Goal: Task Accomplishment & Management: Manage account settings

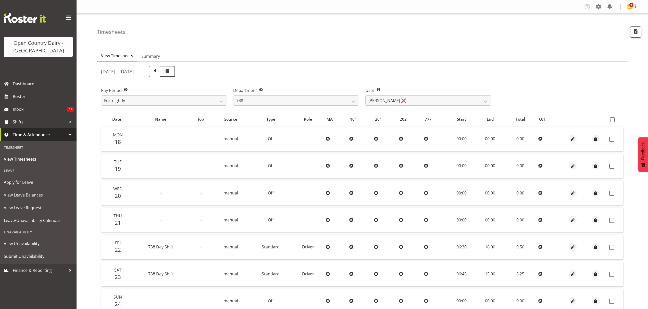
select select "904"
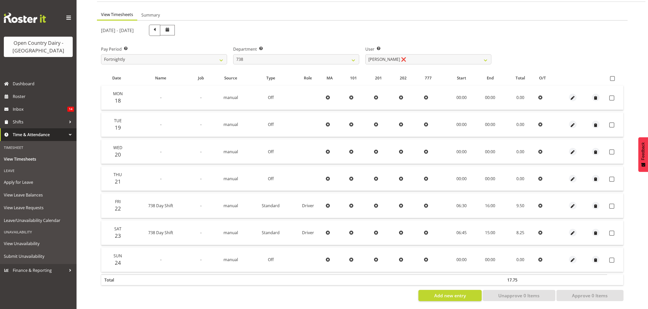
scroll to position [45, 0]
click at [614, 76] on label at bounding box center [613, 78] width 7 height 5
click at [613, 77] on input "checkbox" at bounding box center [611, 78] width 3 height 3
checkbox input "true"
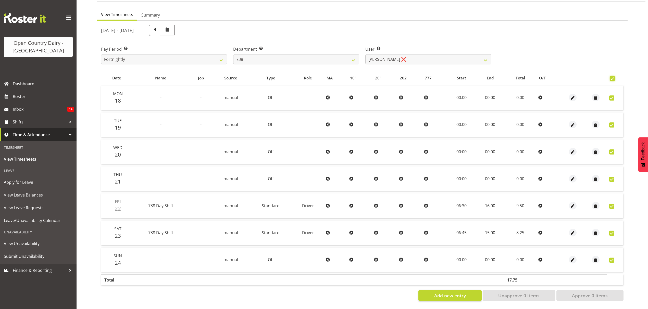
checkbox input "true"
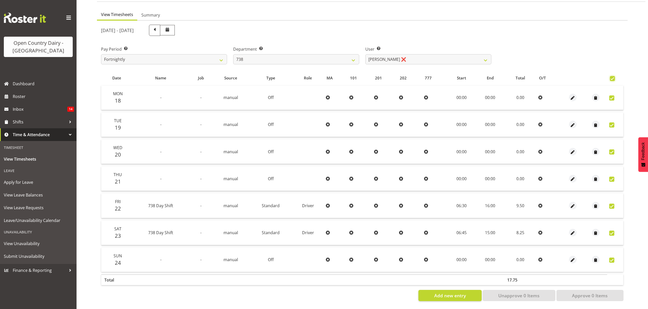
checkbox input "true"
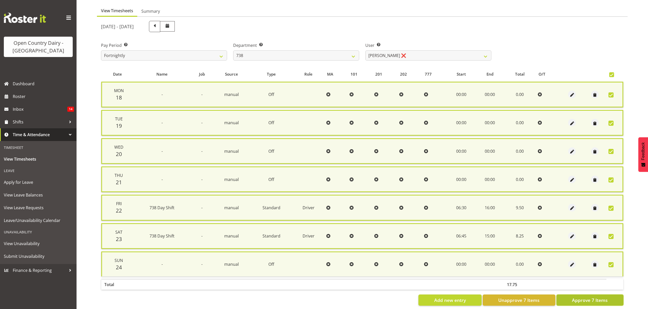
click at [579, 299] on span "Approve 7 Items" at bounding box center [590, 300] width 36 height 7
checkbox input "false"
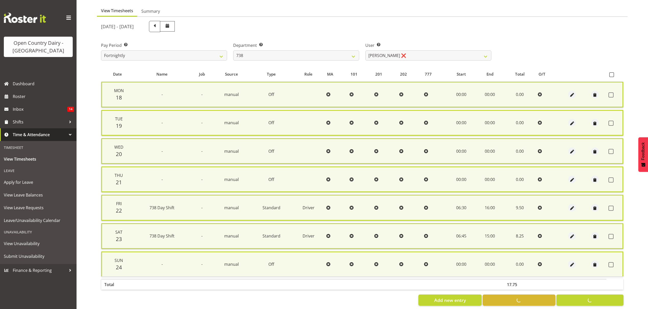
checkbox input "false"
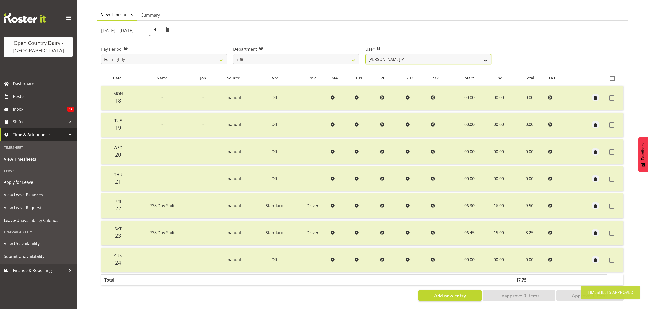
click at [459, 54] on select "[PERSON_NAME] ✔ [PERSON_NAME] ❌ [PERSON_NAME] ❌ [PERSON_NAME] ❌" at bounding box center [428, 59] width 126 height 10
select select "11703"
click at [365, 54] on select "[PERSON_NAME] ✔ [PERSON_NAME] ❌ [PERSON_NAME] ❌ [PERSON_NAME] ❌" at bounding box center [428, 59] width 126 height 10
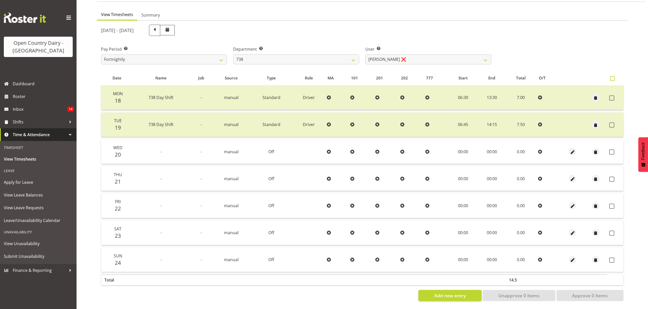
click at [612, 76] on span at bounding box center [612, 78] width 5 height 5
click at [612, 77] on input "checkbox" at bounding box center [611, 78] width 3 height 3
checkbox input "true"
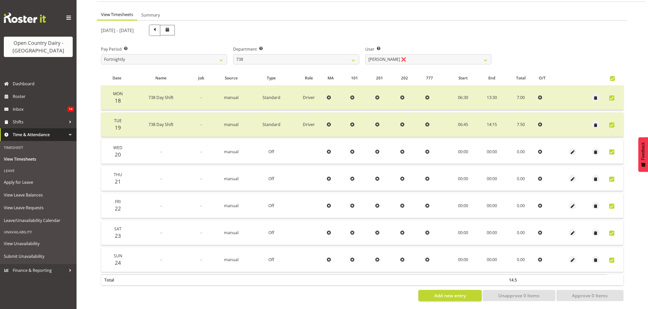
checkbox input "true"
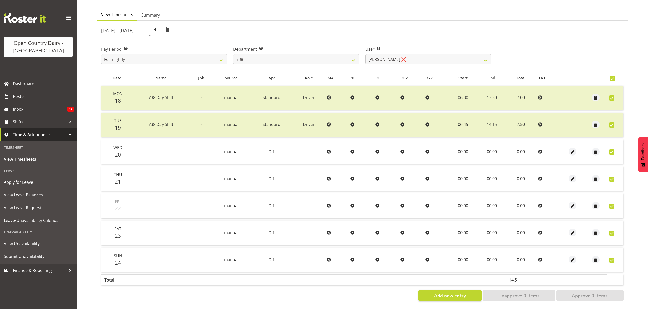
click at [612, 76] on span at bounding box center [612, 78] width 5 height 5
click at [612, 77] on input "checkbox" at bounding box center [611, 78] width 3 height 3
checkbox input "false"
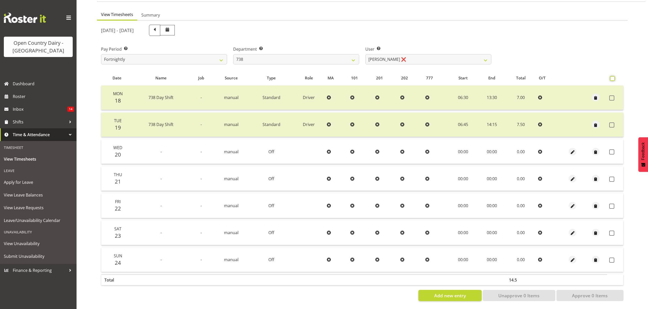
checkbox input "false"
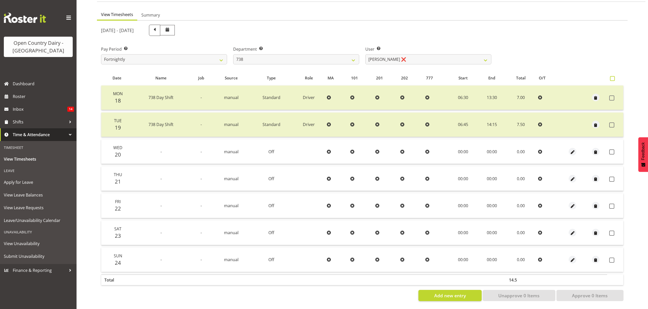
click at [612, 76] on span at bounding box center [612, 78] width 5 height 5
click at [612, 77] on input "checkbox" at bounding box center [611, 78] width 3 height 3
checkbox input "true"
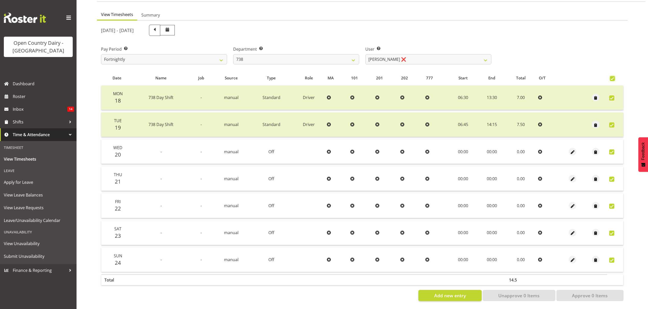
checkbox input "true"
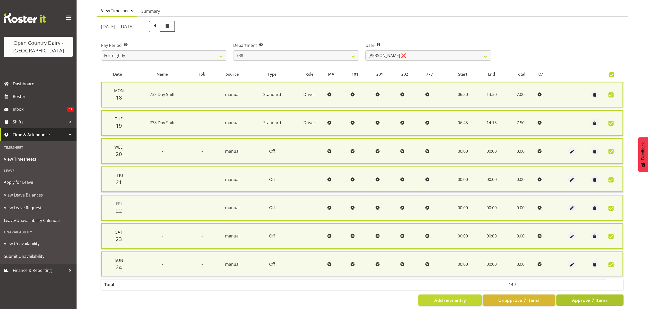
click at [598, 299] on span "Approve 7 Items" at bounding box center [590, 300] width 36 height 7
checkbox input "false"
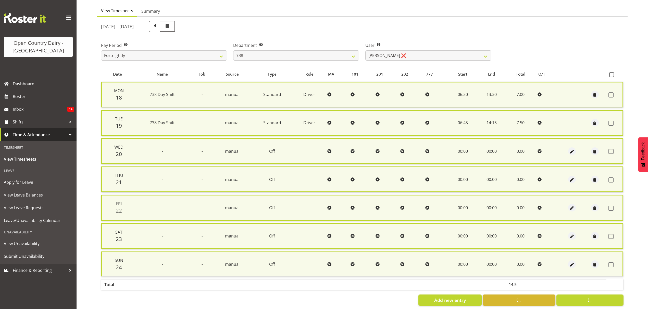
checkbox input "false"
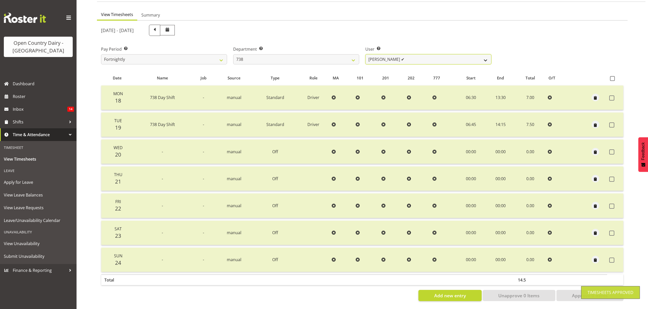
click at [479, 56] on select "[PERSON_NAME] ✔ [PERSON_NAME] ✔ [PERSON_NAME] ❌ [PERSON_NAME] ❌" at bounding box center [428, 59] width 126 height 10
select select "9020"
click at [365, 54] on select "[PERSON_NAME] ✔ [PERSON_NAME] ✔ [PERSON_NAME] ❌ [PERSON_NAME] ❌" at bounding box center [428, 59] width 126 height 10
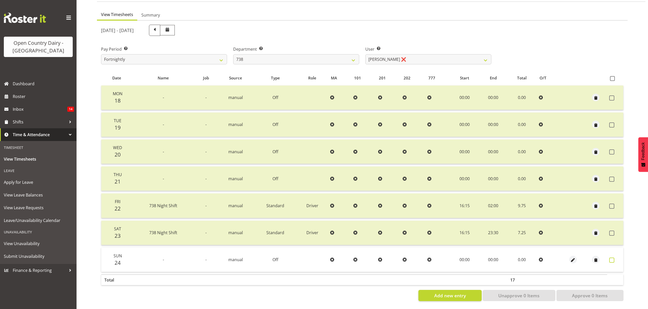
click at [611, 258] on span at bounding box center [611, 260] width 5 height 5
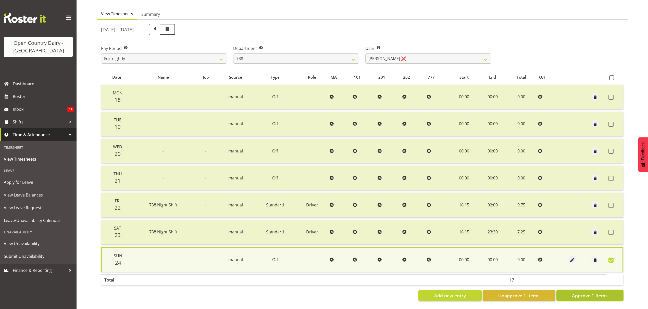
click at [598, 293] on span "Approve 1 Items" at bounding box center [590, 296] width 36 height 7
checkbox input "false"
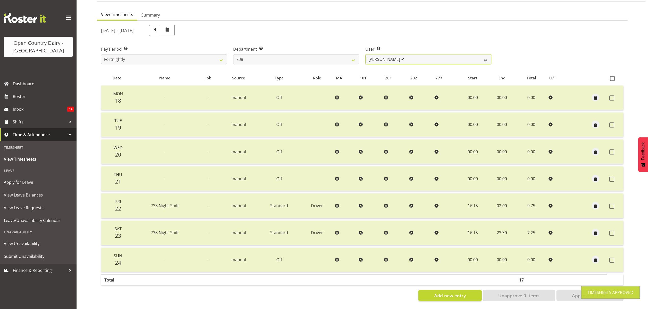
click at [484, 58] on select "[PERSON_NAME] ✔ [PERSON_NAME] ✔ [PERSON_NAME] ✔ [PERSON_NAME][GEOGRAPHIC_DATA] ❌" at bounding box center [428, 59] width 126 height 10
select select "10093"
click at [365, 54] on select "[PERSON_NAME] ✔ [PERSON_NAME] ✔ [PERSON_NAME] ✔ [PERSON_NAME][GEOGRAPHIC_DATA] ❌" at bounding box center [428, 59] width 126 height 10
click at [0, 0] on div at bounding box center [0, 0] width 0 height 0
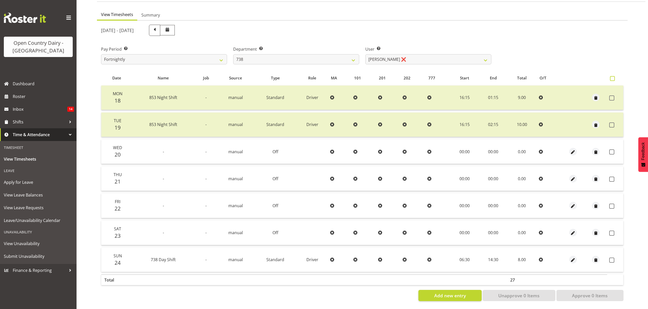
click at [612, 76] on span at bounding box center [612, 78] width 5 height 5
click at [612, 77] on input "checkbox" at bounding box center [611, 78] width 3 height 3
checkbox input "true"
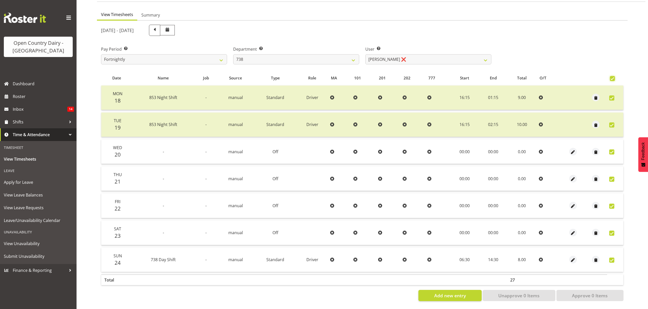
checkbox input "true"
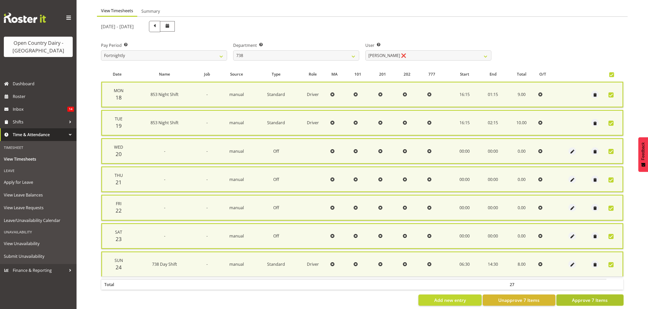
click at [581, 299] on span "Approve 7 Items" at bounding box center [590, 300] width 36 height 7
checkbox input "false"
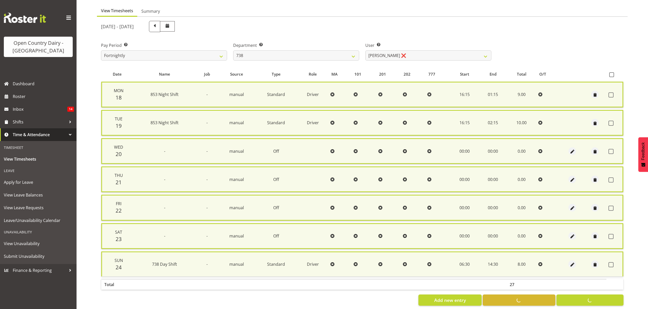
checkbox input "false"
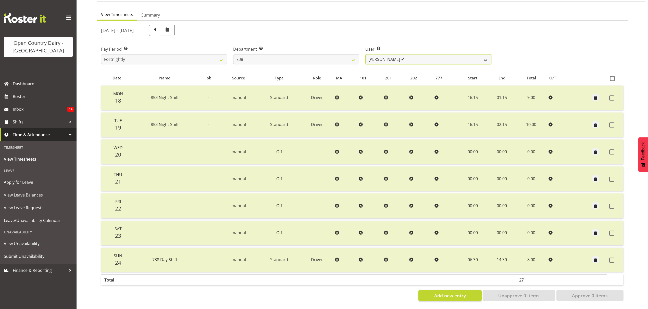
click at [484, 57] on select "[PERSON_NAME] ✔ [PERSON_NAME] ✔ [PERSON_NAME] ✔ [PERSON_NAME][GEOGRAPHIC_DATA] ✔" at bounding box center [428, 59] width 126 height 10
click at [346, 54] on select "734 735 736 737 738 739 851 852 853 854 855 856 858 861 862 865 868 869 870 873" at bounding box center [296, 59] width 126 height 10
select select "902"
click at [233, 54] on select "734 735 736 737 738 739 851 852 853 854 855 856 858 861 862 865 868 869 870 873" at bounding box center [296, 59] width 126 height 10
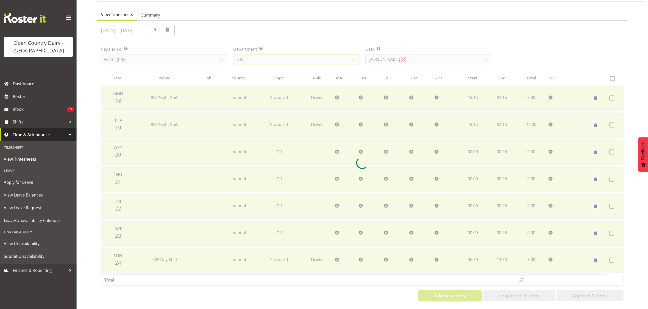
scroll to position [18, 0]
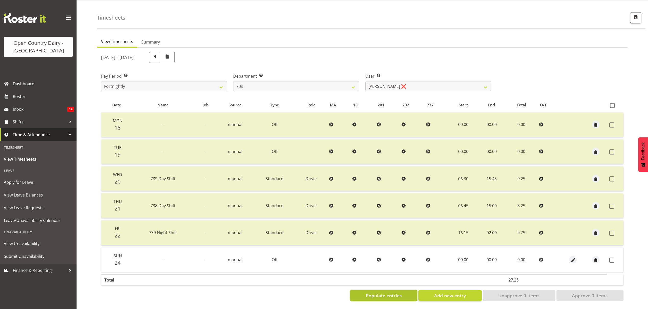
click at [383, 293] on span "Populate entries" at bounding box center [384, 296] width 36 height 7
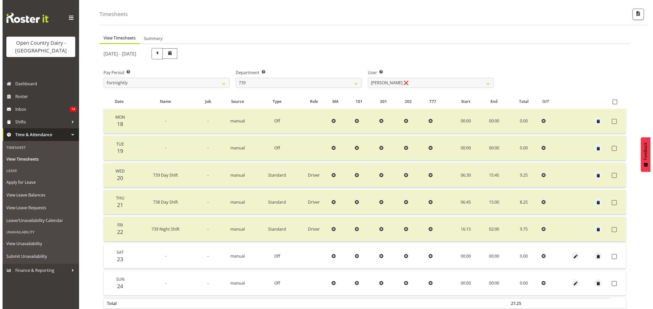
scroll to position [45, 0]
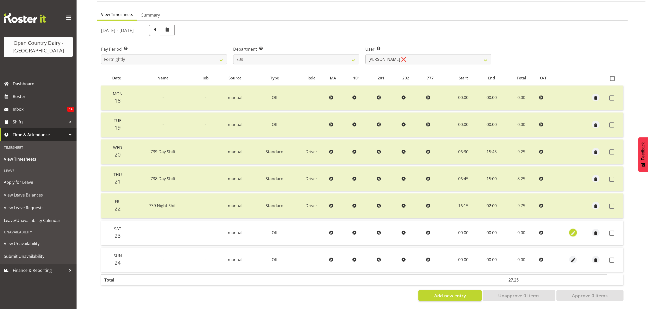
click at [571, 231] on span "button" at bounding box center [573, 234] width 6 height 6
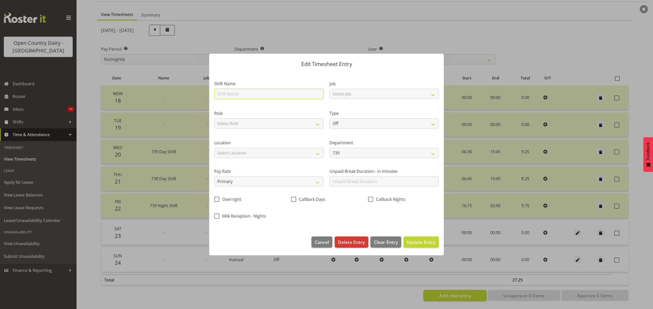
click at [244, 92] on input "text" at bounding box center [268, 94] width 109 height 10
type input "Leave"
click at [346, 126] on select "Off Standard Public Holiday Public Holiday (Worked) Day In Lieu Annual Leave Si…" at bounding box center [383, 124] width 109 height 10
select select "Sick"
click at [329, 119] on select "Off Standard Public Holiday Public Holiday (Worked) Day In Lieu Annual Leave Si…" at bounding box center [383, 124] width 109 height 10
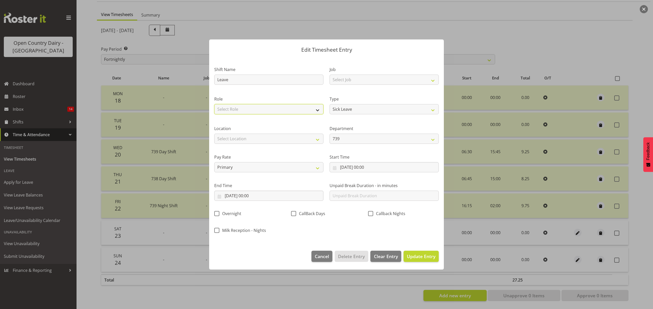
click at [319, 110] on select "Select Role Driver" at bounding box center [268, 109] width 109 height 10
select select "1154"
click at [214, 104] on select "Select Role Driver" at bounding box center [268, 109] width 109 height 10
click at [317, 143] on select "Select Location Awarua Milk Awarua Office Freight Horotiu office [GEOGRAPHIC_DA…" at bounding box center [268, 139] width 109 height 10
select select "988"
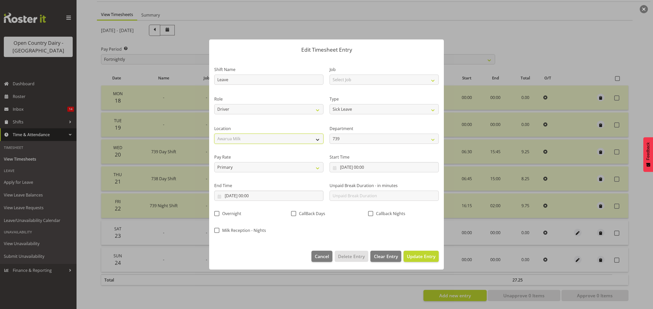
click at [214, 134] on select "Select Location Awarua Milk Awarua Office Freight Horotiu office [GEOGRAPHIC_DA…" at bounding box center [268, 139] width 109 height 10
click at [255, 194] on input "[DATE] 00:00" at bounding box center [268, 196] width 109 height 10
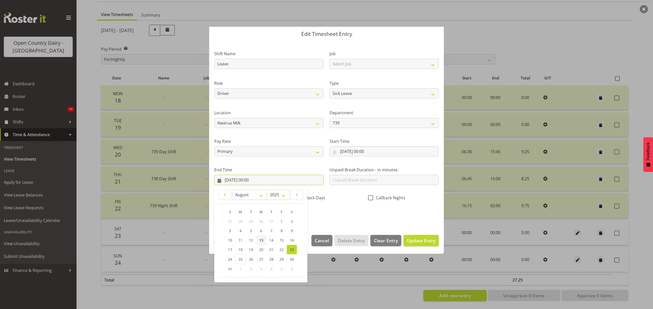
scroll to position [35, 0]
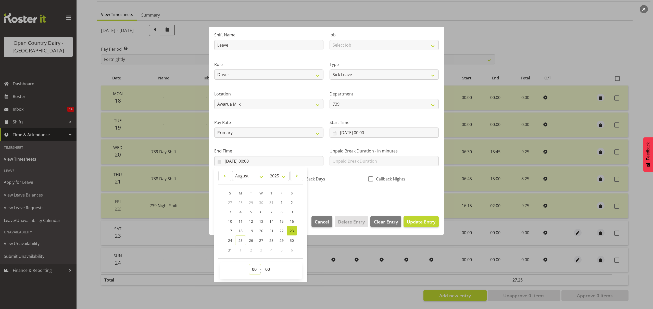
click at [254, 272] on select "00 01 02 03 04 05 06 07 08 09 10 11 12 13 14 15 16 17 18 19 20 21 22 23" at bounding box center [254, 270] width 11 height 10
select select "10"
click at [249, 265] on select "00 01 02 03 04 05 06 07 08 09 10 11 12 13 14 15 16 17 18 19 20 21 22 23" at bounding box center [254, 270] width 11 height 10
type input "[DATE] 10:00"
click at [270, 270] on select "00 01 02 03 04 05 06 07 08 09 10 11 12 13 14 15 16 17 18 19 20 21 22 23 24 25 2…" at bounding box center [267, 270] width 11 height 10
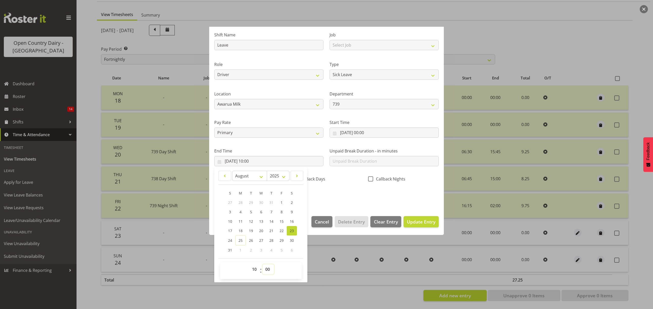
select select "50"
click at [262, 265] on select "00 01 02 03 04 05 06 07 08 09 10 11 12 13 14 15 16 17 18 19 20 21 22 23 24 25 2…" at bounding box center [267, 270] width 11 height 10
type input "[DATE] 10:50"
click at [267, 188] on div "January February March April May June July August September October November [D…" at bounding box center [260, 213] width 85 height 84
click at [348, 194] on div "Shift Name Leave Job Select Job Connecting /unconnecting Trailers Role Driver T…" at bounding box center [326, 114] width 230 height 178
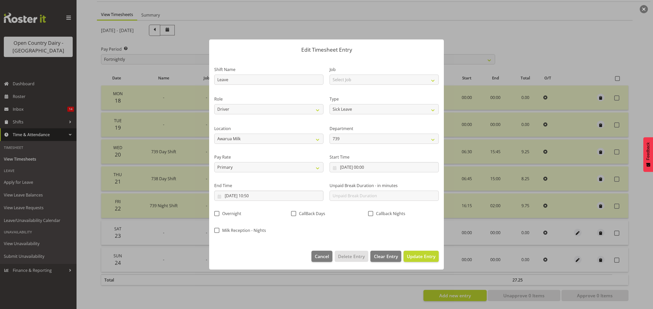
scroll to position [0, 0]
click at [414, 257] on span "Update Entry" at bounding box center [421, 257] width 29 height 6
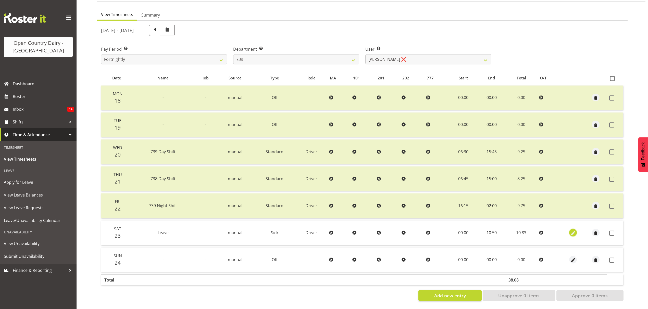
click at [573, 231] on span "button" at bounding box center [573, 234] width 6 height 6
select select "Sick"
select select "7"
select select "2025"
select select "10"
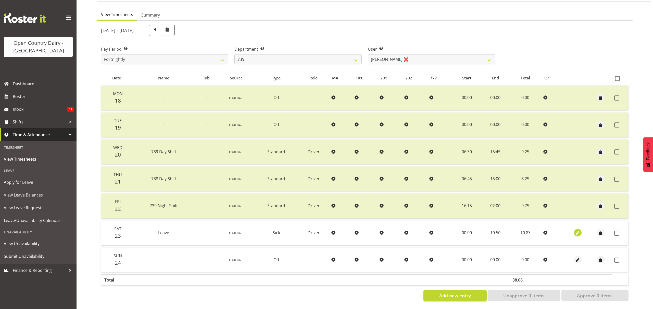
select select "50"
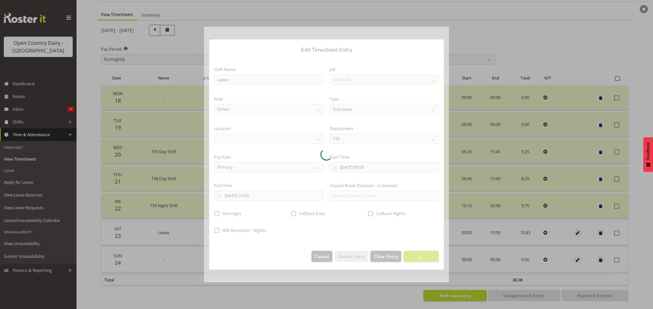
select select
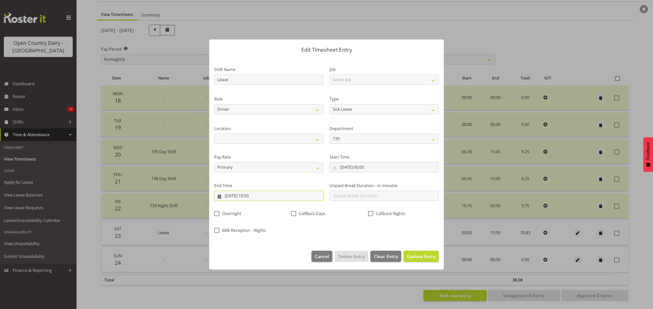
click at [257, 196] on input "[DATE] 10:50" at bounding box center [268, 196] width 109 height 10
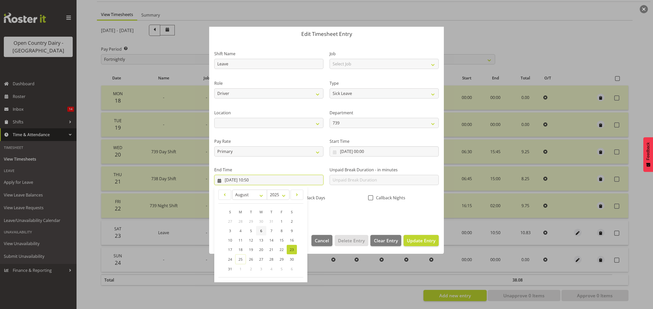
scroll to position [35, 0]
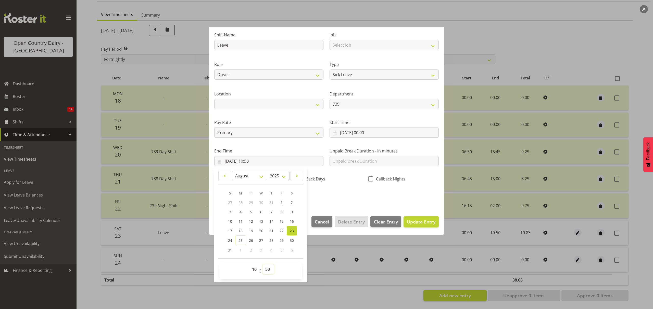
click at [269, 272] on select "00 01 02 03 04 05 06 07 08 09 10 11 12 13 14 15 16 17 18 19 20 21 22 23 24 25 2…" at bounding box center [267, 270] width 11 height 10
select select "45"
click at [262, 265] on select "00 01 02 03 04 05 06 07 08 09 10 11 12 13 14 15 16 17 18 19 20 21 22 23 24 25 2…" at bounding box center [267, 270] width 11 height 10
type input "[DATE] 10:45"
click at [410, 219] on span "Update Entry" at bounding box center [421, 222] width 29 height 6
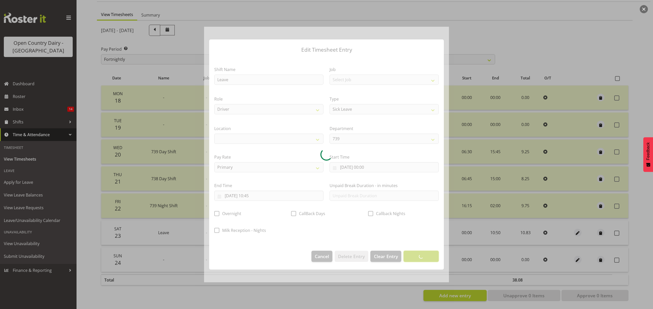
scroll to position [0, 0]
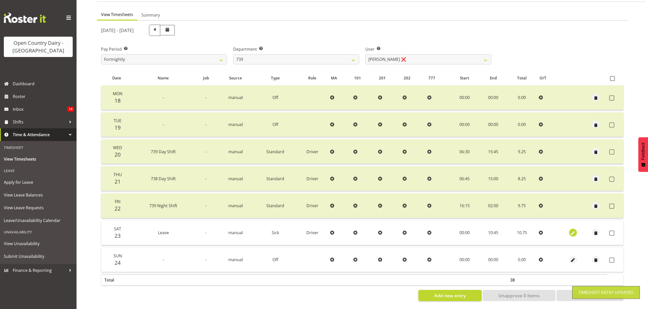
click at [573, 231] on span "button" at bounding box center [573, 234] width 6 height 6
select select "Sick"
select select "7"
select select "2025"
select select "10"
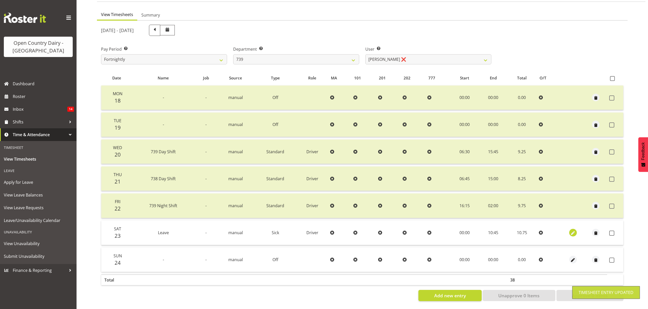
select select "45"
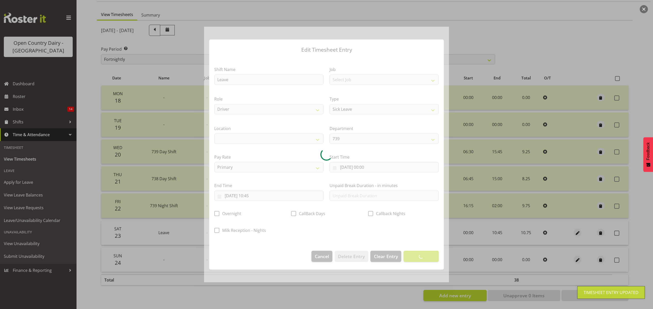
select select
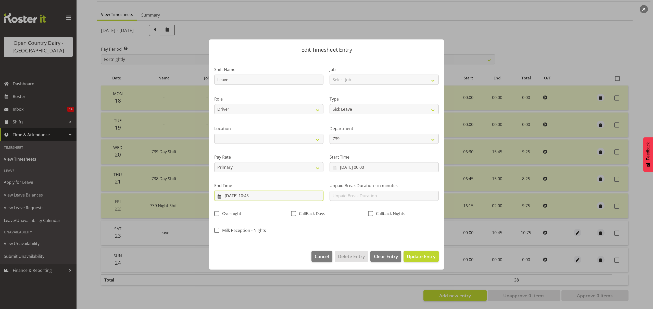
click at [256, 197] on input "[DATE] 10:45" at bounding box center [268, 196] width 109 height 10
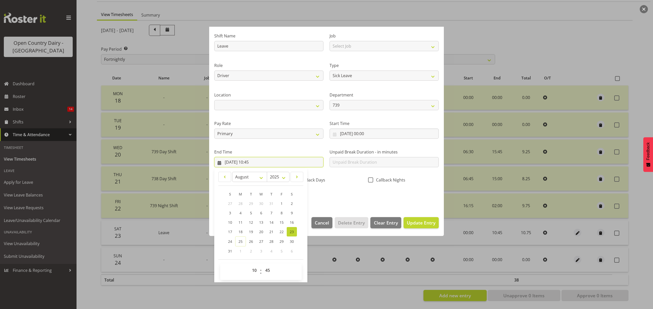
scroll to position [35, 0]
click at [268, 264] on div "00 01 02 03 04 05 06 07 08 09 10 11 12 13 14 15 16 17 18 19 20 21 22 23 : 00 01…" at bounding box center [261, 271] width 82 height 17
click at [268, 268] on select "00 01 02 03 04 05 06 07 08 09 10 11 12 13 14 15 16 17 18 19 20 21 22 23 24 25 2…" at bounding box center [267, 270] width 11 height 10
select select "40"
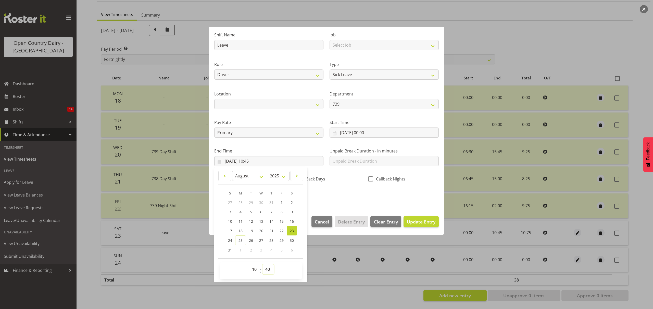
click at [262, 265] on select "00 01 02 03 04 05 06 07 08 09 10 11 12 13 14 15 16 17 18 19 20 21 22 23 24 25 2…" at bounding box center [267, 270] width 11 height 10
type input "[DATE] 10:40"
click at [409, 223] on span "Update Entry" at bounding box center [421, 222] width 29 height 6
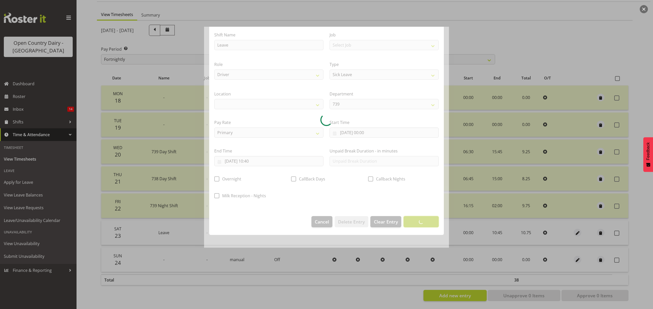
scroll to position [0, 0]
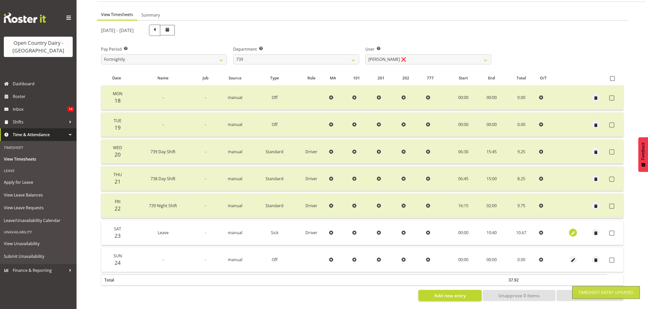
click at [573, 231] on span "button" at bounding box center [573, 234] width 6 height 6
select select "Sick"
select select "7"
select select "2025"
select select "10"
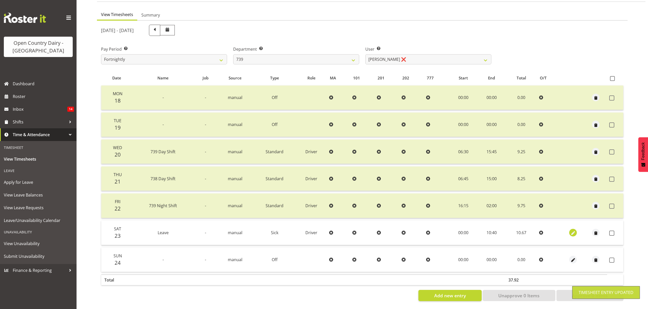
select select "40"
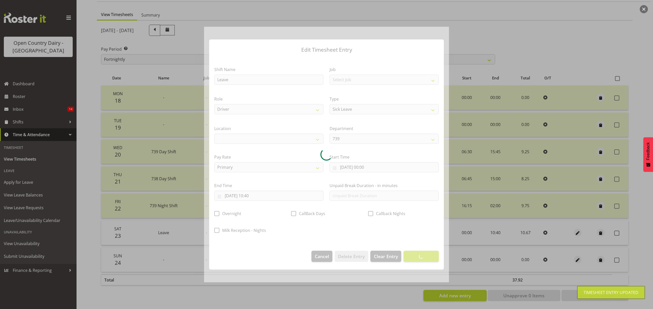
select select
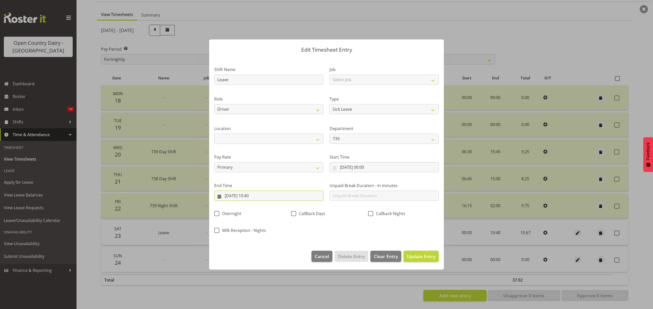
click at [259, 194] on input "[DATE] 10:40" at bounding box center [268, 196] width 109 height 10
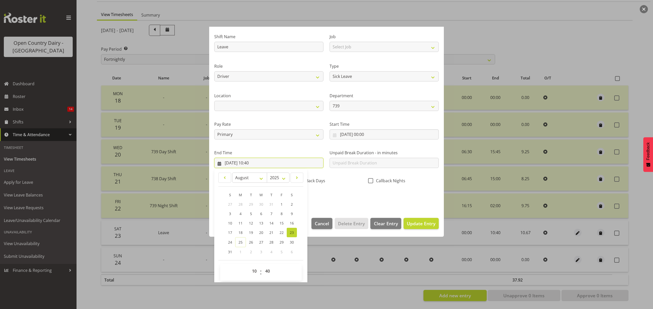
scroll to position [35, 0]
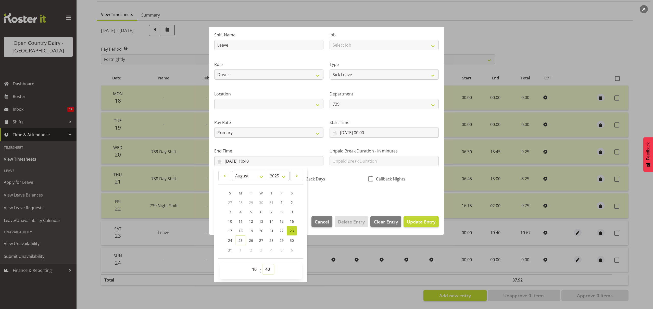
click at [271, 268] on select "00 01 02 03 04 05 06 07 08 09 10 11 12 13 14 15 16 17 18 19 20 21 22 23 24 25 2…" at bounding box center [267, 270] width 11 height 10
select select "42"
click at [262, 265] on select "00 01 02 03 04 05 06 07 08 09 10 11 12 13 14 15 16 17 18 19 20 21 22 23 24 25 2…" at bounding box center [267, 270] width 11 height 10
type input "[DATE] 10:42"
click at [407, 223] on span "Update Entry" at bounding box center [421, 222] width 29 height 6
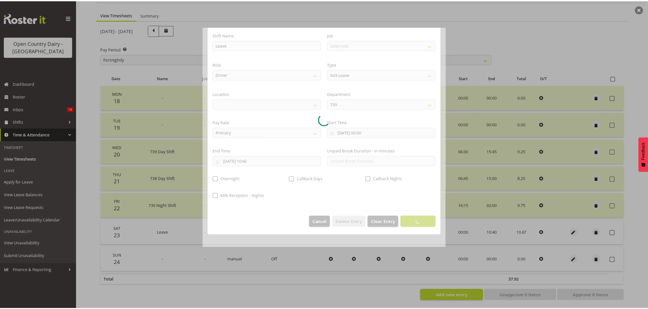
scroll to position [0, 0]
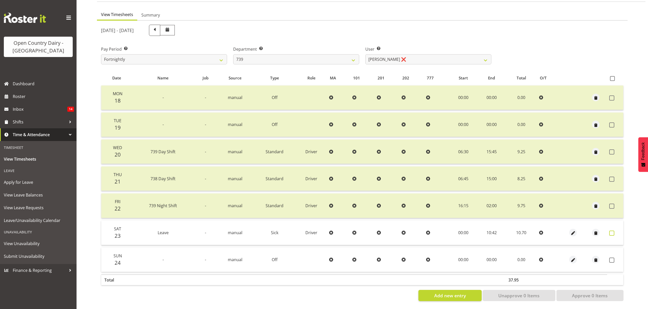
click at [609, 231] on span at bounding box center [611, 233] width 5 height 5
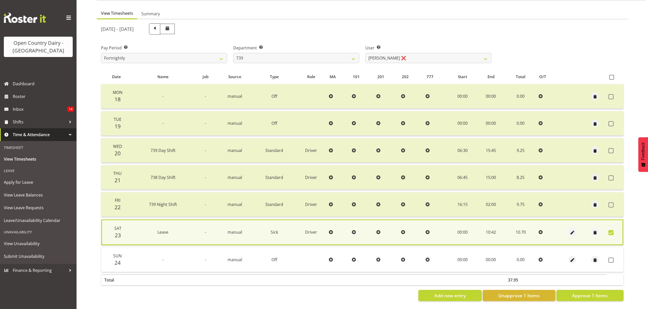
click at [609, 230] on span at bounding box center [610, 232] width 5 height 5
checkbox input "false"
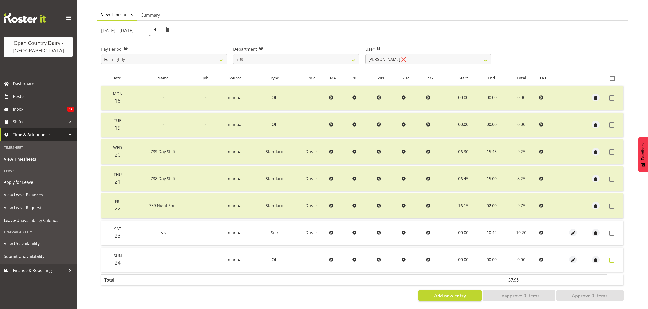
click at [609, 258] on span at bounding box center [611, 260] width 5 height 5
checkbox input "true"
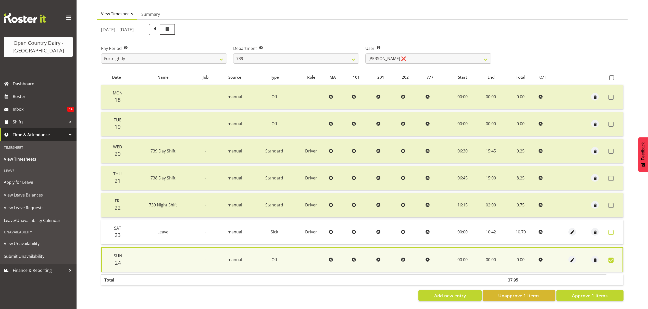
click at [611, 230] on span at bounding box center [610, 232] width 5 height 5
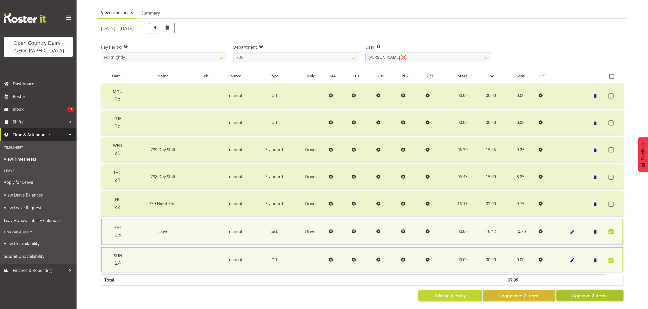
click at [587, 293] on span "Approve 2 Items" at bounding box center [590, 296] width 36 height 7
checkbox input "false"
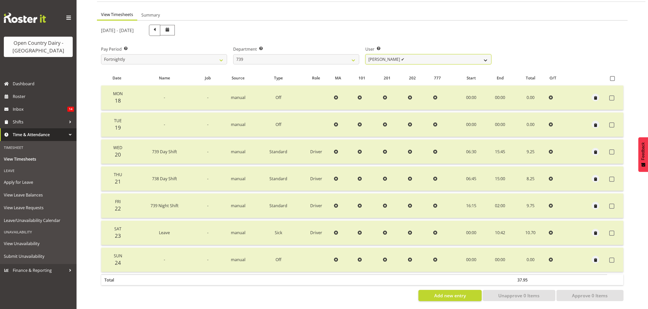
click at [483, 59] on select "[PERSON_NAME] ✔ [PERSON_NAME] ❌ [PERSON_NAME] Veint ❌" at bounding box center [428, 59] width 126 height 10
select select "11702"
click at [365, 54] on select "[PERSON_NAME] ✔ [PERSON_NAME] ❌ [PERSON_NAME] Veint ❌" at bounding box center [428, 59] width 126 height 10
drag, startPoint x: 481, startPoint y: 60, endPoint x: 446, endPoint y: 75, distance: 37.4
click at [0, 0] on div at bounding box center [0, 0] width 0 height 0
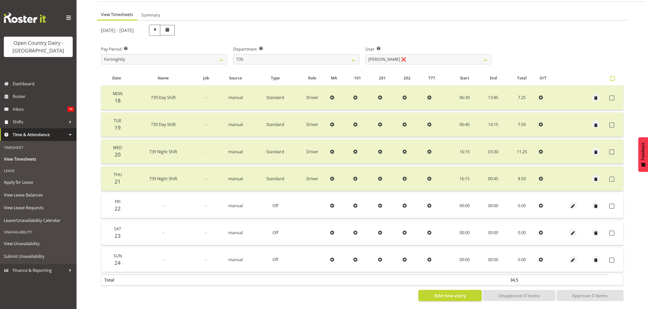
click at [612, 76] on span at bounding box center [612, 78] width 5 height 5
click at [612, 77] on input "checkbox" at bounding box center [611, 78] width 3 height 3
checkbox input "true"
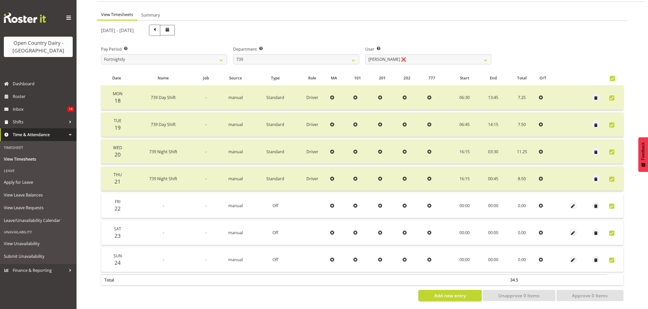
checkbox input "true"
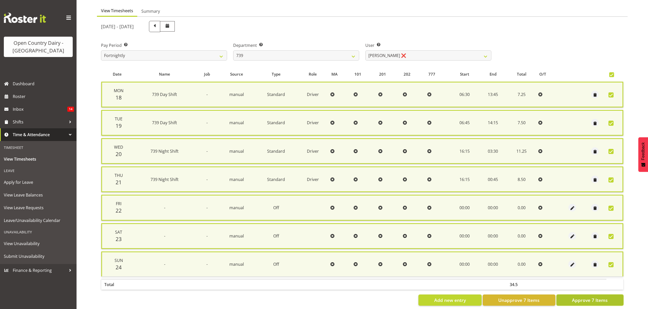
click at [578, 298] on span "Approve 7 Items" at bounding box center [590, 300] width 36 height 7
checkbox input "false"
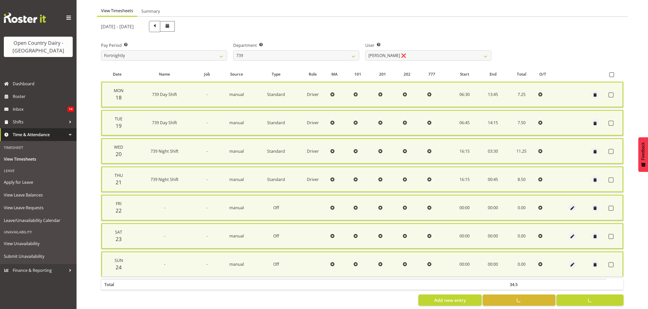
checkbox input "false"
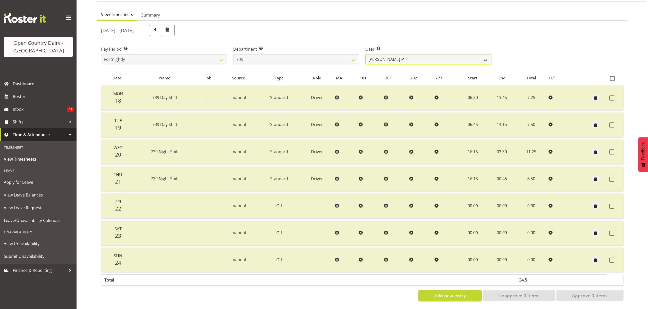
click at [487, 56] on select "[PERSON_NAME] ✔ [PERSON_NAME] ✔ [PERSON_NAME] Veint ❌" at bounding box center [428, 59] width 126 height 10
select select "9757"
click at [365, 54] on select "[PERSON_NAME] ✔ [PERSON_NAME] ✔ [PERSON_NAME] Veint ❌" at bounding box center [428, 59] width 126 height 10
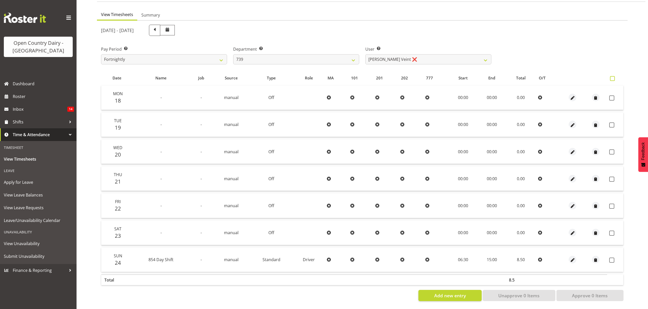
click at [613, 76] on span at bounding box center [612, 78] width 5 height 5
click at [613, 77] on input "checkbox" at bounding box center [611, 78] width 3 height 3
click at [613, 76] on span at bounding box center [612, 78] width 5 height 5
click at [613, 77] on input "checkbox" at bounding box center [611, 78] width 3 height 3
checkbox input "false"
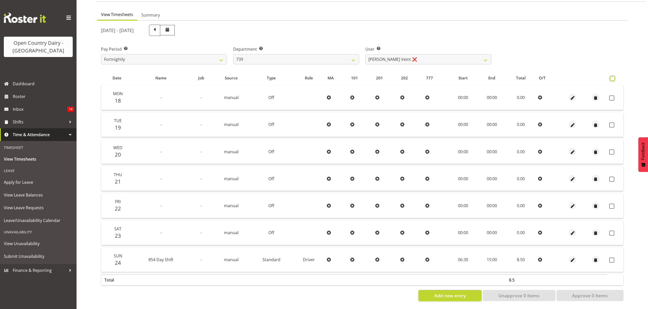
checkbox input "false"
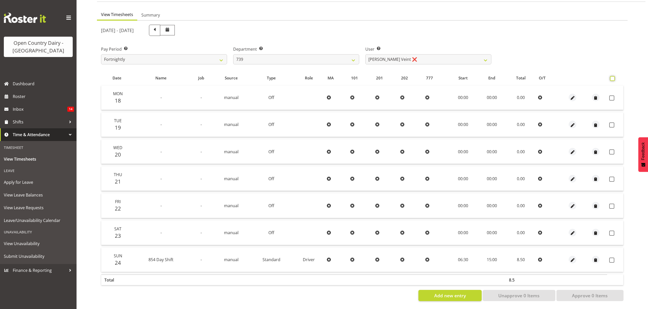
checkbox input "false"
click at [612, 76] on span at bounding box center [612, 78] width 5 height 5
click at [612, 77] on input "checkbox" at bounding box center [611, 78] width 3 height 3
checkbox input "true"
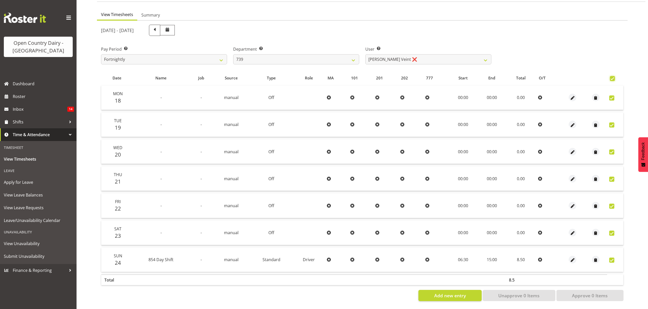
checkbox input "true"
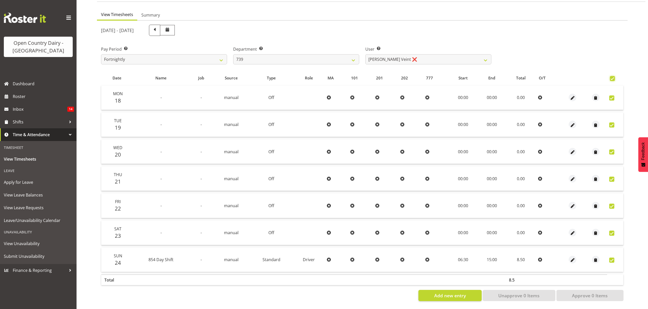
checkbox input "true"
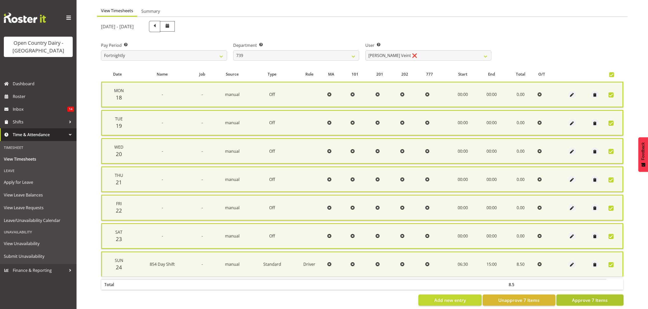
click at [577, 297] on span "Approve 7 Items" at bounding box center [590, 300] width 36 height 7
checkbox input "false"
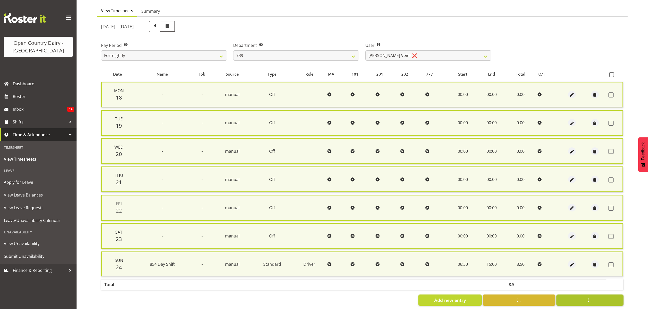
checkbox input "false"
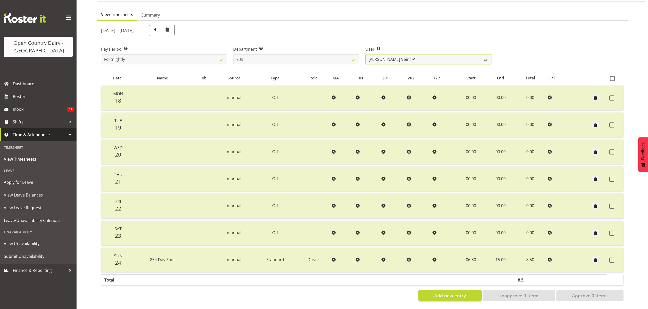
click at [487, 57] on select "[PERSON_NAME] ✔ [PERSON_NAME] ✔ [PERSON_NAME] ✔" at bounding box center [428, 59] width 126 height 10
click at [350, 56] on select "734 735 736 737 738 739 851 852 853 854 855 856 858 861 862 865 868 869 870 873" at bounding box center [296, 59] width 126 height 10
select select "667"
click at [233, 54] on select "734 735 736 737 738 739 851 852 853 854 855 856 858 861 862 865 868 869 870 873" at bounding box center [296, 59] width 126 height 10
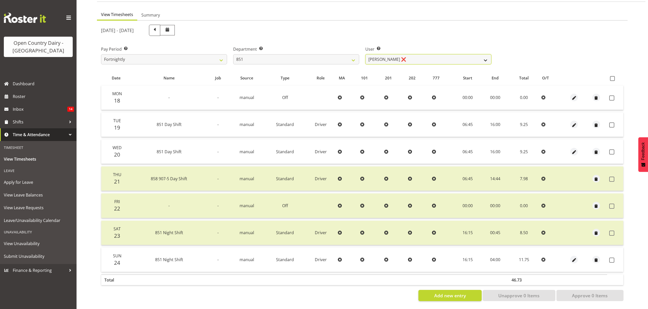
click at [480, 56] on select "[PERSON_NAME] ❌ [PERSON_NAME] ❌ [PERSON_NAME] ❌" at bounding box center [428, 59] width 126 height 10
select select "7425"
click at [365, 54] on select "[PERSON_NAME] ❌ [PERSON_NAME] ❌ [PERSON_NAME] ❌" at bounding box center [428, 59] width 126 height 10
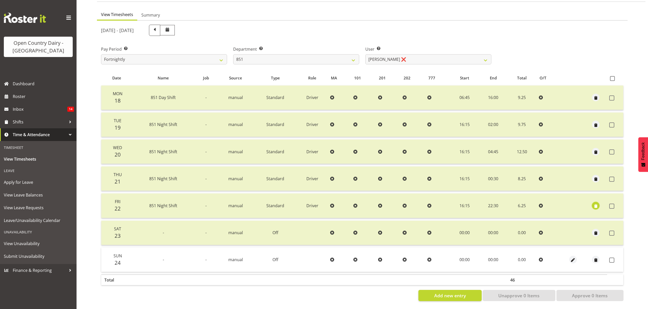
click at [595, 203] on span "button" at bounding box center [595, 206] width 6 height 6
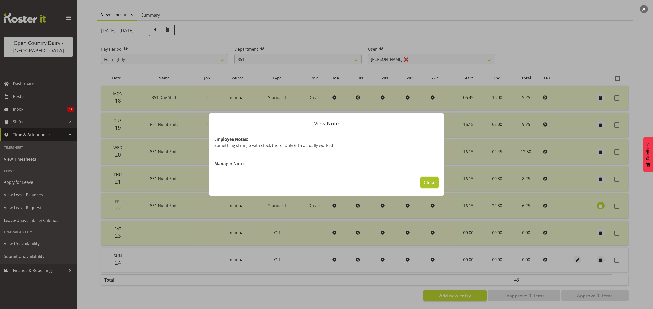
click at [426, 182] on span "Close" at bounding box center [429, 182] width 12 height 7
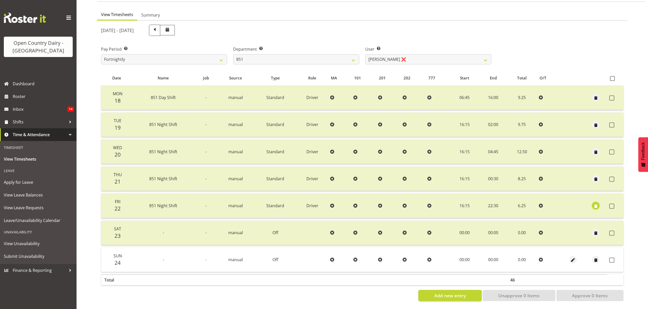
click at [598, 202] on button "button" at bounding box center [595, 206] width 8 height 8
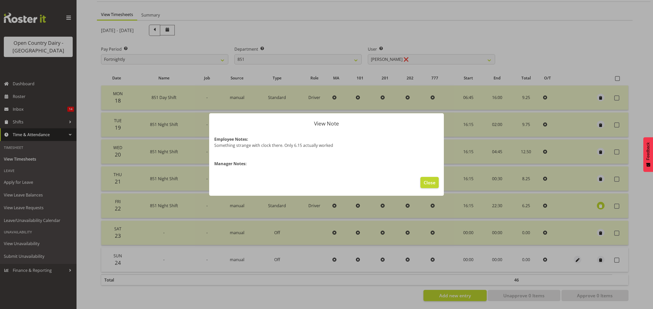
click at [598, 200] on div at bounding box center [326, 154] width 653 height 309
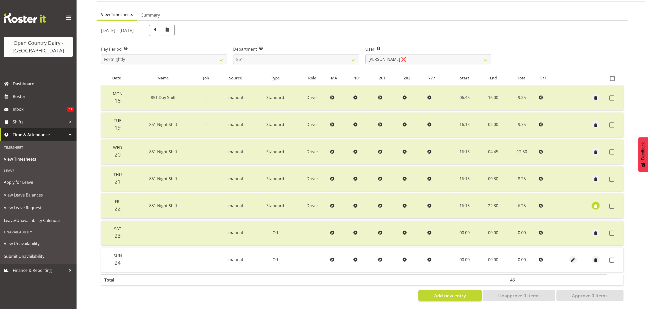
click at [596, 203] on span "button" at bounding box center [595, 206] width 6 height 6
click at [596, 200] on div at bounding box center [324, 154] width 648 height 309
click at [596, 204] on span "button" at bounding box center [595, 206] width 6 height 6
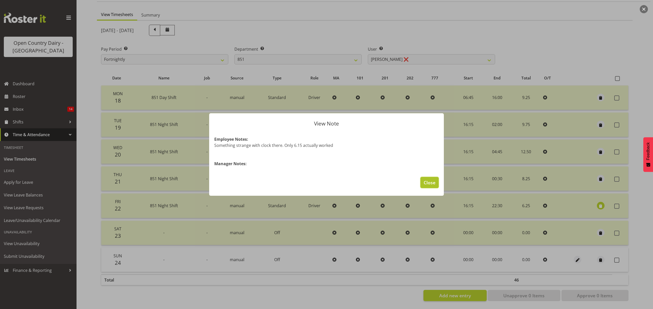
click at [423, 182] on span "Close" at bounding box center [429, 182] width 12 height 7
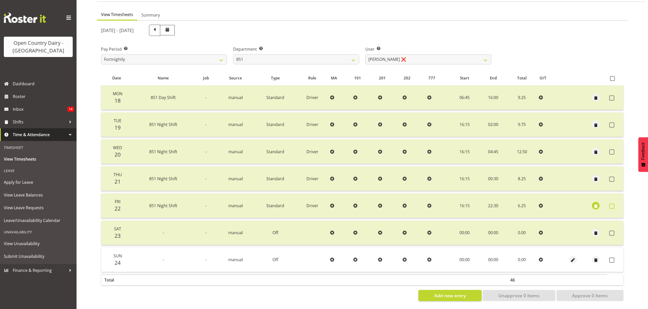
click at [612, 204] on span at bounding box center [611, 206] width 5 height 5
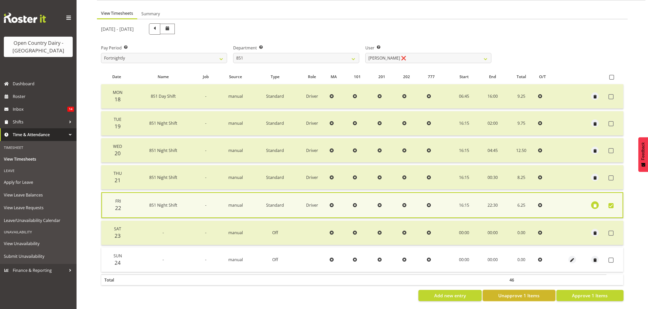
click at [538, 296] on button "Unapprove 1 Items" at bounding box center [518, 295] width 73 height 11
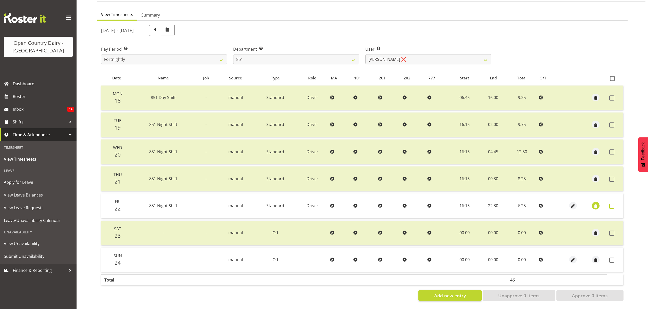
click at [611, 204] on span at bounding box center [611, 206] width 5 height 5
checkbox input "true"
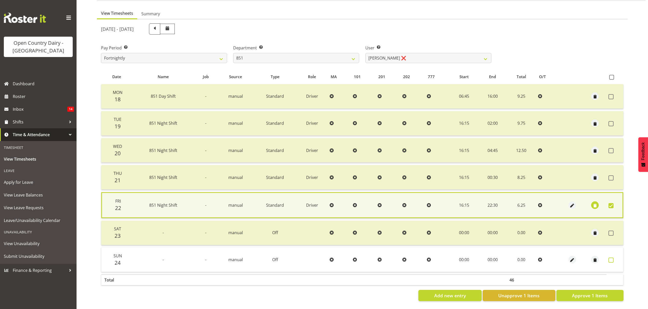
click at [608, 258] on span at bounding box center [610, 260] width 5 height 5
checkbox input "true"
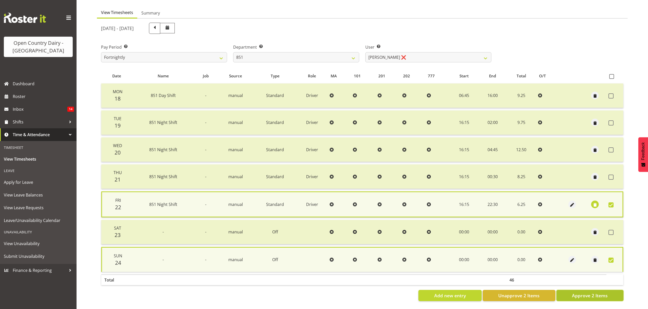
click at [593, 294] on span "Approve 2 Items" at bounding box center [590, 296] width 36 height 7
checkbox input "false"
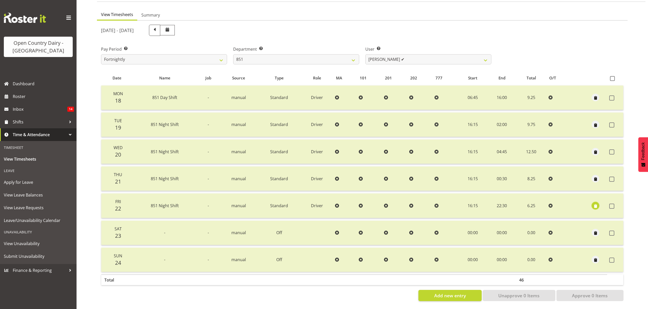
click at [598, 202] on button "button" at bounding box center [595, 206] width 8 height 8
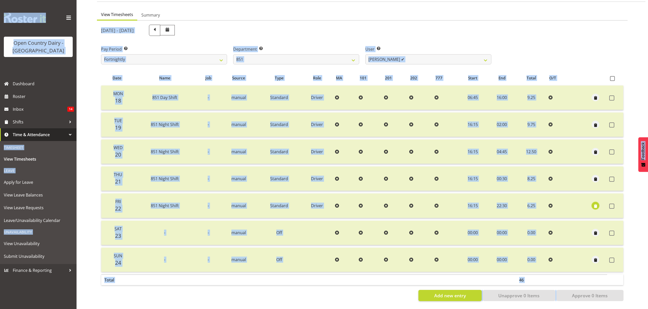
click at [595, 203] on span "button" at bounding box center [595, 206] width 6 height 6
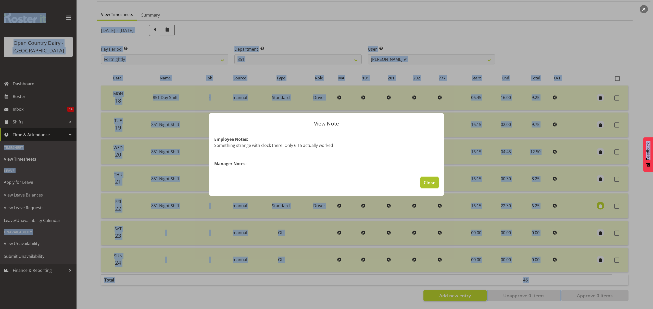
click at [428, 183] on span "Close" at bounding box center [429, 182] width 12 height 7
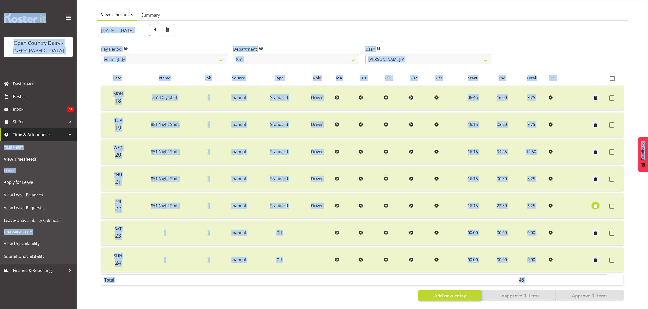
click at [595, 203] on span "button" at bounding box center [595, 206] width 6 height 6
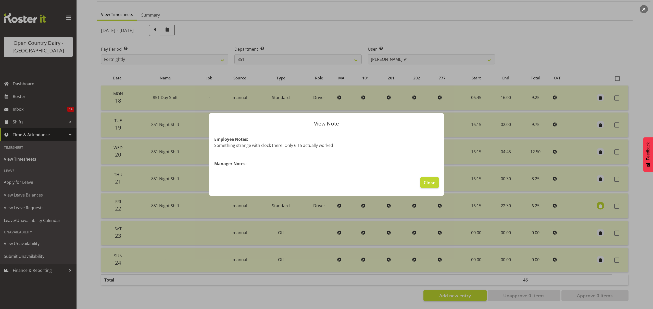
click at [238, 171] on section "Employee Notes: Something strange with clock there. Only 6.15 actually worked M…" at bounding box center [326, 151] width 235 height 41
click at [223, 171] on section "Employee Notes: Something strange with clock there. Only 6.15 actually worked M…" at bounding box center [326, 151] width 235 height 41
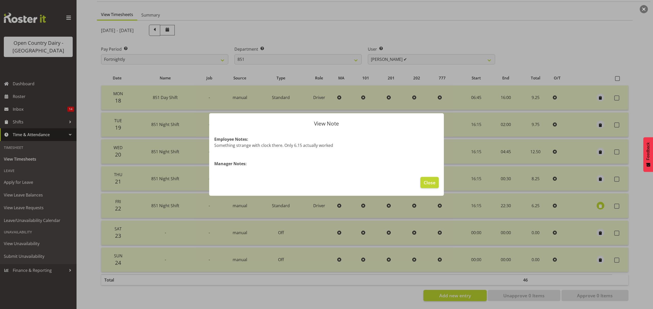
click at [254, 171] on section "Employee Notes: Something strange with clock there. Only 6.15 actually worked M…" at bounding box center [326, 151] width 235 height 41
click at [431, 186] on span "Close" at bounding box center [429, 182] width 12 height 7
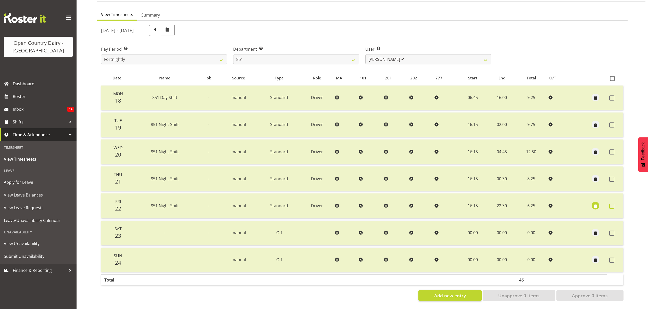
click at [609, 204] on span at bounding box center [611, 206] width 5 height 5
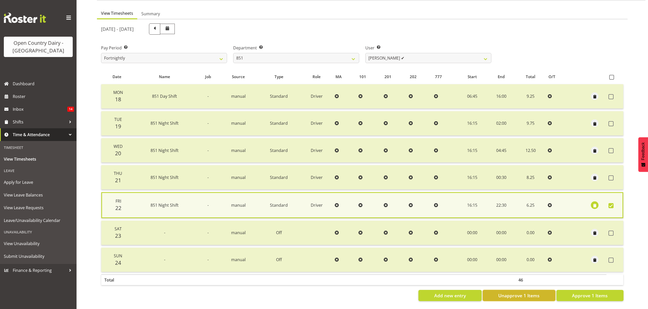
click at [539, 293] on span "Unapprove 1 Items" at bounding box center [518, 296] width 41 height 7
checkbox input "false"
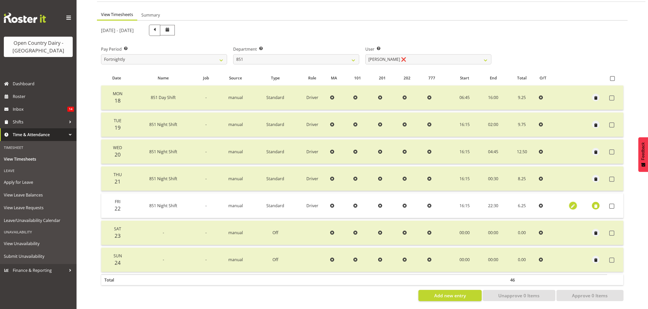
click at [571, 203] on span "button" at bounding box center [573, 206] width 6 height 6
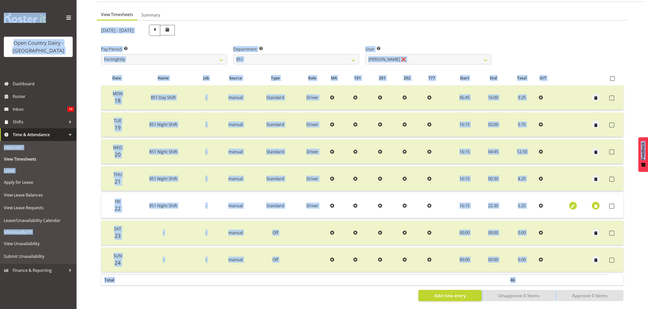
select select "Standard"
click at [596, 203] on span "button" at bounding box center [595, 206] width 6 height 6
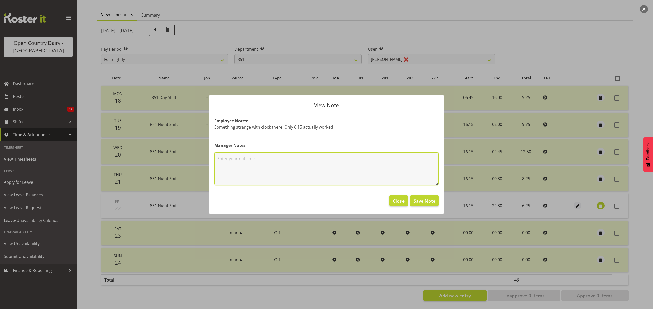
click at [226, 159] on textarea at bounding box center [326, 169] width 224 height 33
type textarea "6.25 is correct as 15min equals 25, MS"
click at [421, 200] on span "Save Note" at bounding box center [424, 201] width 22 height 7
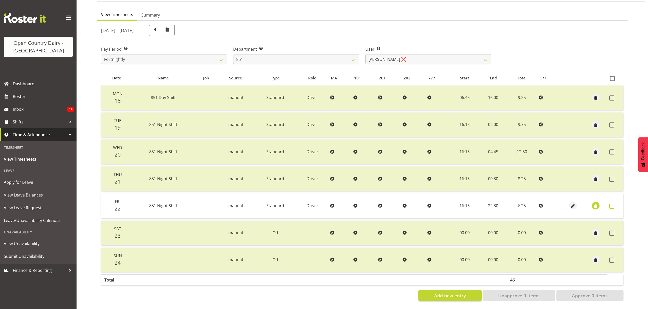
click at [613, 204] on span at bounding box center [611, 206] width 5 height 5
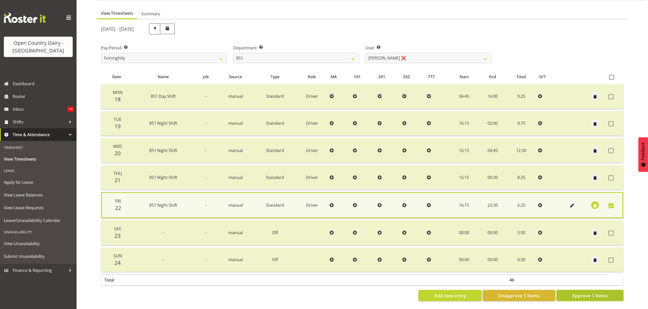
click at [601, 293] on span "Approve 1 Items" at bounding box center [590, 296] width 36 height 7
checkbox input "false"
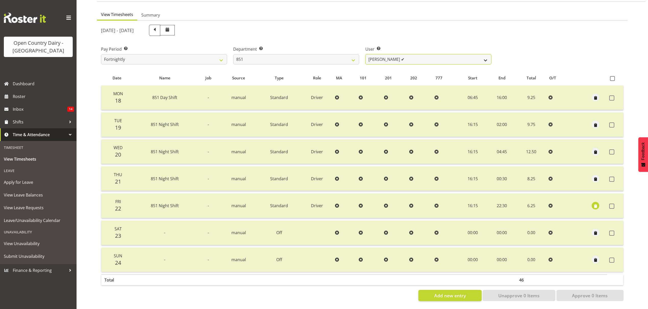
click at [484, 58] on select "[PERSON_NAME] ❌ [PERSON_NAME] ✔ [PERSON_NAME] ❌" at bounding box center [428, 59] width 126 height 10
select select "7437"
click at [365, 54] on select "[PERSON_NAME] ❌ [PERSON_NAME] ✔ [PERSON_NAME] ❌" at bounding box center [428, 59] width 126 height 10
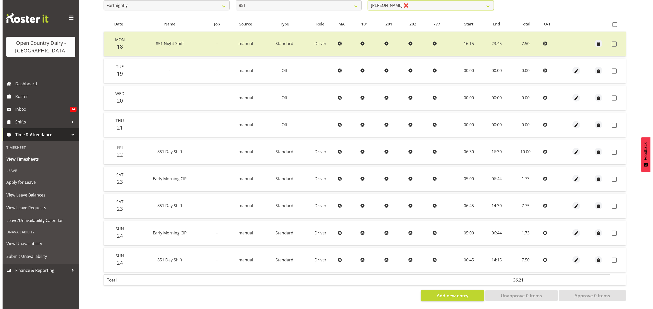
scroll to position [99, 0]
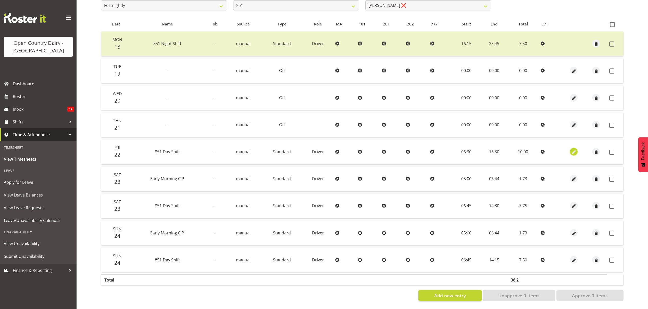
click at [572, 149] on span "button" at bounding box center [574, 152] width 6 height 6
select select "Standard"
select select "7"
select select "2025"
select select "16"
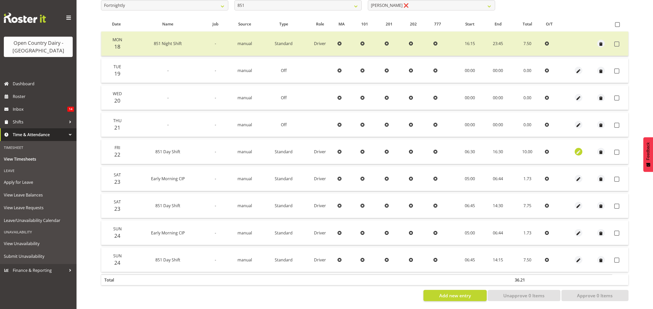
select select "30"
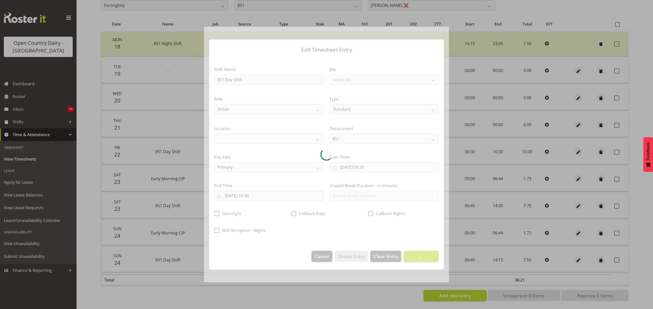
select select
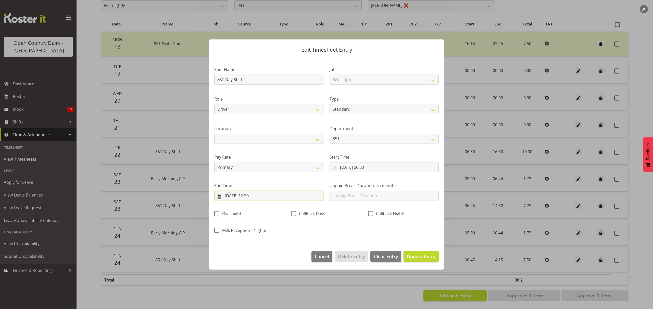
click at [256, 195] on input "[DATE] 16:30" at bounding box center [268, 196] width 109 height 10
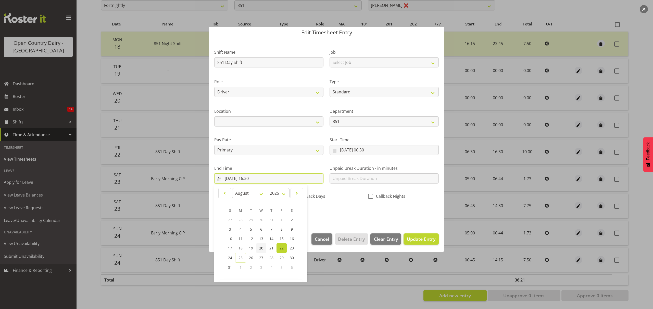
scroll to position [35, 0]
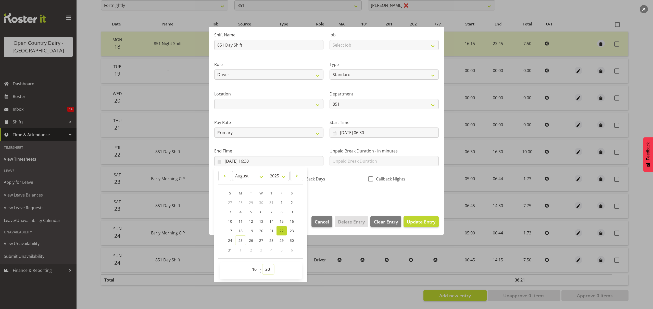
click at [270, 272] on select "00 01 02 03 04 05 06 07 08 09 10 11 12 13 14 15 16 17 18 19 20 21 22 23 24 25 2…" at bounding box center [267, 270] width 11 height 10
select select "15"
click at [262, 265] on select "00 01 02 03 04 05 06 07 08 09 10 11 12 13 14 15 16 17 18 19 20 21 22 23 24 25 2…" at bounding box center [267, 270] width 11 height 10
type input "[DATE] 16:15"
click at [263, 137] on select "Primary Secondary Tertiary Fourth Fifth" at bounding box center [268, 133] width 109 height 10
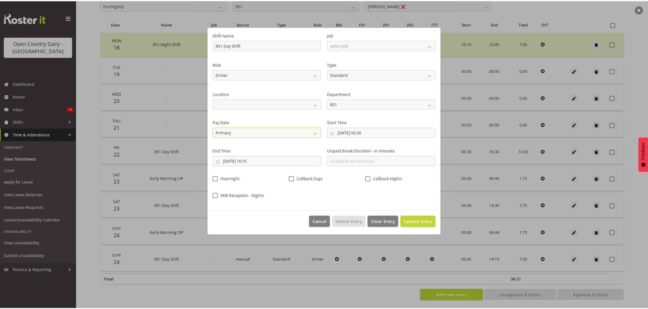
scroll to position [0, 0]
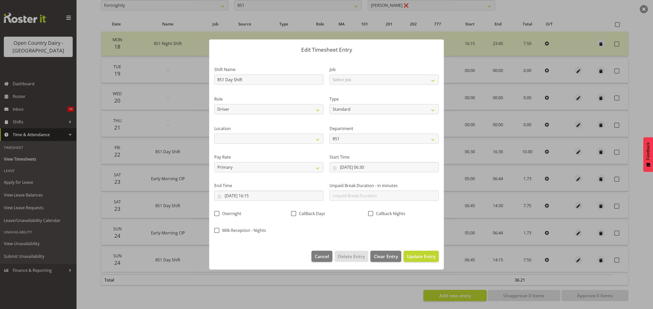
click at [256, 261] on footer "Cancel Delete Entry Clear Entry Update Entry" at bounding box center [326, 258] width 235 height 24
click at [419, 258] on span "Update Entry" at bounding box center [421, 257] width 29 height 6
click at [0, 0] on div at bounding box center [0, 0] width 0 height 0
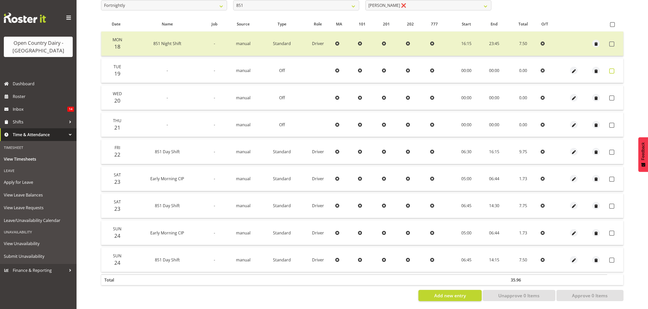
click at [614, 69] on label at bounding box center [613, 71] width 8 height 5
checkbox input "true"
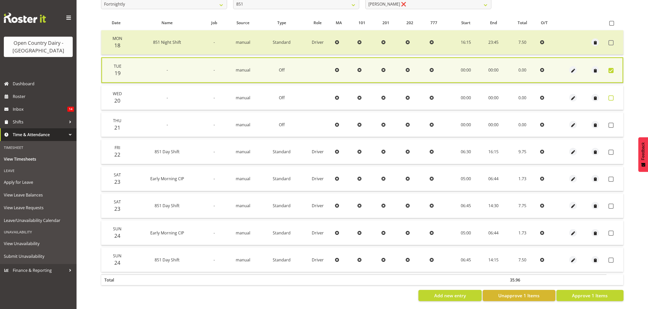
click at [611, 96] on span at bounding box center [610, 98] width 5 height 5
checkbox input "true"
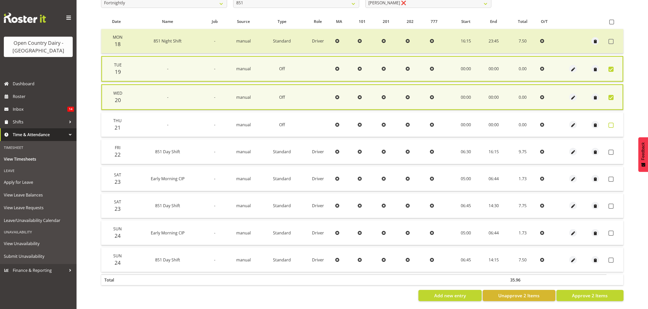
click at [611, 124] on span at bounding box center [610, 125] width 5 height 5
checkbox input "true"
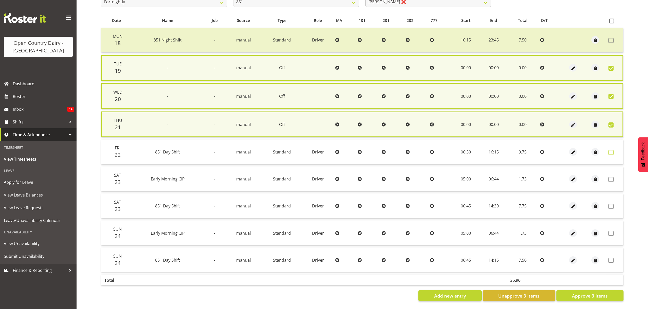
click at [610, 152] on span at bounding box center [610, 152] width 5 height 5
click at [612, 152] on span at bounding box center [610, 152] width 5 height 5
checkbox input "true"
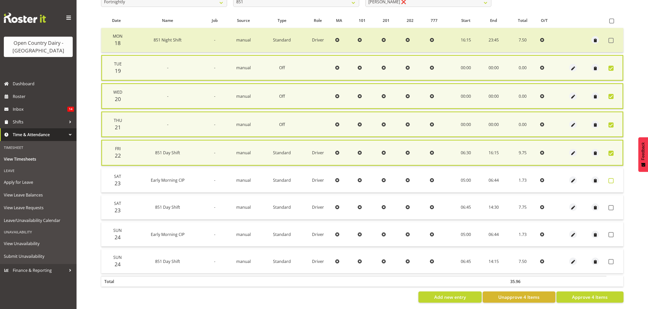
click at [609, 179] on span at bounding box center [610, 180] width 5 height 5
click at [611, 178] on span at bounding box center [610, 180] width 5 height 5
checkbox input "true"
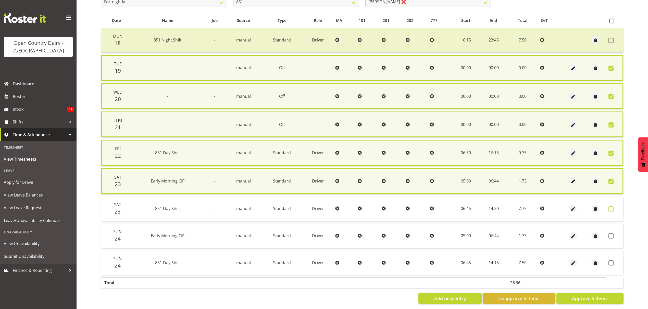
click at [608, 208] on span at bounding box center [610, 209] width 5 height 5
click at [611, 208] on span at bounding box center [610, 209] width 5 height 5
checkbox input "true"
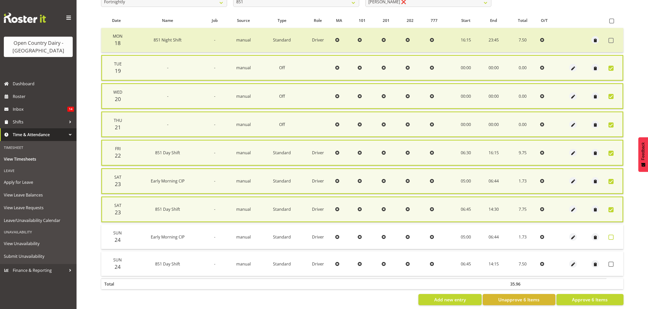
click at [613, 235] on label at bounding box center [612, 237] width 8 height 5
click at [611, 235] on span at bounding box center [610, 237] width 5 height 5
checkbox input "true"
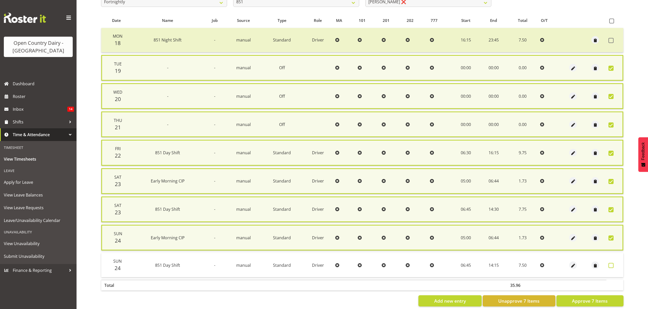
click at [609, 263] on span at bounding box center [610, 265] width 5 height 5
checkbox input "true"
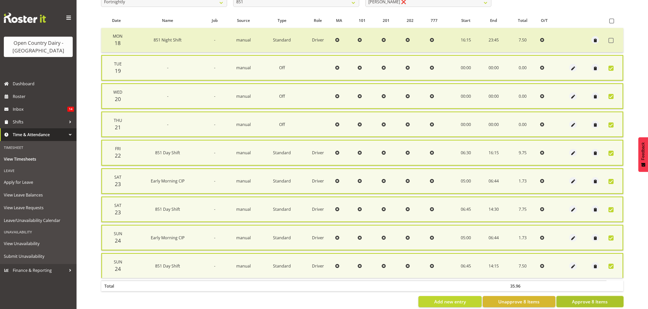
click at [597, 299] on span "Approve 8 Items" at bounding box center [590, 302] width 36 height 7
checkbox input "false"
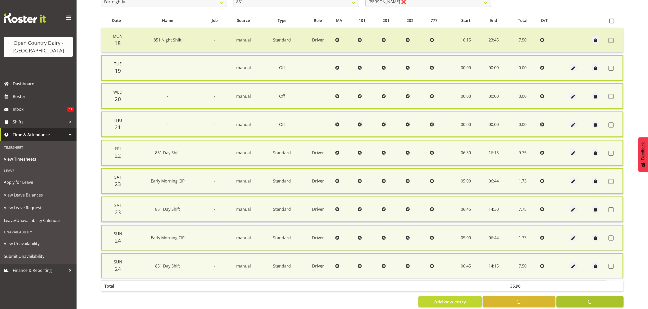
checkbox input "false"
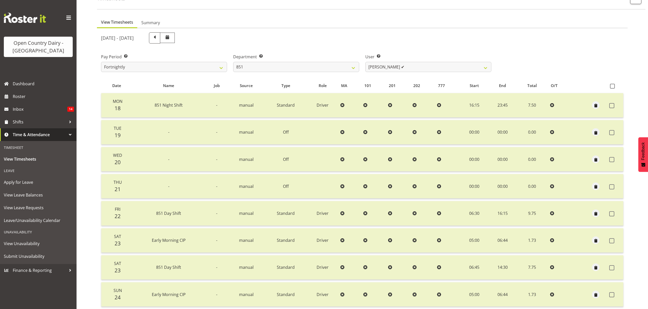
scroll to position [31, 0]
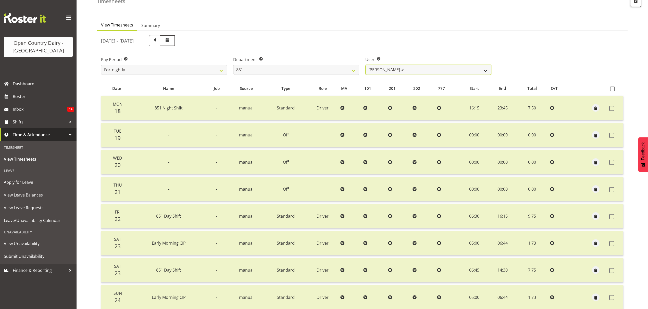
click at [484, 70] on select "[PERSON_NAME] ❌ [PERSON_NAME] ✔ [PERSON_NAME] ✔" at bounding box center [428, 70] width 126 height 10
click at [348, 70] on select "734 735 736 737 738 739 851 852 853 854 855 856 858 861 862 865 868 869 870 873" at bounding box center [296, 70] width 126 height 10
select select "816"
click at [233, 65] on select "734 735 736 737 738 739 851 852 853 854 855 856 858 861 862 865 868 869 870 873" at bounding box center [296, 70] width 126 height 10
select select "10273"
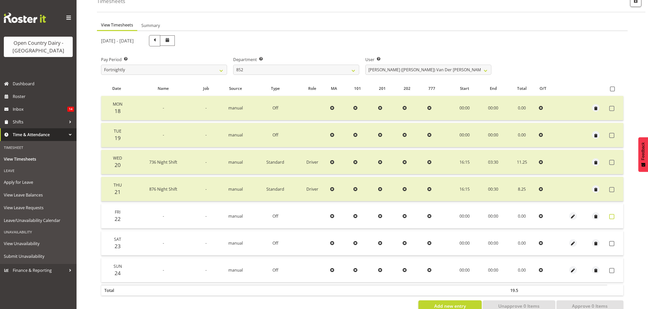
click at [614, 215] on label at bounding box center [613, 216] width 8 height 5
checkbox input "true"
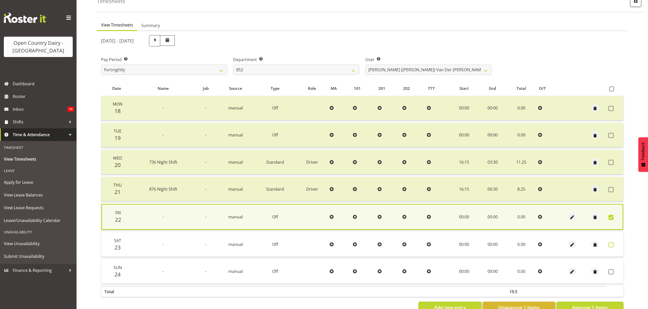
click at [609, 244] on span at bounding box center [610, 245] width 5 height 5
checkbox input "true"
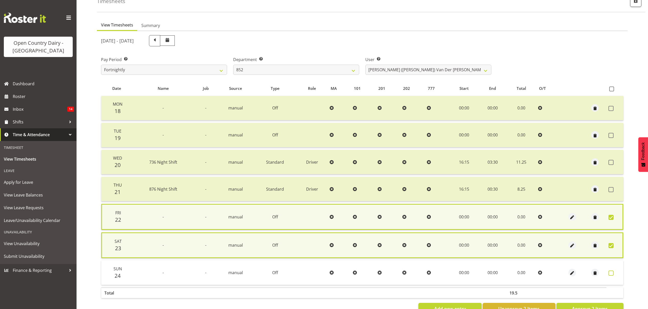
click at [610, 273] on span at bounding box center [610, 273] width 5 height 5
checkbox input "true"
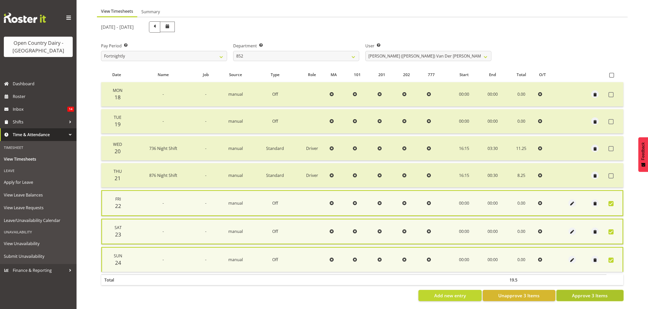
click at [591, 293] on span "Approve 3 Items" at bounding box center [590, 296] width 36 height 7
checkbox input "false"
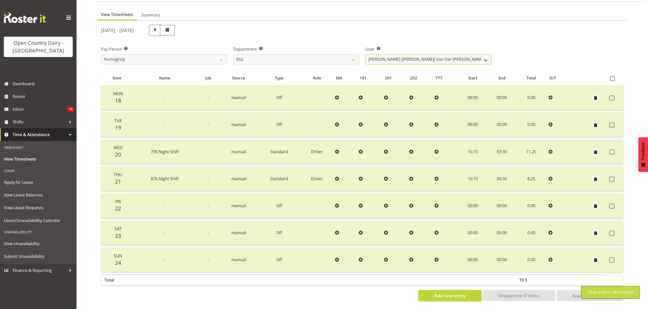
click at [483, 56] on select "[PERSON_NAME] ([PERSON_NAME]) [PERSON_NAME] ✔ [PERSON_NAME] ❌ [PERSON_NAME] ✔ […" at bounding box center [428, 59] width 126 height 10
select select "11799"
click at [365, 54] on select "[PERSON_NAME] ([PERSON_NAME]) [PERSON_NAME] ✔ [PERSON_NAME] ❌ [PERSON_NAME] ✔ […" at bounding box center [428, 59] width 126 height 10
click at [0, 0] on div at bounding box center [0, 0] width 0 height 0
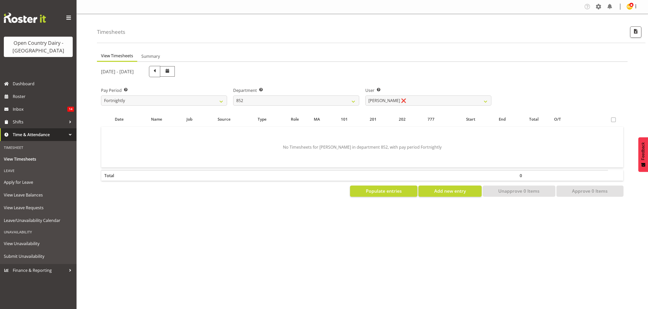
scroll to position [0, 0]
click at [352, 101] on select "734 735 736 737 738 739 851 852 853 854 855 856 858 861 862 865 868 869 870 873" at bounding box center [296, 101] width 126 height 10
select select "669"
click at [233, 96] on select "734 735 736 737 738 739 851 852 853 854 855 856 858 861 862 865 868 869 870 873" at bounding box center [296, 101] width 126 height 10
select select "7394"
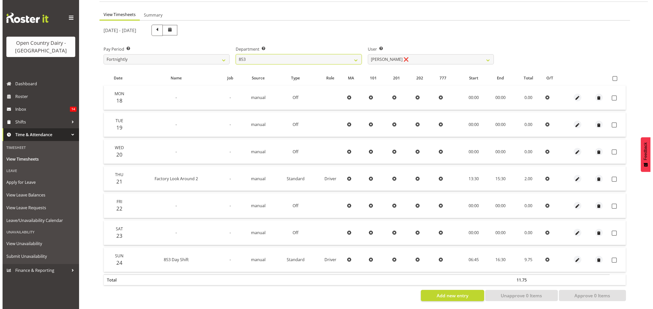
scroll to position [45, 0]
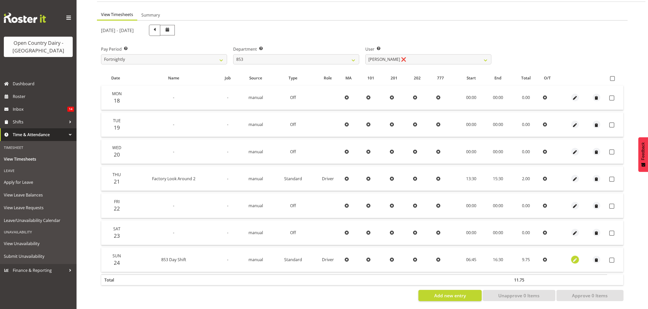
click at [573, 258] on span "button" at bounding box center [575, 261] width 6 height 6
select select "Standard"
click at [573, 258] on span "button" at bounding box center [575, 261] width 6 height 6
select select "Standard"
select select "7"
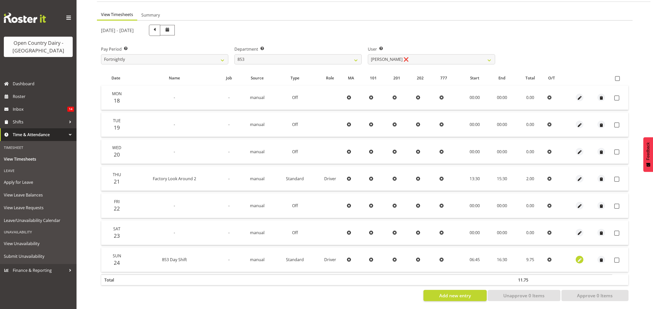
select select "2025"
select select "16"
select select "30"
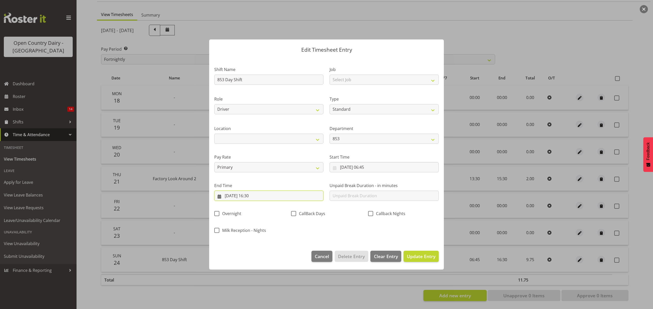
click at [252, 197] on input "[DATE] 16:30" at bounding box center [268, 196] width 109 height 10
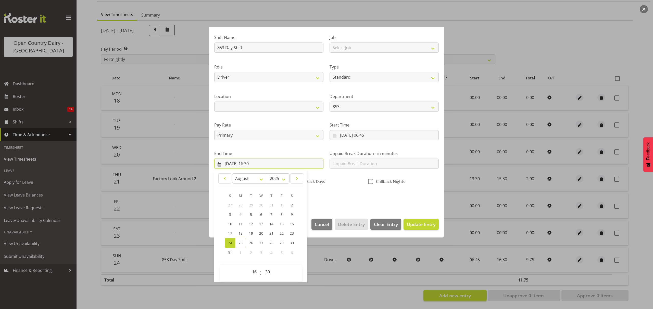
scroll to position [35, 0]
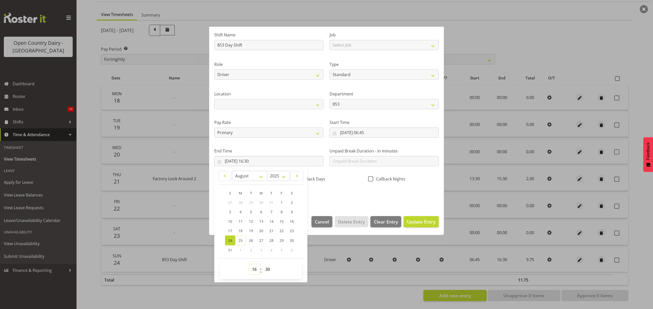
click at [253, 271] on select "00 01 02 03 04 05 06 07 08 09 10 11 12 13 14 15 16 17 18 19 20 21 22 23" at bounding box center [254, 270] width 11 height 10
click at [249, 265] on select "00 01 02 03 04 05 06 07 08 09 10 11 12 13 14 15 16 17 18 19 20 21 22 23" at bounding box center [254, 270] width 11 height 10
click at [254, 267] on select "00 01 02 03 04 05 06 07 08 09 10 11 12 13 14 15 16 17 18 19 20 21 22 23" at bounding box center [254, 270] width 11 height 10
click at [249, 265] on select "00 01 02 03 04 05 06 07 08 09 10 11 12 13 14 15 16 17 18 19 20 21 22 23" at bounding box center [254, 270] width 11 height 10
click at [410, 225] on span "Update Entry" at bounding box center [421, 222] width 29 height 7
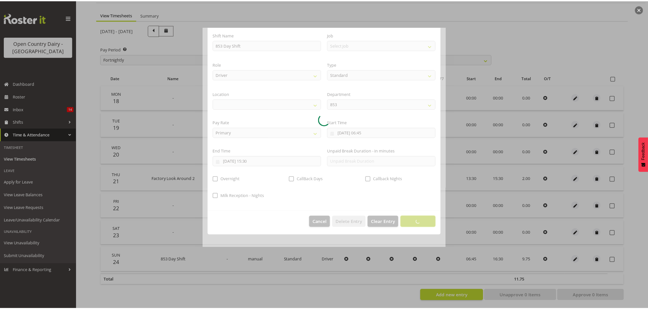
scroll to position [0, 0]
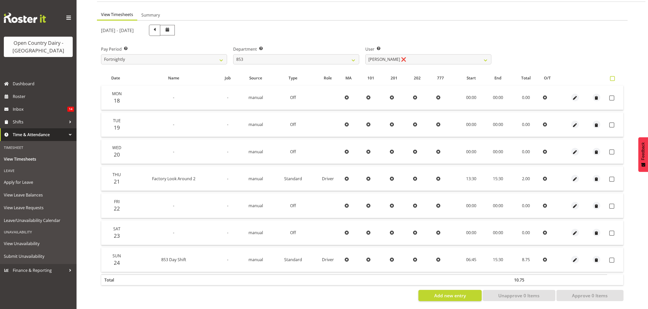
click at [611, 76] on span at bounding box center [612, 78] width 5 height 5
click at [611, 77] on input "checkbox" at bounding box center [611, 78] width 3 height 3
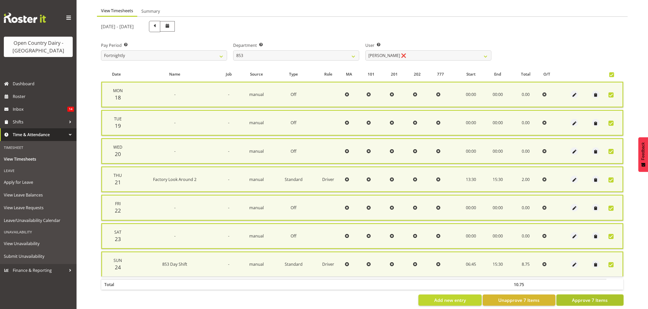
click at [579, 297] on span "Approve 7 Items" at bounding box center [590, 300] width 36 height 7
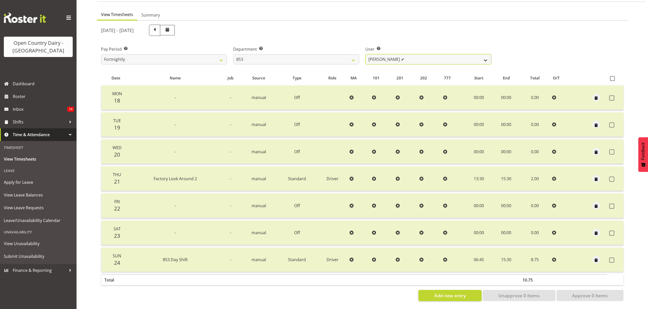
click at [484, 58] on select "[PERSON_NAME] ✔ [PERSON_NAME] ❌ [PERSON_NAME] ❌ [PERSON_NAME] ❌" at bounding box center [428, 59] width 126 height 10
click at [485, 55] on select "[PERSON_NAME] ✔ [PERSON_NAME] ❌ [PERSON_NAME] ❌ [PERSON_NAME] ❌" at bounding box center [428, 59] width 126 height 10
click at [365, 54] on select "[PERSON_NAME] ✔ [PERSON_NAME] ❌ [PERSON_NAME] ❌ [PERSON_NAME] ❌" at bounding box center [428, 59] width 126 height 10
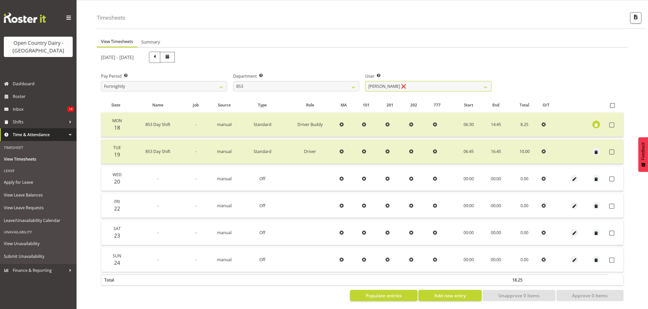
scroll to position [18, 0]
click at [375, 293] on span "Populate entries" at bounding box center [384, 296] width 36 height 7
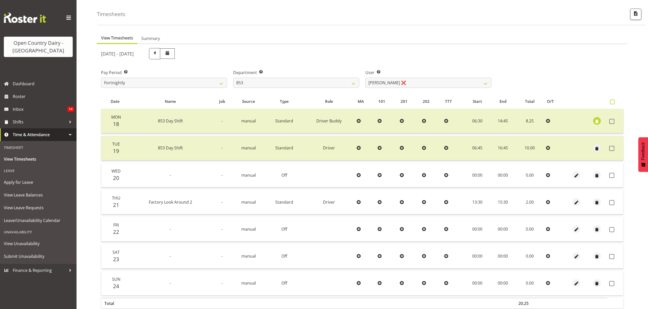
click at [613, 102] on span at bounding box center [612, 102] width 5 height 5
click at [613, 102] on input "checkbox" at bounding box center [611, 101] width 3 height 3
click at [613, 102] on span at bounding box center [612, 102] width 5 height 5
click at [613, 102] on input "checkbox" at bounding box center [611, 101] width 3 height 3
click at [611, 102] on span at bounding box center [612, 102] width 5 height 5
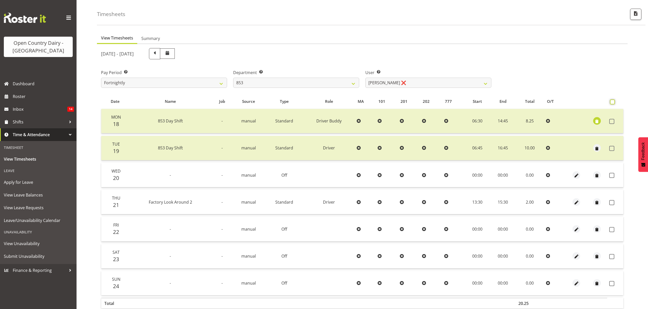
click at [611, 102] on input "checkbox" at bounding box center [611, 101] width 3 height 3
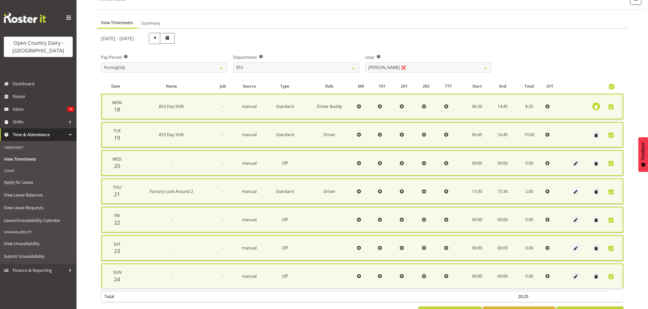
scroll to position [52, 0]
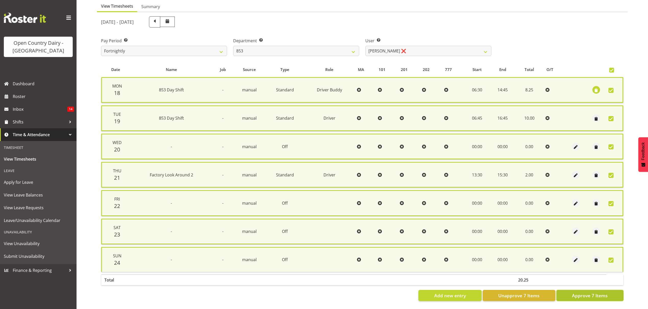
click at [583, 293] on span "Approve 7 Items" at bounding box center [590, 296] width 36 height 7
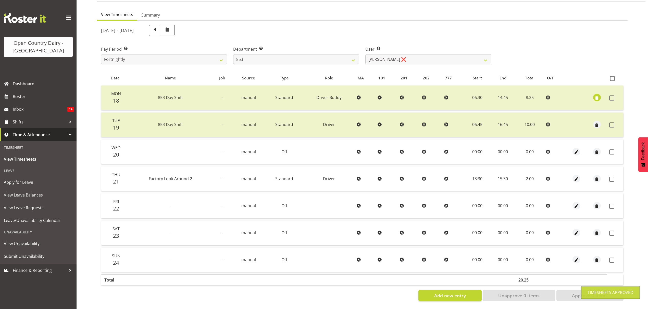
scroll to position [45, 0]
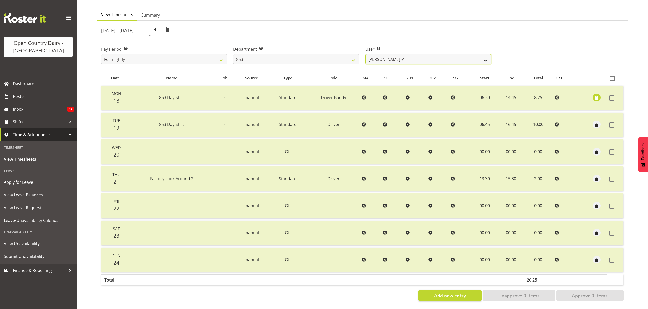
click at [484, 56] on select "[PERSON_NAME] ✔ [PERSON_NAME] ✔ [PERSON_NAME] ❌ [PERSON_NAME] ❌" at bounding box center [428, 59] width 126 height 10
click at [365, 54] on select "[PERSON_NAME] ✔ [PERSON_NAME] ✔ [PERSON_NAME] ❌ [PERSON_NAME] ❌" at bounding box center [428, 59] width 126 height 10
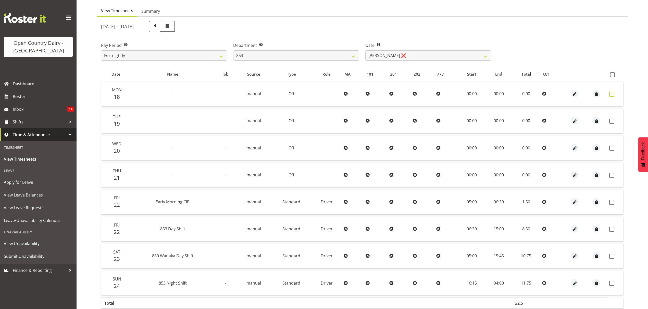
click at [612, 92] on span at bounding box center [611, 94] width 5 height 5
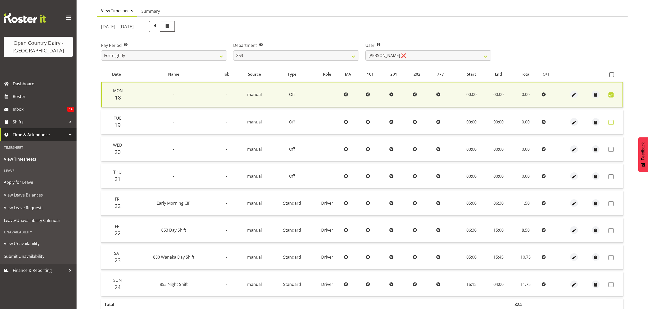
click at [613, 122] on label at bounding box center [612, 122] width 8 height 5
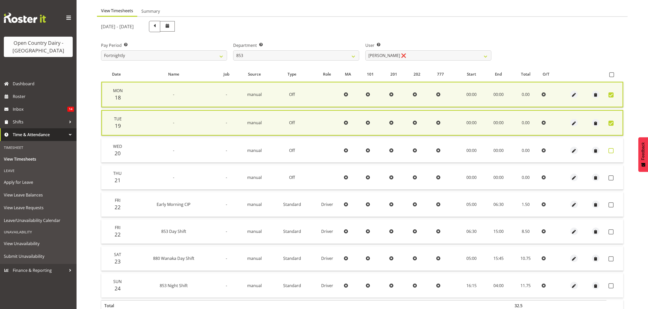
click at [613, 150] on span at bounding box center [610, 150] width 5 height 5
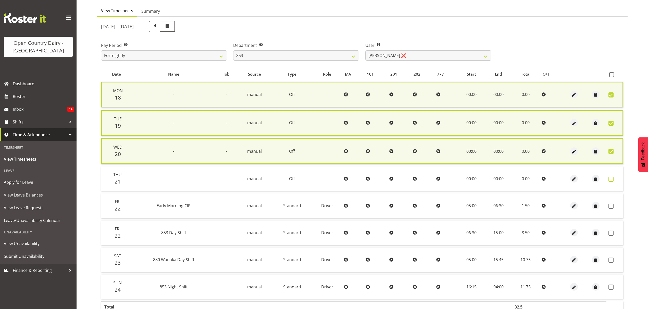
click at [609, 179] on span at bounding box center [610, 179] width 5 height 5
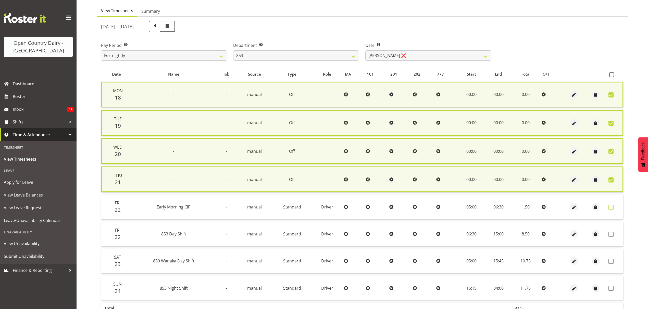
click at [612, 205] on span at bounding box center [610, 207] width 5 height 5
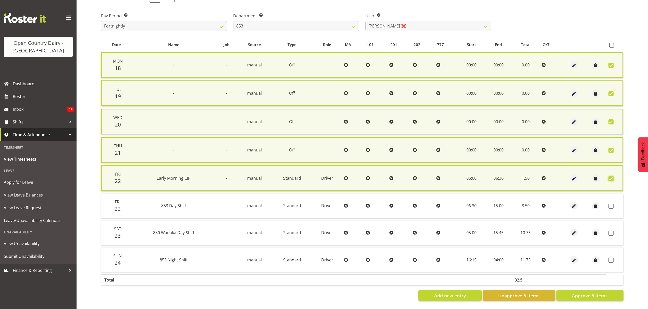
scroll to position [77, 0]
click at [574, 293] on span "Approve 5 Items" at bounding box center [590, 296] width 36 height 7
click at [611, 204] on span at bounding box center [610, 206] width 5 height 5
click at [573, 204] on span "button" at bounding box center [574, 207] width 6 height 6
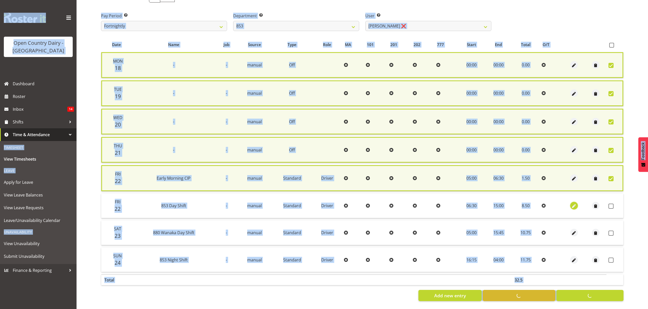
click at [572, 204] on span "button" at bounding box center [574, 207] width 6 height 6
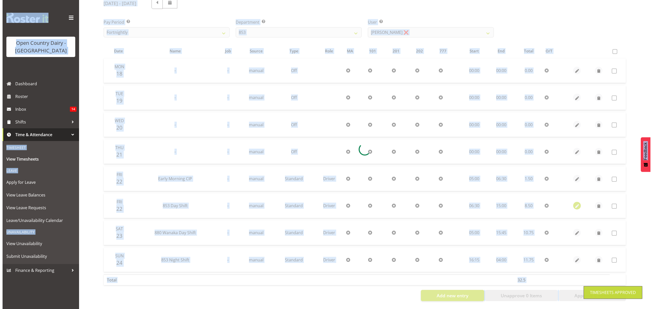
scroll to position [72, 0]
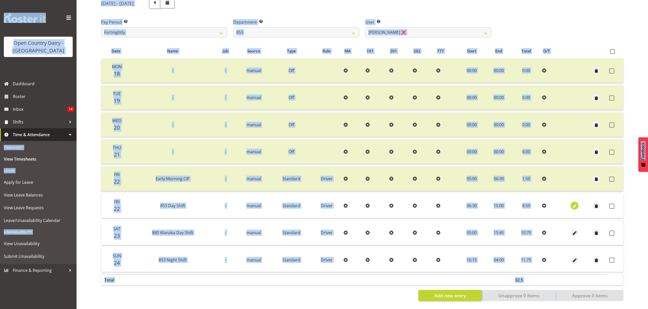
click at [575, 204] on span "button" at bounding box center [574, 207] width 6 height 6
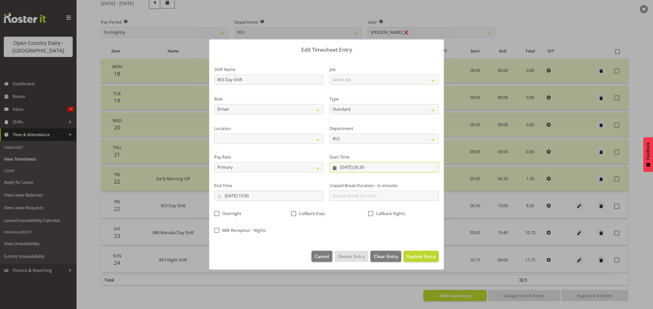
click at [368, 167] on input "[DATE] 06:30" at bounding box center [383, 167] width 109 height 10
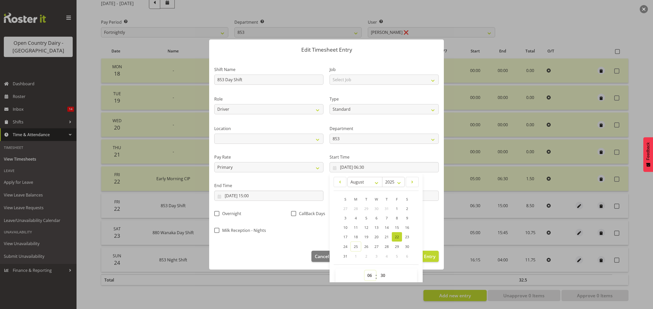
click at [366, 278] on select "00 01 02 03 04 05 06 07 08 09 10 11 12 13 14 15 16 17 18 19 20 21 22 23" at bounding box center [369, 276] width 11 height 10
click at [368, 274] on select "00 01 02 03 04 05 06 07 08 09 10 11 12 13 14 15 16 17 18 19 20 21 22 23" at bounding box center [369, 276] width 11 height 10
click at [368, 275] on select "00 01 02 03 04 05 06 07 08 09 10 11 12 13 14 15 16 17 18 19 20 21 22 23" at bounding box center [369, 276] width 11 height 10
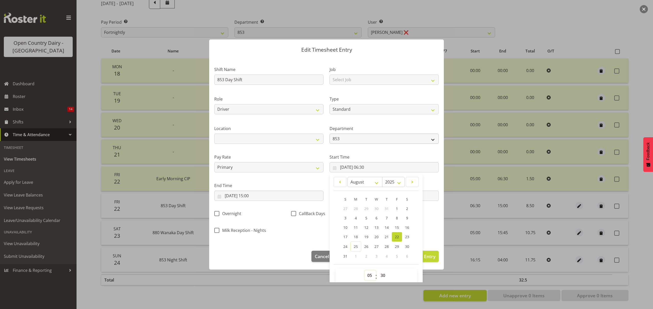
click at [364, 271] on select "00 01 02 03 04 05 06 07 08 09 10 11 12 13 14 15 16 17 18 19 20 21 22 23" at bounding box center [369, 276] width 11 height 10
click at [380, 274] on select "00 01 02 03 04 05 06 07 08 09 10 11 12 13 14 15 16 17 18 19 20 21 22 23 24 25 2…" at bounding box center [383, 276] width 11 height 10
click at [378, 271] on select "00 01 02 03 04 05 06 07 08 09 10 11 12 13 14 15 16 17 18 19 20 21 22 23 24 25 2…" at bounding box center [383, 276] width 11 height 10
click at [428, 230] on div "Shift Name 853 Day Shift Job Select Job Connecting /unconnecting Trailers Role …" at bounding box center [326, 148] width 230 height 178
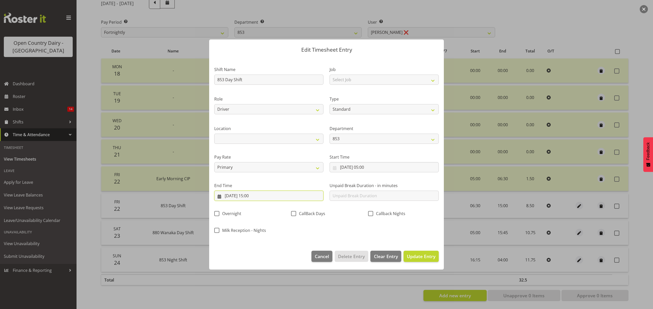
click at [254, 198] on input "[DATE] 15:00" at bounding box center [268, 196] width 109 height 10
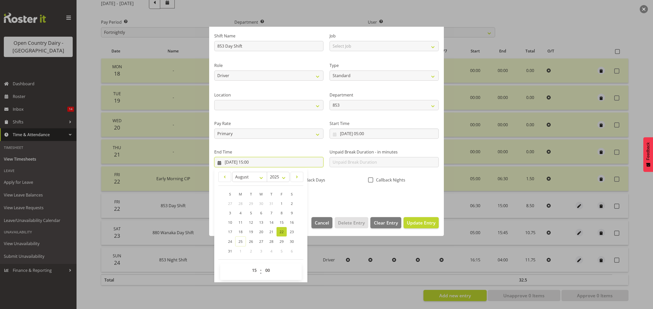
scroll to position [35, 0]
click at [268, 272] on select "00 01 02 03 04 05 06 07 08 09 10 11 12 13 14 15 16 17 18 19 20 21 22 23 24 25 2…" at bounding box center [267, 270] width 11 height 10
click at [262, 265] on select "00 01 02 03 04 05 06 07 08 09 10 11 12 13 14 15 16 17 18 19 20 21 22 23 24 25 2…" at bounding box center [267, 270] width 11 height 10
click at [412, 222] on span "Update Entry" at bounding box center [421, 222] width 29 height 6
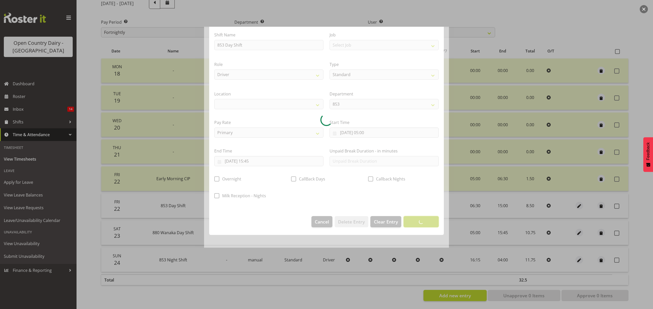
scroll to position [0, 0]
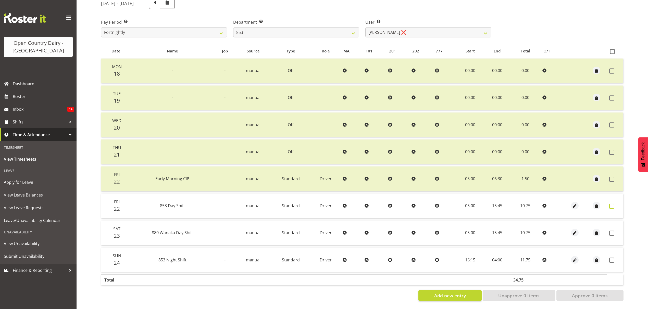
click at [611, 204] on span at bounding box center [611, 206] width 5 height 5
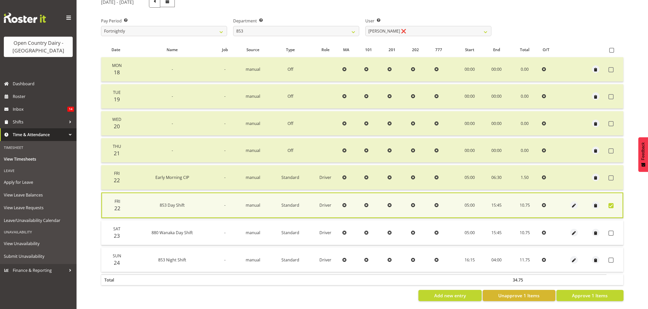
click at [610, 205] on td at bounding box center [614, 206] width 17 height 26
click at [612, 203] on span at bounding box center [610, 205] width 5 height 5
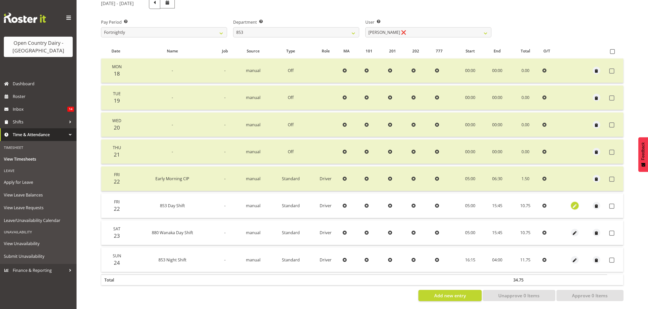
click at [574, 204] on span "button" at bounding box center [574, 207] width 6 height 6
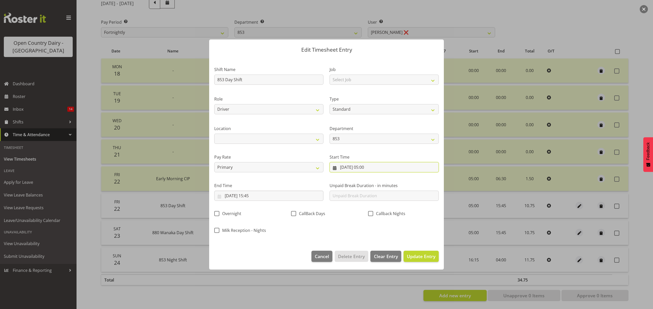
click at [369, 167] on input "[DATE] 05:00" at bounding box center [383, 167] width 109 height 10
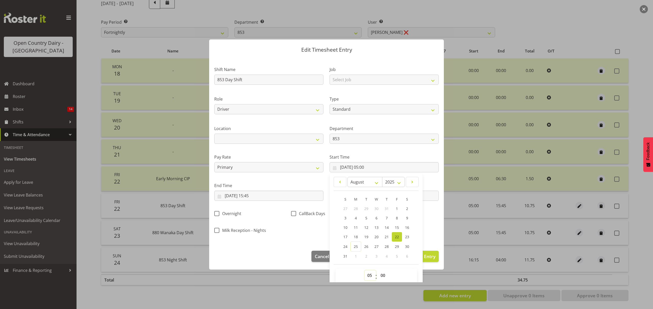
click at [367, 277] on select "00 01 02 03 04 05 06 07 08 09 10 11 12 13 14 15 16 17 18 19 20 21 22 23" at bounding box center [369, 276] width 11 height 10
click at [364, 271] on select "00 01 02 03 04 05 06 07 08 09 10 11 12 13 14 15 16 17 18 19 20 21 22 23" at bounding box center [369, 276] width 11 height 10
click at [382, 276] on select "00 01 02 03 04 05 06 07 08 09 10 11 12 13 14 15 16 17 18 19 20 21 22 23 24 25 2…" at bounding box center [383, 276] width 11 height 10
click at [378, 271] on select "00 01 02 03 04 05 06 07 08 09 10 11 12 13 14 15 16 17 18 19 20 21 22 23 24 25 2…" at bounding box center [383, 276] width 11 height 10
click at [427, 240] on section "Shift Name 853 Day Shift Job Select Job Connecting /unconnecting Trailers Role …" at bounding box center [326, 151] width 235 height 189
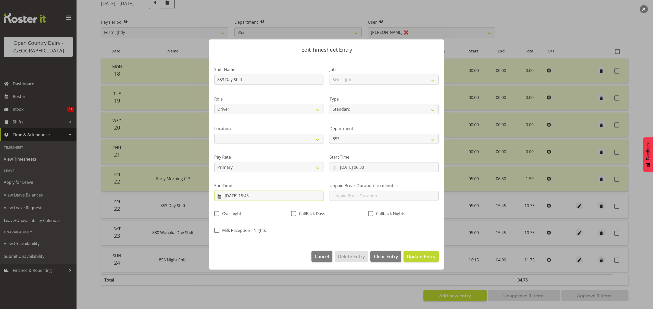
click at [257, 196] on input "[DATE] 15:45" at bounding box center [268, 196] width 109 height 10
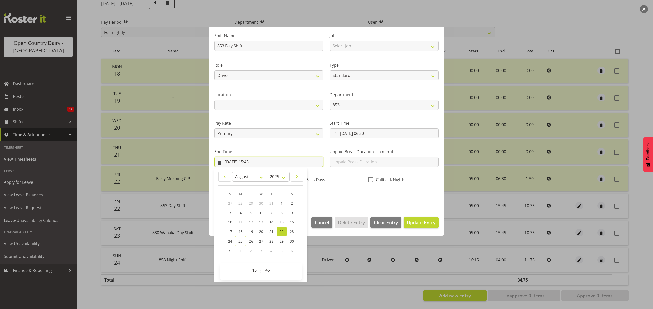
scroll to position [35, 0]
click at [264, 271] on select "00 01 02 03 04 05 06 07 08 09 10 11 12 13 14 15 16 17 18 19 20 21 22 23 24 25 2…" at bounding box center [267, 270] width 11 height 10
click at [262, 265] on select "00 01 02 03 04 05 06 07 08 09 10 11 12 13 14 15 16 17 18 19 20 21 22 23 24 25 2…" at bounding box center [267, 270] width 11 height 10
click at [401, 192] on div "Shift Name 853 Day Shift Job Select Job Connecting /unconnecting Trailers Role …" at bounding box center [326, 114] width 230 height 178
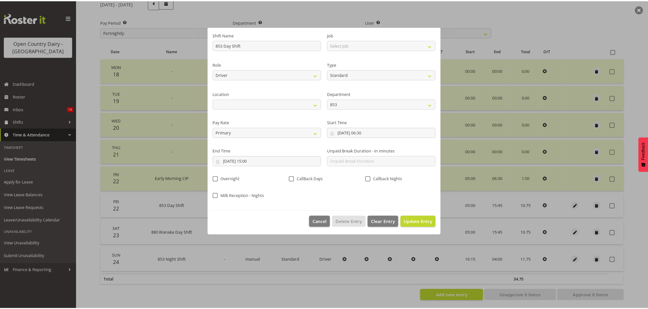
scroll to position [0, 0]
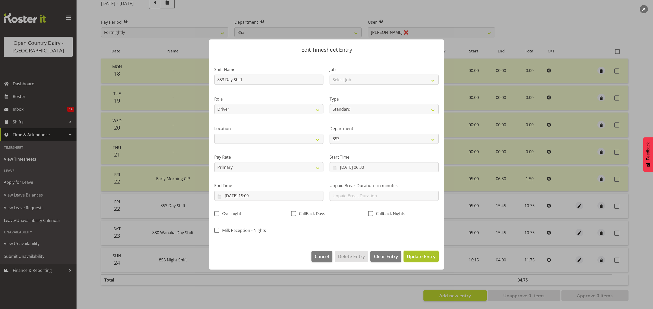
click at [415, 254] on span "Update Entry" at bounding box center [421, 257] width 29 height 6
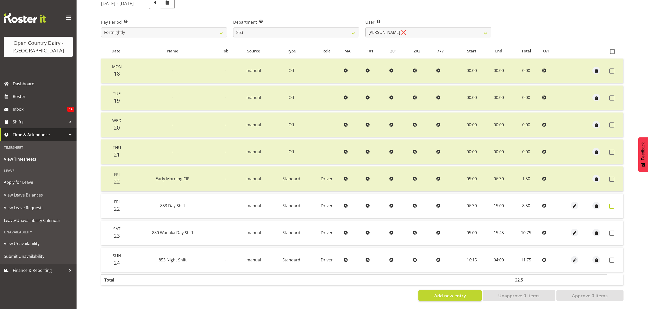
click at [613, 204] on span at bounding box center [611, 206] width 5 height 5
click at [613, 204] on label at bounding box center [613, 206] width 8 height 5
click at [611, 232] on td at bounding box center [615, 233] width 16 height 24
click at [610, 231] on span at bounding box center [611, 233] width 5 height 5
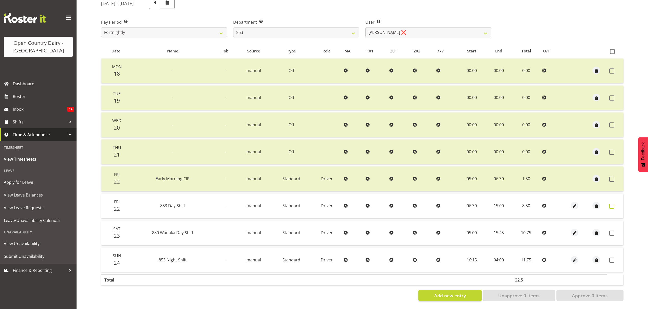
click at [609, 204] on span at bounding box center [611, 206] width 5 height 5
click at [614, 231] on label at bounding box center [613, 233] width 8 height 5
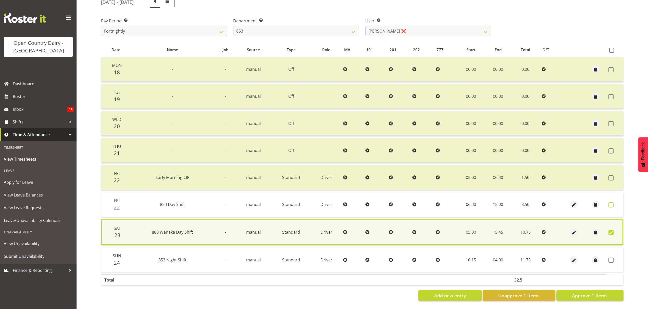
click at [612, 204] on span at bounding box center [610, 205] width 5 height 5
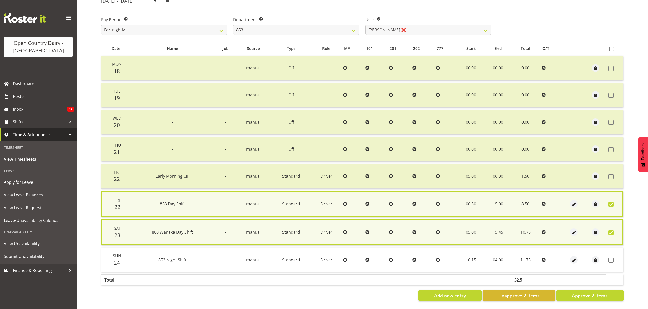
click at [612, 204] on span at bounding box center [610, 204] width 5 height 5
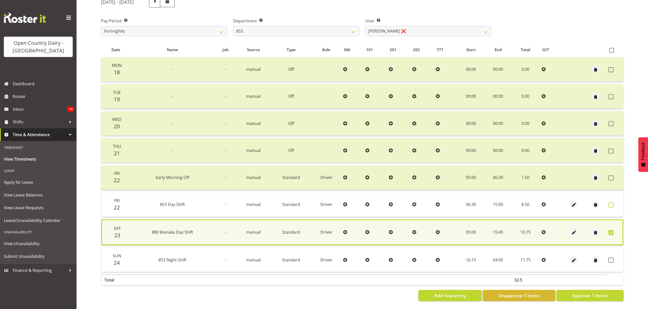
click at [611, 203] on span at bounding box center [610, 205] width 5 height 5
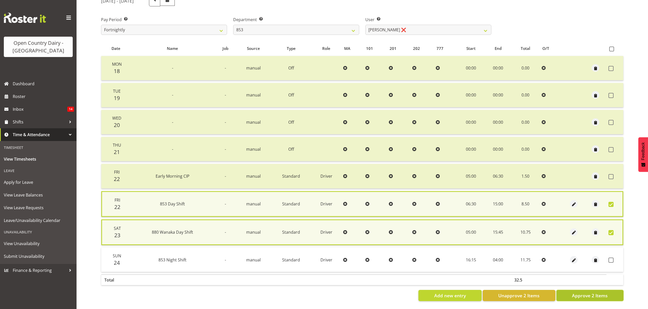
click at [583, 293] on span "Approve 2 Items" at bounding box center [590, 296] width 36 height 7
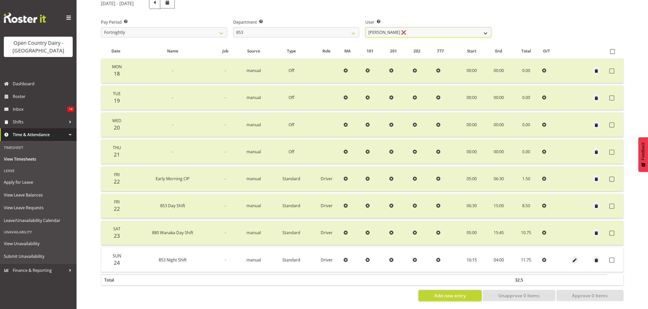
click at [484, 29] on select "[PERSON_NAME] ✔ [PERSON_NAME] ✔ [PERSON_NAME] ❌ [PERSON_NAME] ❌" at bounding box center [428, 32] width 126 height 10
click at [365, 27] on select "[PERSON_NAME] ✔ [PERSON_NAME] ✔ [PERSON_NAME] ❌ [PERSON_NAME] ❌" at bounding box center [428, 32] width 126 height 10
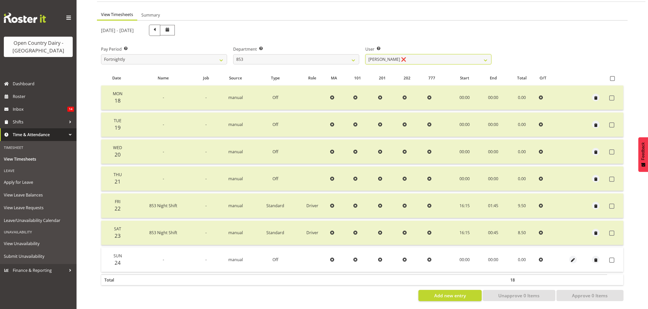
scroll to position [45, 0]
click at [610, 258] on span at bounding box center [611, 260] width 5 height 5
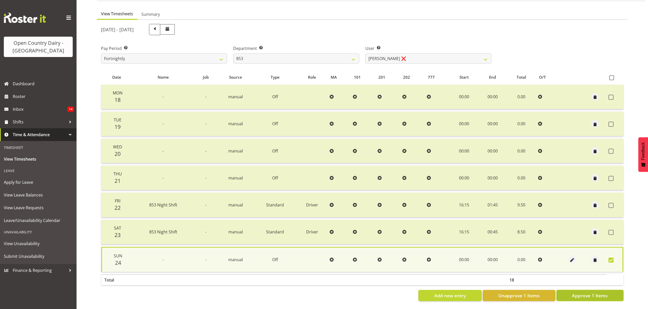
click at [593, 293] on span "Approve 1 Items" at bounding box center [590, 296] width 36 height 7
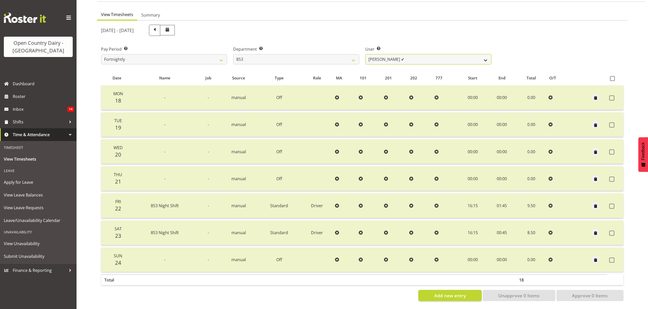
click at [486, 57] on select "[PERSON_NAME] ✔ [PERSON_NAME] ✔ [PERSON_NAME] ❌ [PERSON_NAME] ✔" at bounding box center [428, 59] width 126 height 10
click at [353, 56] on select "734 735 736 737 738 739 851 852 853 854 855 856 858 861 862 865 868 869 870 873" at bounding box center [296, 59] width 126 height 10
click at [233, 54] on select "734 735 736 737 738 739 851 852 853 854 855 856 858 861 862 865 868 869 870 873" at bounding box center [296, 59] width 126 height 10
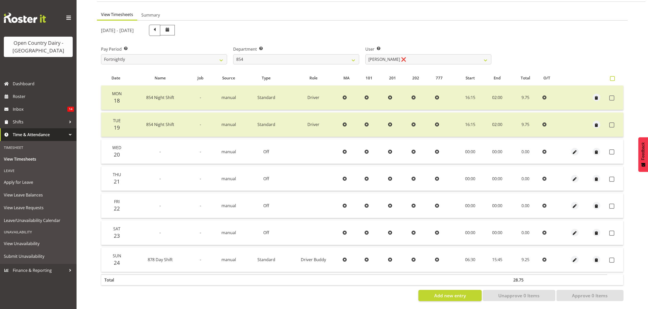
click at [610, 76] on span at bounding box center [612, 78] width 5 height 5
click at [610, 77] on input "checkbox" at bounding box center [611, 78] width 3 height 3
click at [610, 76] on span at bounding box center [612, 78] width 5 height 5
click at [610, 77] on input "checkbox" at bounding box center [611, 78] width 3 height 3
click at [613, 76] on span at bounding box center [612, 78] width 5 height 5
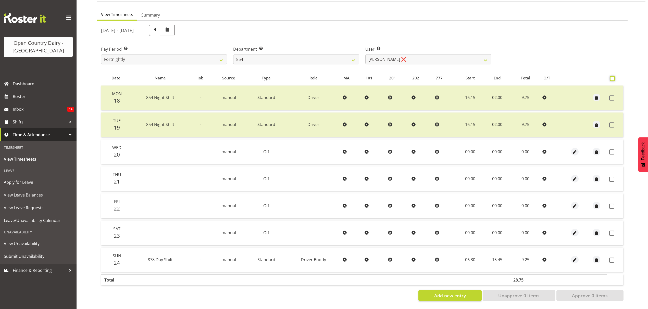
click at [613, 77] on input "checkbox" at bounding box center [611, 78] width 3 height 3
click at [613, 76] on span at bounding box center [612, 78] width 5 height 5
click at [613, 77] on input "checkbox" at bounding box center [611, 78] width 3 height 3
click at [613, 76] on span at bounding box center [612, 78] width 5 height 5
click at [613, 77] on input "checkbox" at bounding box center [611, 78] width 3 height 3
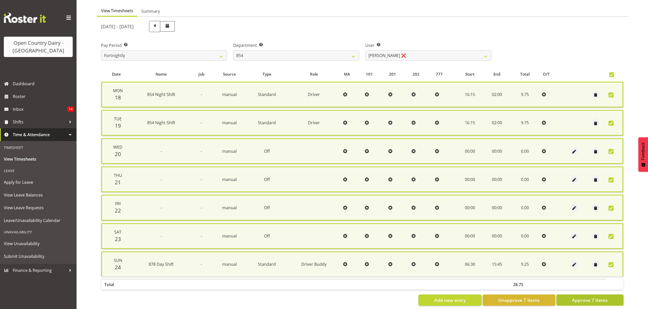
click at [590, 297] on span "Approve 7 Items" at bounding box center [590, 300] width 36 height 7
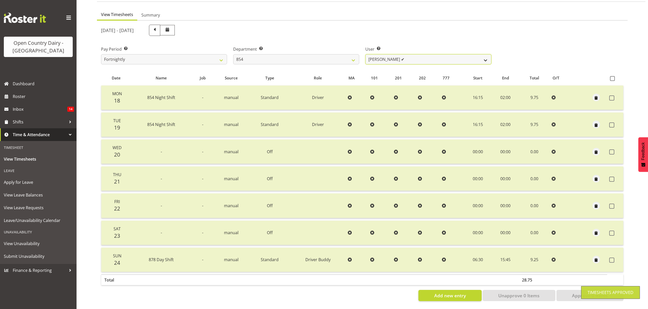
click at [484, 55] on select "[PERSON_NAME] ✔ [PERSON_NAME] ❌ [PERSON_NAME] ❌ [PERSON_NAME] ❌" at bounding box center [428, 59] width 126 height 10
click at [365, 54] on select "[PERSON_NAME] ✔ [PERSON_NAME] ❌ [PERSON_NAME] ❌ [PERSON_NAME] ❌" at bounding box center [428, 59] width 126 height 10
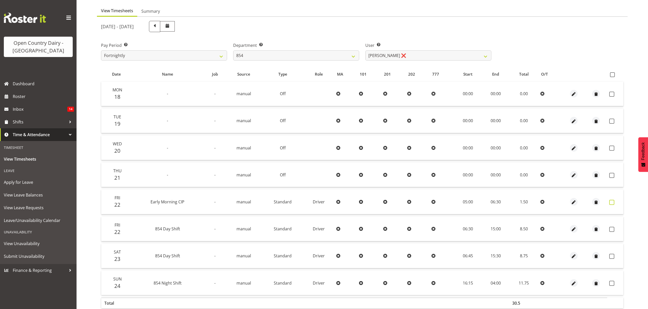
click at [614, 200] on label at bounding box center [613, 202] width 8 height 5
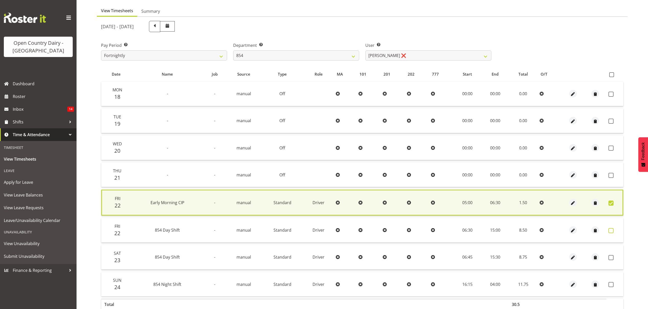
click at [611, 229] on span at bounding box center [610, 230] width 5 height 5
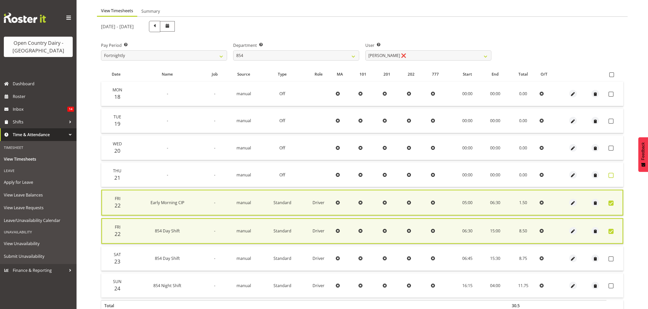
click at [608, 174] on span at bounding box center [610, 175] width 5 height 5
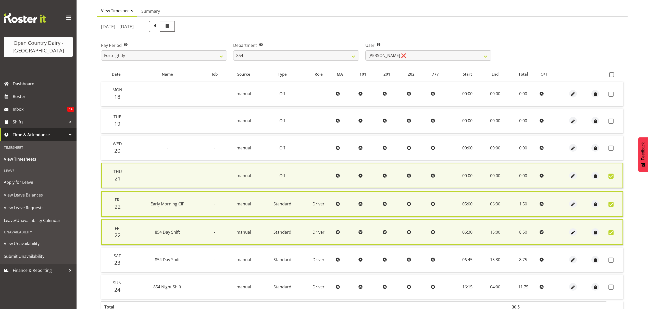
click at [608, 174] on span at bounding box center [610, 176] width 5 height 5
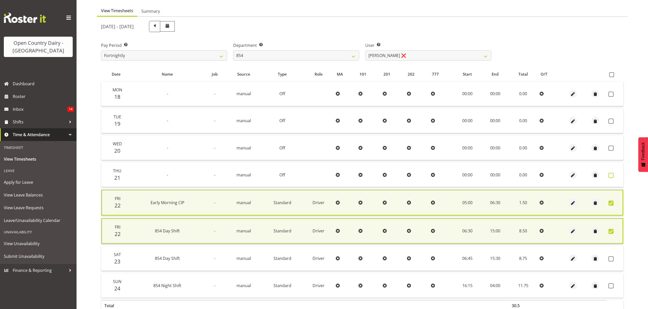
click at [611, 176] on span at bounding box center [610, 175] width 5 height 5
click at [610, 146] on span at bounding box center [610, 148] width 5 height 5
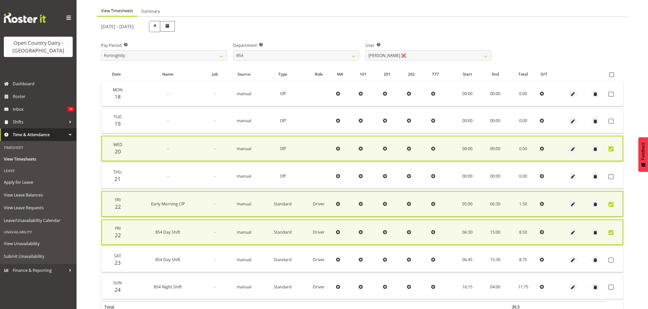
click at [609, 172] on td at bounding box center [614, 176] width 17 height 24
click at [609, 176] on span at bounding box center [610, 176] width 5 height 5
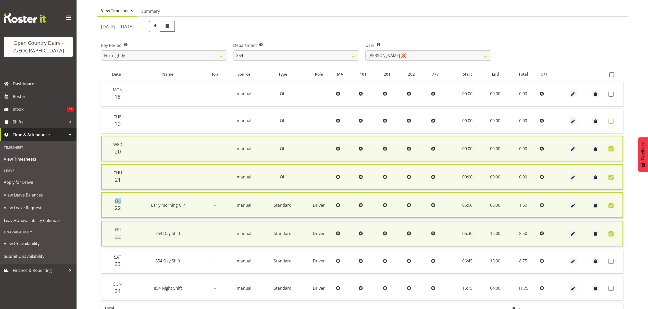
click at [609, 120] on span at bounding box center [610, 121] width 5 height 5
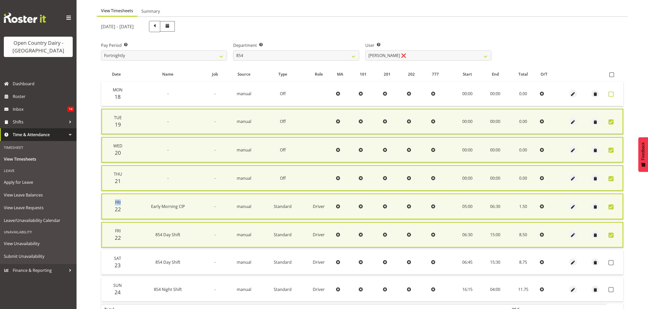
click at [611, 92] on span at bounding box center [610, 94] width 5 height 5
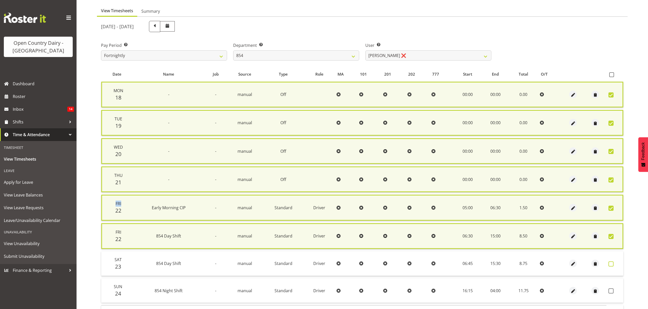
click at [609, 264] on span at bounding box center [610, 264] width 5 height 5
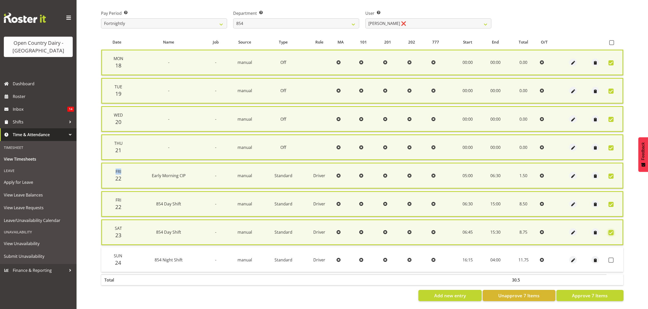
scroll to position [79, 0]
click at [592, 293] on span "Approve 7 Items" at bounding box center [590, 296] width 36 height 7
click at [592, 290] on div "Add new entry Unapprove 7 Items Approve 7 Items" at bounding box center [362, 295] width 522 height 11
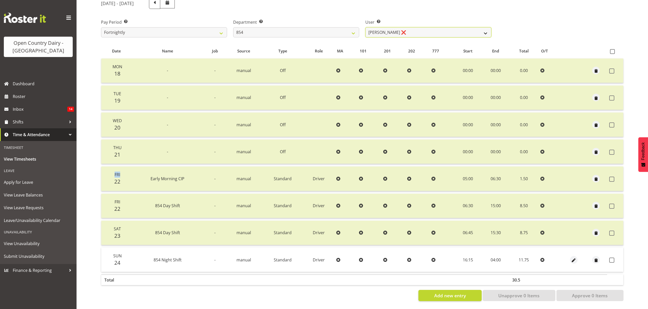
click at [486, 29] on select "[PERSON_NAME] ✔ [PERSON_NAME] ❌ [PERSON_NAME] ❌ [PERSON_NAME] ❌" at bounding box center [428, 32] width 126 height 10
click at [485, 29] on select "[PERSON_NAME] ✔ [PERSON_NAME] ❌ [PERSON_NAME] ❌ [PERSON_NAME] ❌" at bounding box center [428, 32] width 126 height 10
click at [365, 27] on select "[PERSON_NAME] ✔ [PERSON_NAME] ❌ [PERSON_NAME] ❌ [PERSON_NAME] ❌" at bounding box center [428, 32] width 126 height 10
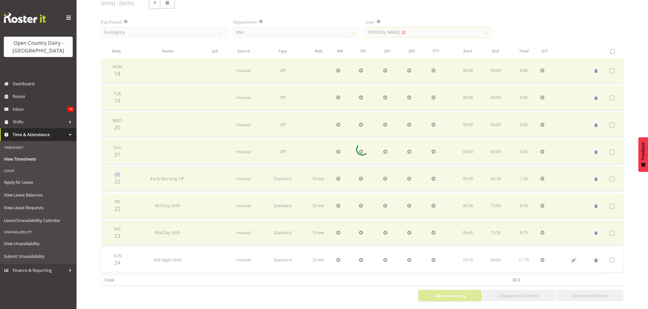
scroll to position [45, 0]
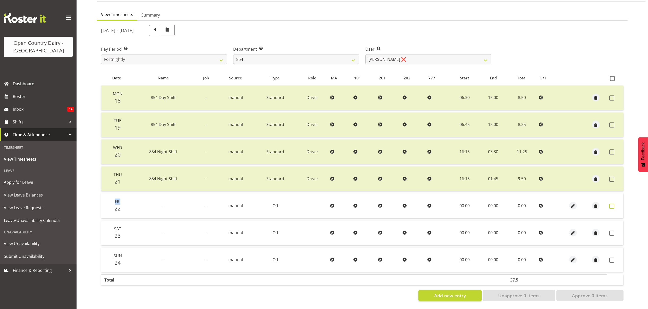
click at [614, 204] on label at bounding box center [613, 206] width 8 height 5
click at [612, 76] on span at bounding box center [612, 78] width 5 height 5
click at [612, 77] on input "checkbox" at bounding box center [611, 78] width 3 height 3
click at [612, 76] on span at bounding box center [612, 78] width 5 height 5
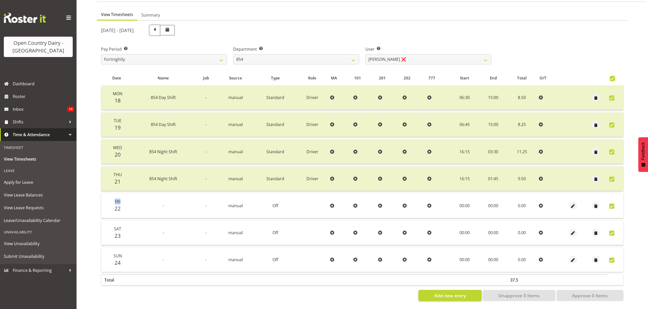
click at [612, 77] on input "checkbox" at bounding box center [611, 78] width 3 height 3
click at [611, 76] on span at bounding box center [612, 78] width 5 height 5
click at [611, 77] on input "checkbox" at bounding box center [611, 78] width 3 height 3
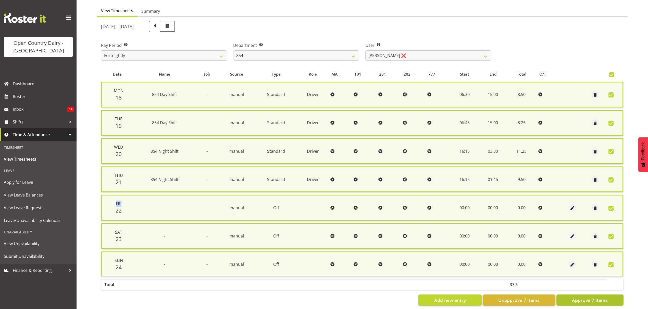
click at [594, 297] on span "Approve 7 Items" at bounding box center [590, 300] width 36 height 7
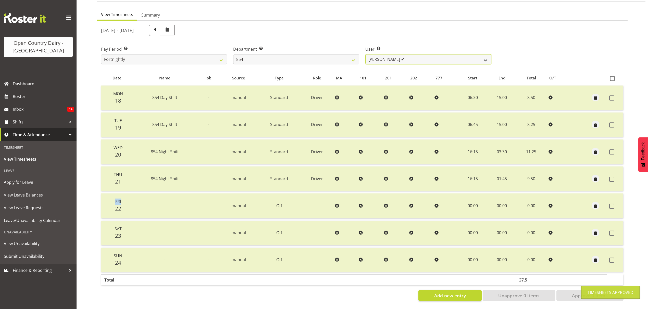
click at [488, 54] on select "[PERSON_NAME] ✔ [PERSON_NAME] ❌ [PERSON_NAME] ✔ [PERSON_NAME] ❌" at bounding box center [428, 59] width 126 height 10
click at [365, 54] on select "[PERSON_NAME] ✔ [PERSON_NAME] ❌ [PERSON_NAME] ✔ [PERSON_NAME] ❌" at bounding box center [428, 59] width 126 height 10
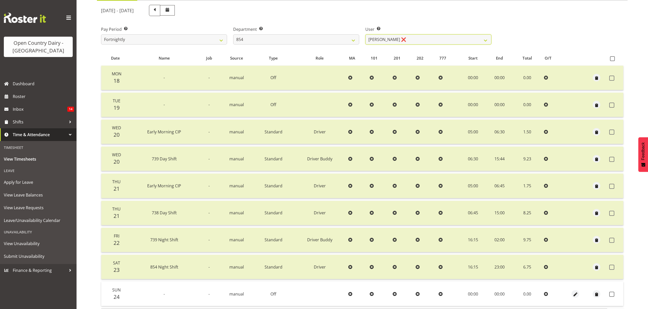
scroll to position [99, 0]
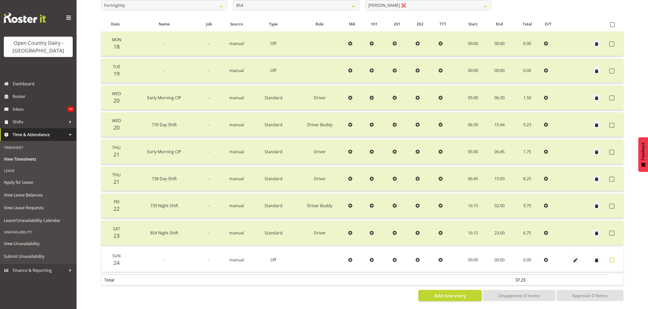
click at [612, 258] on span at bounding box center [611, 260] width 5 height 5
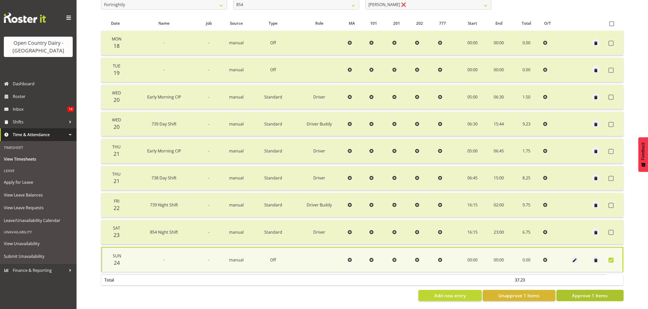
click at [600, 290] on button "Approve 1 Items" at bounding box center [589, 295] width 67 height 11
click at [600, 290] on div "Add new entry Unapprove 1 Items Approve 1 Items" at bounding box center [362, 295] width 522 height 11
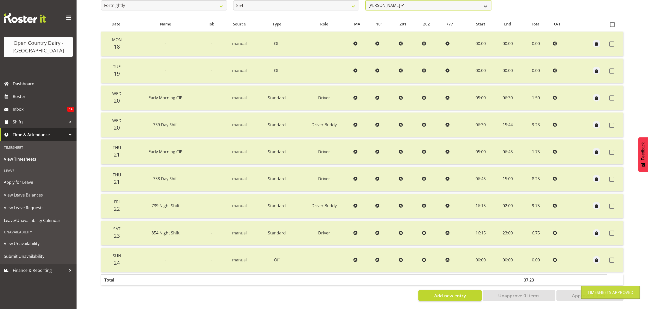
scroll to position [95, 0]
click at [482, 3] on select "[PERSON_NAME] ✔ [PERSON_NAME] ❌ [PERSON_NAME] ✔ [PERSON_NAME] ✔" at bounding box center [428, 5] width 126 height 10
click at [349, 5] on select "734 735 736 737 738 739 851 852 853 854 855 856 858 861 862 865 868 869 870 873" at bounding box center [296, 5] width 126 height 10
click at [233, 0] on select "734 735 736 737 738 739 851 852 853 854 855 856 858 861 862 865 868 869 870 873" at bounding box center [296, 5] width 126 height 10
click at [0, 0] on div at bounding box center [0, 0] width 0 height 0
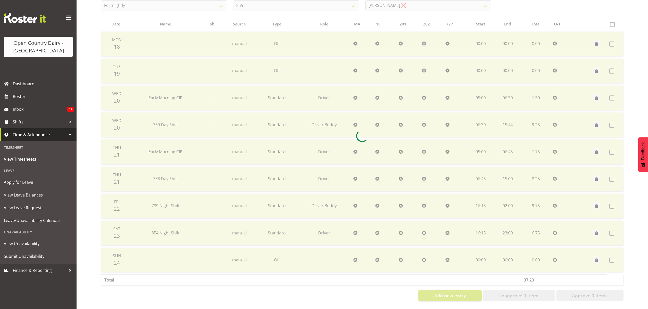
scroll to position [45, 0]
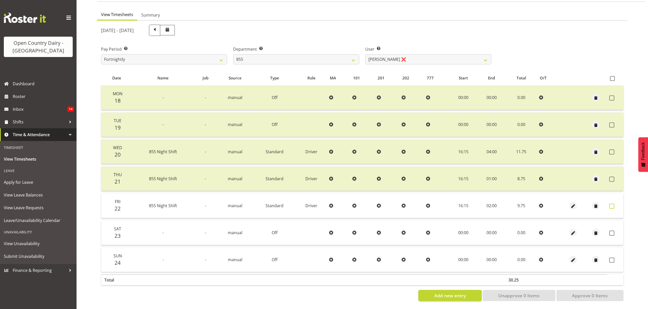
click at [611, 204] on span at bounding box center [611, 206] width 5 height 5
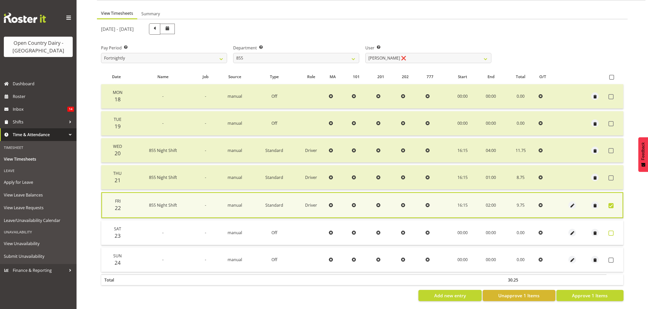
click at [611, 231] on span at bounding box center [610, 233] width 5 height 5
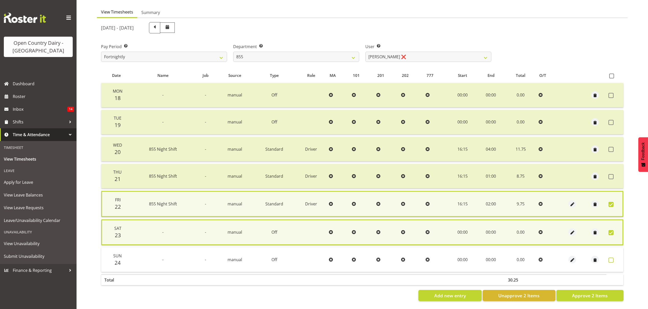
click at [610, 259] on span at bounding box center [610, 260] width 5 height 5
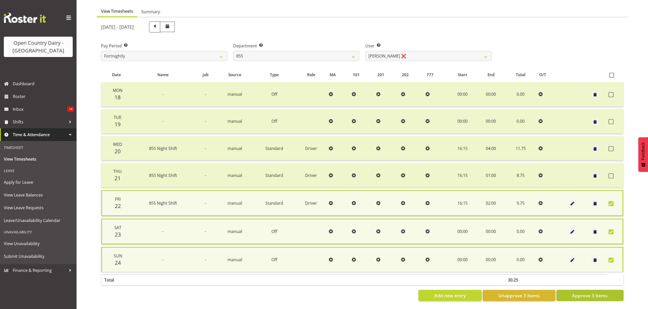
click at [608, 297] on button "Approve 3 Items" at bounding box center [589, 295] width 67 height 11
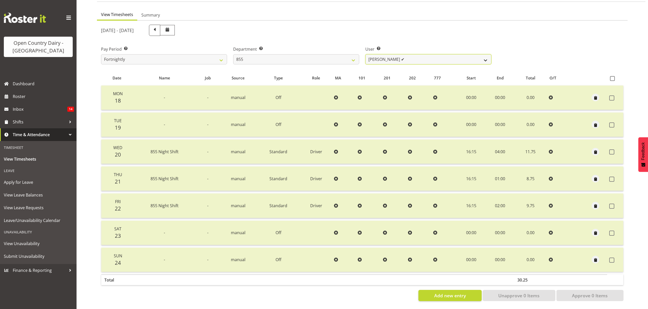
click at [487, 57] on select "[PERSON_NAME] ✔ [PERSON_NAME] ❌ [PERSON_NAME] ❌" at bounding box center [428, 59] width 126 height 10
click at [365, 54] on select "[PERSON_NAME] ✔ [PERSON_NAME] ❌ [PERSON_NAME] ❌" at bounding box center [428, 59] width 126 height 10
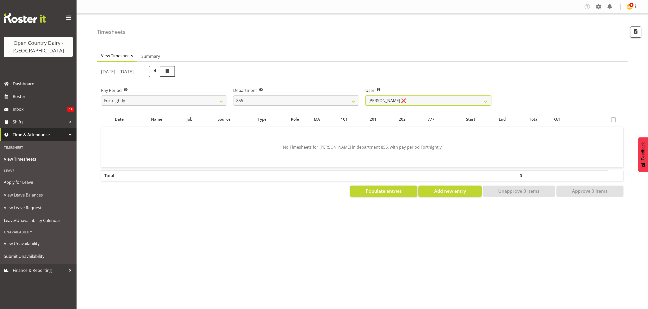
scroll to position [0, 0]
click at [483, 101] on select "[PERSON_NAME] ✔ [PERSON_NAME] ❌ [PERSON_NAME] ❌" at bounding box center [428, 101] width 126 height 10
click at [365, 96] on select "[PERSON_NAME] ✔ [PERSON_NAME] ❌ [PERSON_NAME] ❌" at bounding box center [428, 101] width 126 height 10
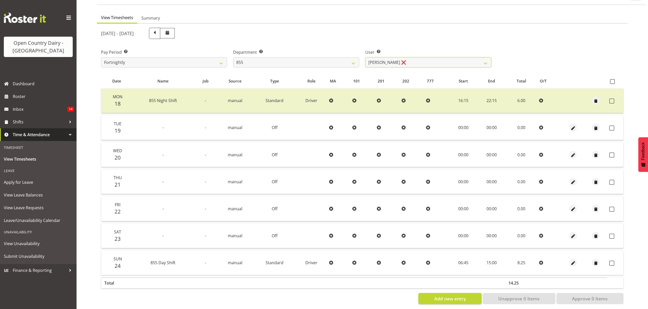
scroll to position [45, 0]
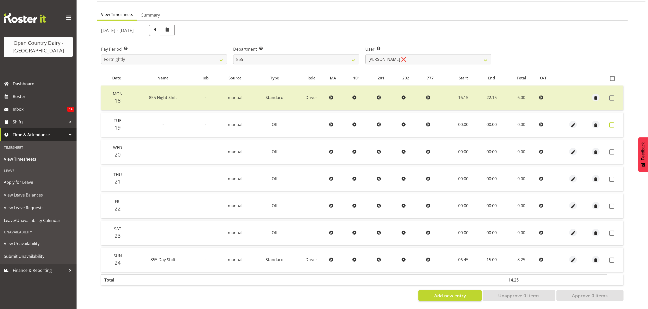
click at [609, 123] on span at bounding box center [611, 125] width 5 height 5
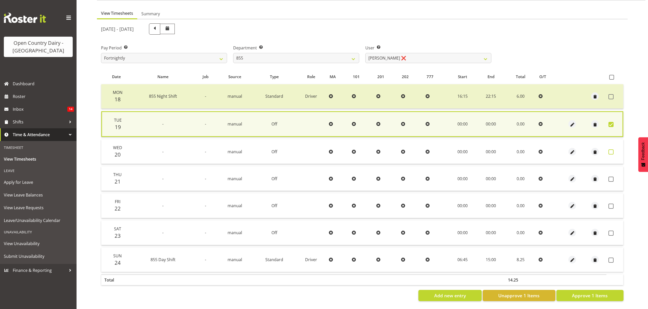
click at [613, 150] on label at bounding box center [612, 152] width 8 height 5
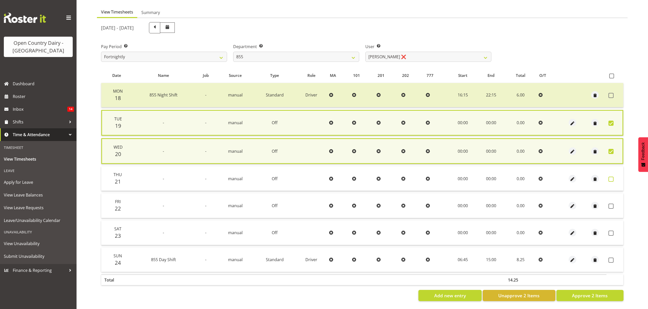
click at [610, 178] on span at bounding box center [610, 179] width 5 height 5
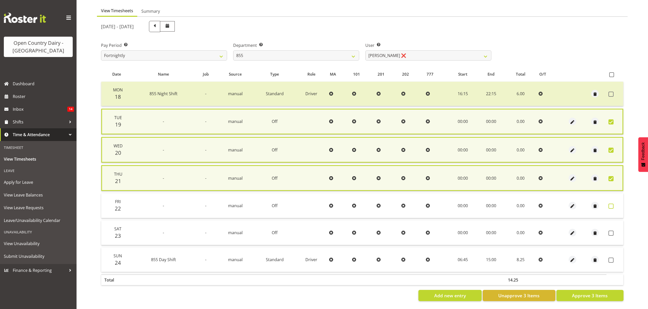
click at [609, 205] on span at bounding box center [610, 206] width 5 height 5
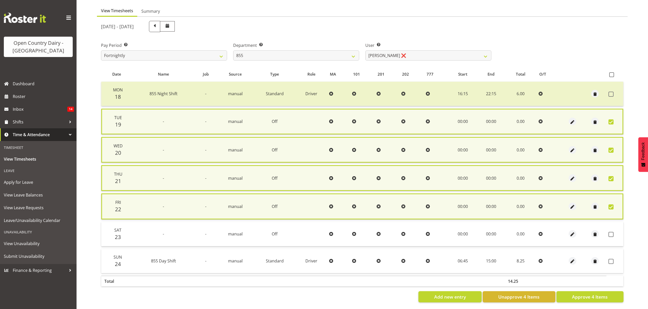
click at [610, 230] on td at bounding box center [614, 234] width 17 height 24
click at [610, 232] on span at bounding box center [610, 234] width 5 height 5
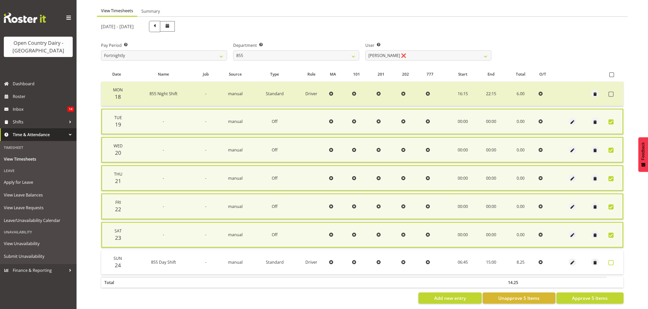
click at [611, 263] on span at bounding box center [610, 263] width 5 height 5
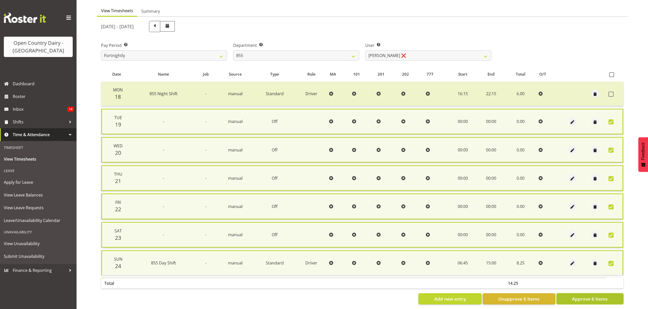
click at [606, 299] on span "Approve 6 Items" at bounding box center [590, 299] width 36 height 7
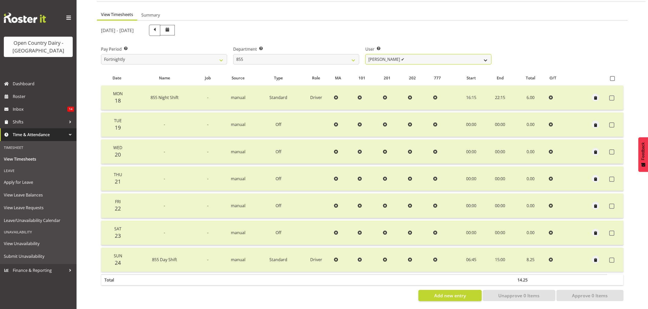
click at [484, 54] on select "[PERSON_NAME] ✔ [PERSON_NAME] ❌ [PERSON_NAME] ✔" at bounding box center [428, 59] width 126 height 10
click at [350, 54] on select "734 735 736 737 738 739 851 852 853 854 855 856 858 861 862 865 868 869 870 873" at bounding box center [296, 59] width 126 height 10
click at [233, 54] on select "734 735 736 737 738 739 851 852 853 854 855 856 858 861 862 865 868 869 870 873" at bounding box center [296, 59] width 126 height 10
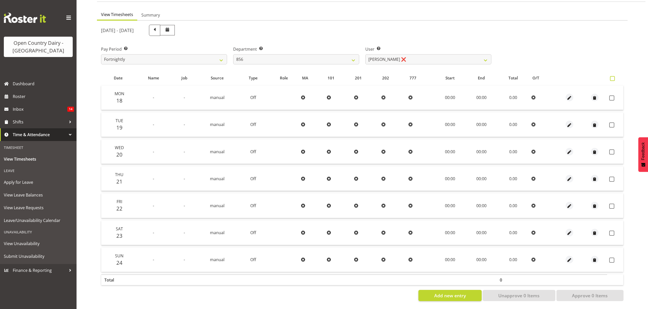
click at [614, 76] on span at bounding box center [612, 78] width 5 height 5
click at [613, 77] on input "checkbox" at bounding box center [611, 78] width 3 height 3
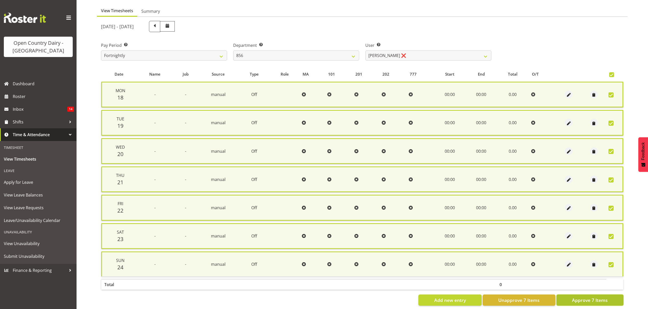
click at [596, 297] on span "Approve 7 Items" at bounding box center [590, 300] width 36 height 7
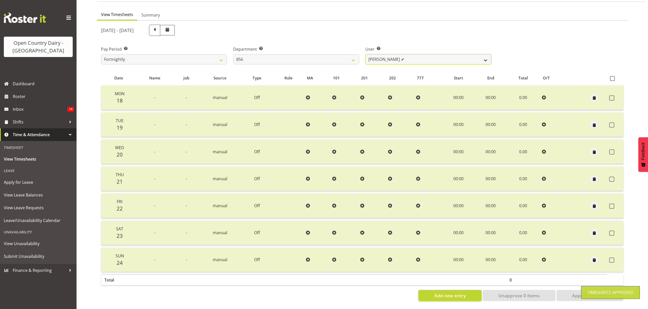
click at [484, 56] on select "[PERSON_NAME] ✔ [PERSON_NAME] ❌ [PERSON_NAME] ❌ [PERSON_NAME] ❌" at bounding box center [428, 59] width 126 height 10
click at [365, 54] on select "[PERSON_NAME] ✔ [PERSON_NAME] ❌ [PERSON_NAME] ❌ [PERSON_NAME] ❌" at bounding box center [428, 59] width 126 height 10
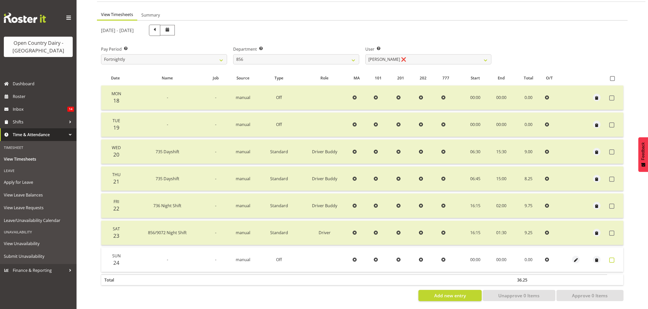
click at [613, 258] on span at bounding box center [611, 260] width 5 height 5
click at [613, 258] on label at bounding box center [613, 260] width 8 height 5
click at [610, 258] on span at bounding box center [611, 260] width 5 height 5
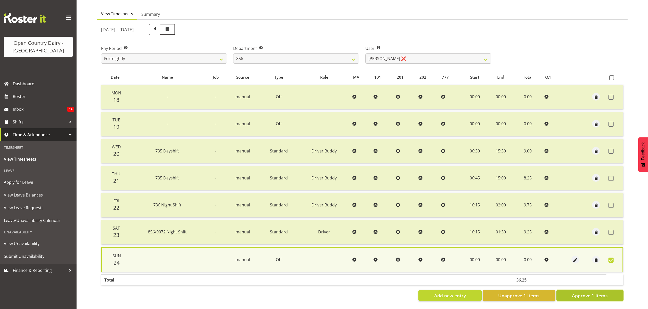
click at [586, 295] on button "Approve 1 Items" at bounding box center [589, 295] width 67 height 11
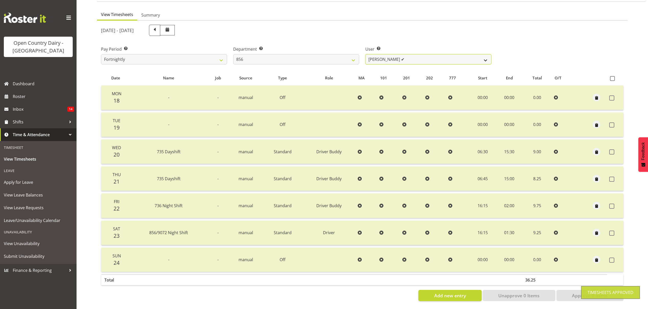
click at [486, 54] on select "[PERSON_NAME] ✔ [PERSON_NAME] ✔ [PERSON_NAME] ❌ [PERSON_NAME] ❌" at bounding box center [428, 59] width 126 height 10
click at [365, 54] on select "[PERSON_NAME] ✔ [PERSON_NAME] ✔ [PERSON_NAME] ❌ [PERSON_NAME] ❌" at bounding box center [428, 59] width 126 height 10
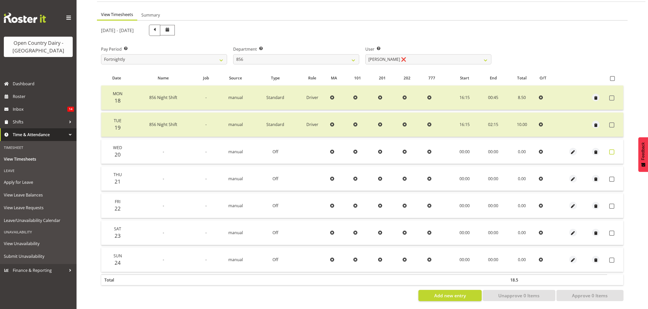
click at [612, 150] on span at bounding box center [611, 152] width 5 height 5
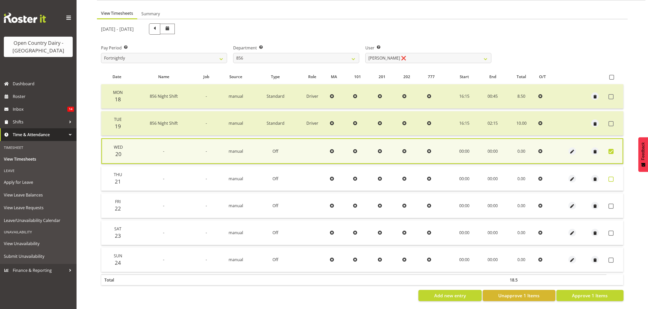
click at [613, 177] on label at bounding box center [612, 179] width 8 height 5
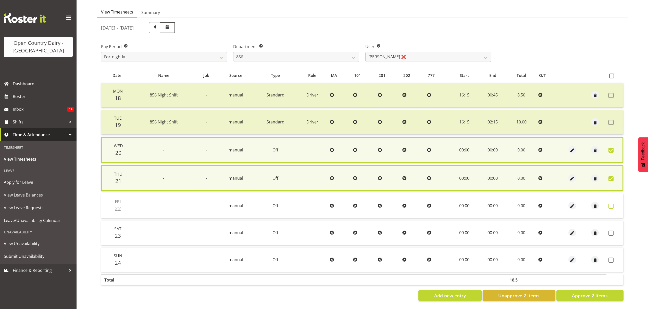
click at [611, 205] on span at bounding box center [610, 206] width 5 height 5
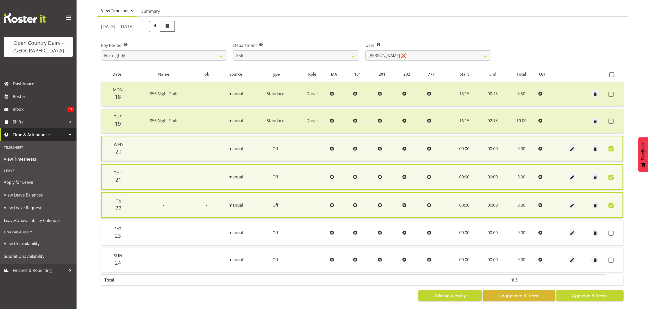
click at [611, 205] on span at bounding box center [610, 205] width 5 height 5
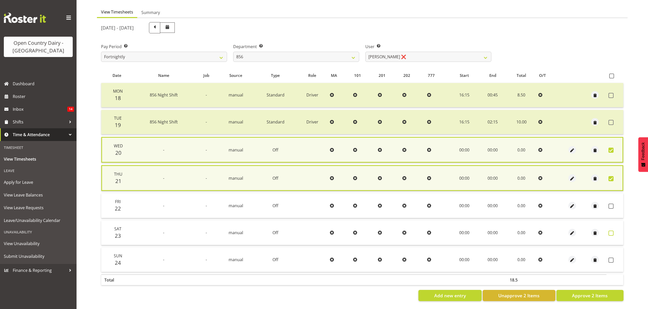
click at [611, 232] on span at bounding box center [610, 233] width 5 height 5
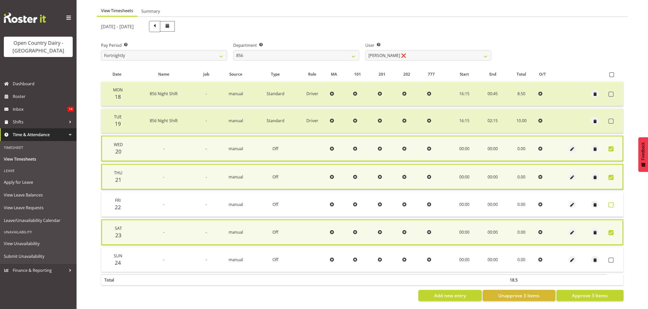
click at [610, 204] on span at bounding box center [610, 205] width 5 height 5
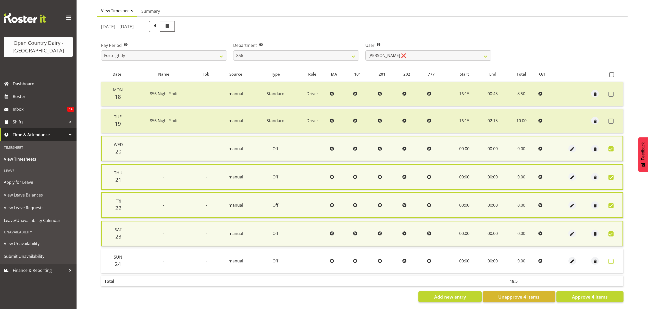
click at [611, 260] on span at bounding box center [610, 261] width 5 height 5
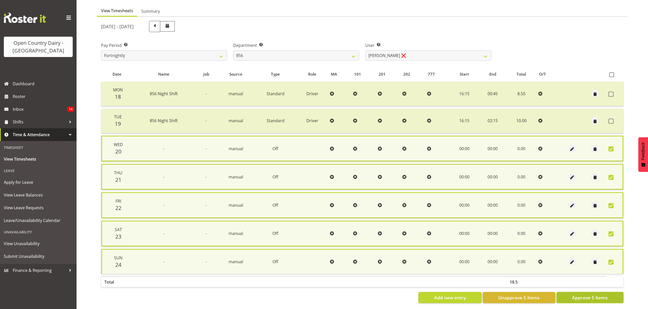
click at [587, 296] on span "Approve 5 Items" at bounding box center [590, 298] width 36 height 7
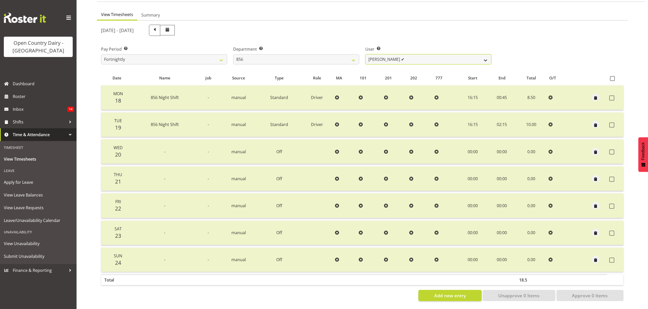
click at [485, 58] on select "[PERSON_NAME] ✔ [PERSON_NAME] ✔ [PERSON_NAME] ✔ [PERSON_NAME] ❌" at bounding box center [428, 59] width 126 height 10
click at [482, 54] on select "[PERSON_NAME] ✔ [PERSON_NAME] ✔ [PERSON_NAME] ✔ [PERSON_NAME] ❌" at bounding box center [428, 59] width 126 height 10
click at [365, 54] on select "[PERSON_NAME] ✔ [PERSON_NAME] ✔ [PERSON_NAME] ✔ [PERSON_NAME] ❌" at bounding box center [428, 59] width 126 height 10
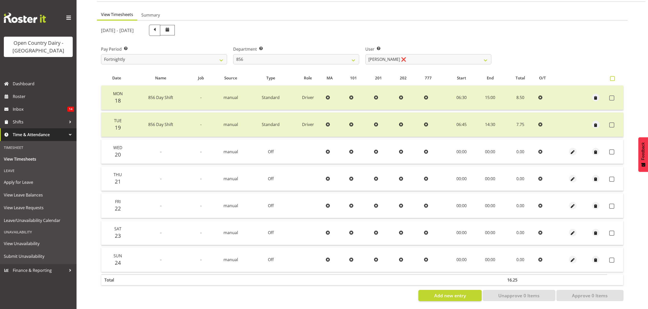
click at [611, 76] on span at bounding box center [612, 78] width 5 height 5
click at [611, 77] on input "checkbox" at bounding box center [611, 78] width 3 height 3
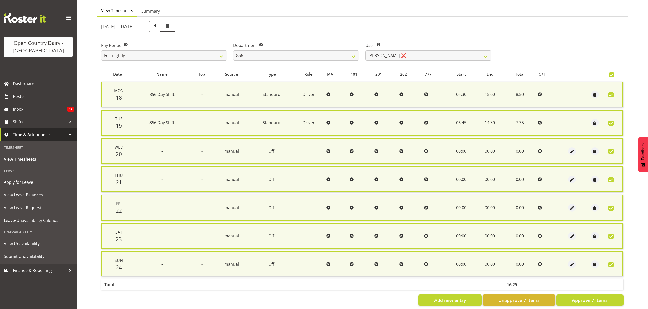
click at [611, 74] on span at bounding box center [611, 74] width 5 height 5
click at [611, 74] on input "checkbox" at bounding box center [610, 74] width 3 height 3
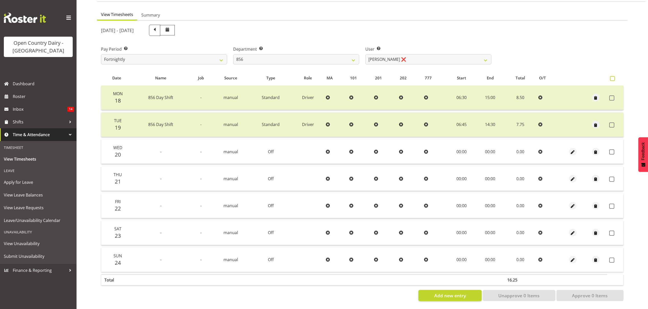
click at [611, 76] on span at bounding box center [612, 78] width 5 height 5
click at [611, 77] on input "checkbox" at bounding box center [611, 78] width 3 height 3
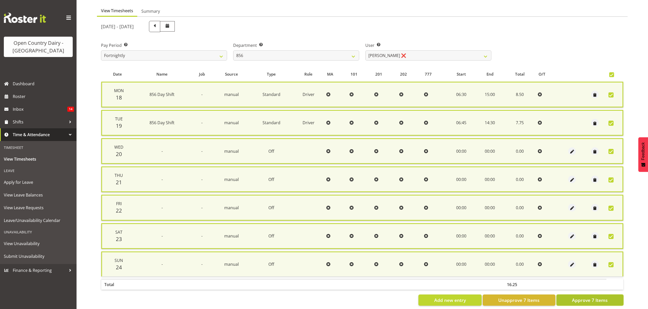
click at [576, 297] on span "Approve 7 Items" at bounding box center [590, 300] width 36 height 7
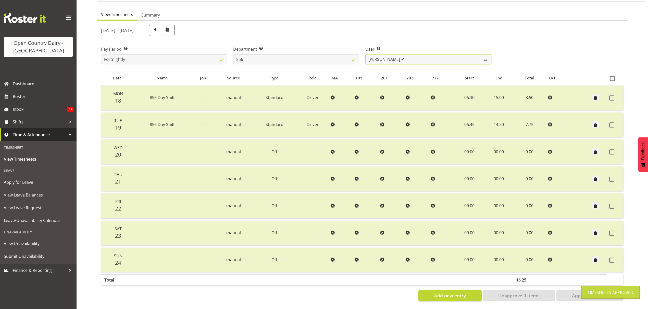
click at [487, 54] on select "[PERSON_NAME] ✔ [PERSON_NAME] ✔ [PERSON_NAME] ✔ [PERSON_NAME] ✔" at bounding box center [428, 59] width 126 height 10
click at [353, 58] on select "734 735 736 737 738 739 851 852 853 854 855 856 858 861 862 865 868 869 870 873" at bounding box center [296, 59] width 126 height 10
click at [233, 54] on select "734 735 736 737 738 739 851 852 853 854 855 856 858 861 862 865 868 869 870 873" at bounding box center [296, 59] width 126 height 10
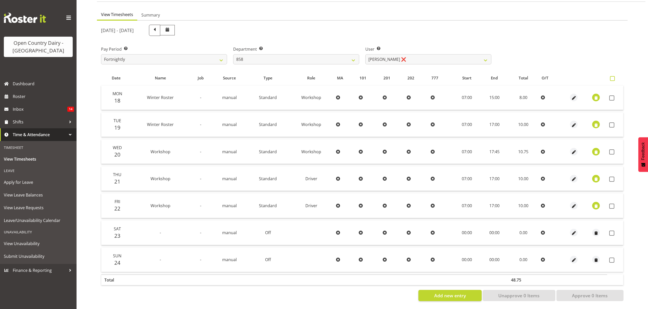
click at [612, 76] on span at bounding box center [612, 78] width 5 height 5
click at [612, 77] on input "checkbox" at bounding box center [611, 78] width 3 height 3
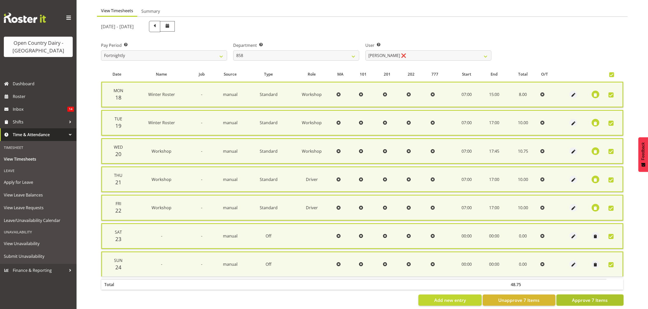
click at [577, 297] on span "Approve 7 Items" at bounding box center [590, 300] width 36 height 7
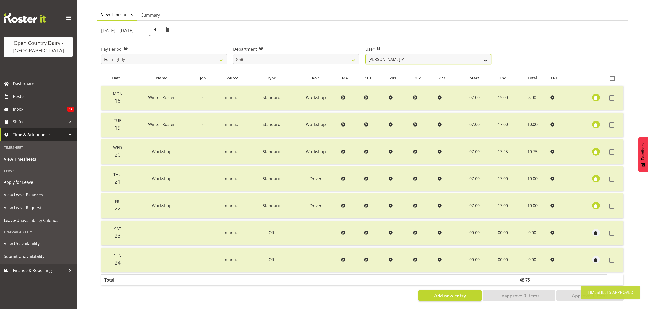
click at [479, 57] on select "[PERSON_NAME] ✔ [PERSON_NAME] ❌ [PERSON_NAME] ❌" at bounding box center [428, 59] width 126 height 10
click at [482, 56] on select "[PERSON_NAME] ✔ [PERSON_NAME] ❌ [PERSON_NAME] ❌" at bounding box center [428, 59] width 126 height 10
click at [365, 54] on select "[PERSON_NAME] ✔ [PERSON_NAME] ❌ [PERSON_NAME] ❌" at bounding box center [428, 59] width 126 height 10
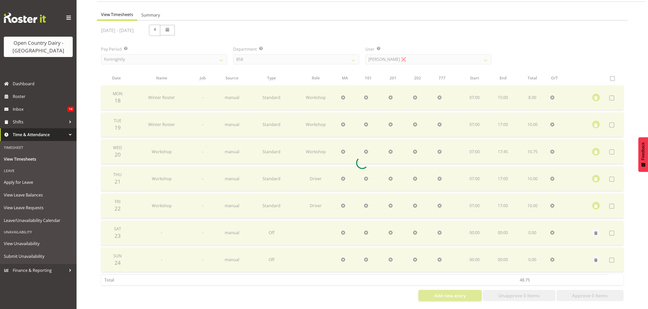
click at [470, 71] on div at bounding box center [362, 163] width 530 height 285
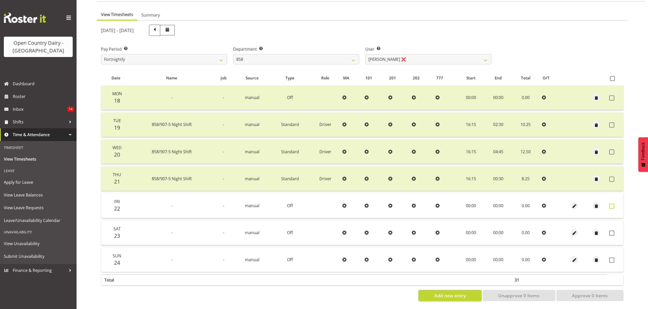
click at [611, 204] on span at bounding box center [611, 206] width 5 height 5
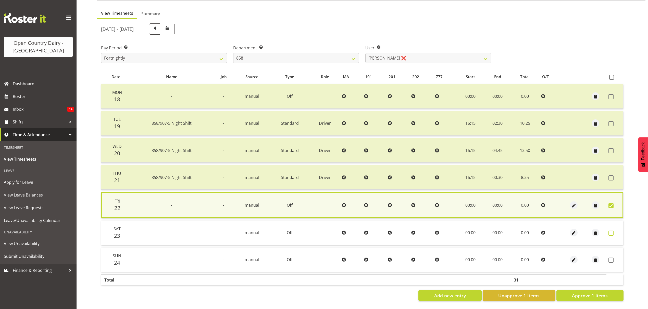
click at [610, 232] on span at bounding box center [610, 233] width 5 height 5
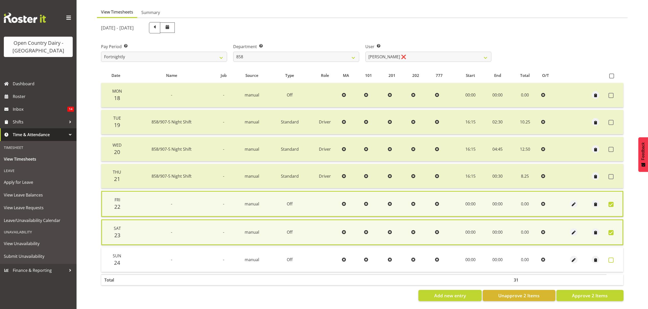
click at [609, 258] on span at bounding box center [610, 260] width 5 height 5
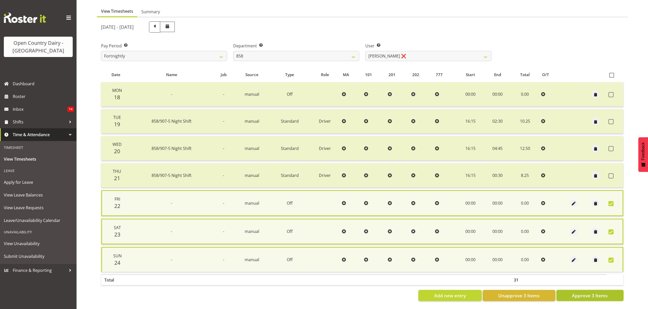
click at [597, 294] on span "Approve 3 Items" at bounding box center [590, 296] width 36 height 7
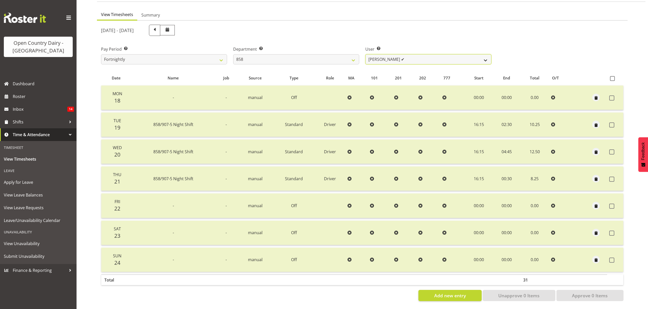
click at [482, 54] on select "[PERSON_NAME] ✔ [PERSON_NAME] ✔ [PERSON_NAME] ❌" at bounding box center [428, 59] width 126 height 10
click at [365, 54] on select "[PERSON_NAME] ✔ [PERSON_NAME] ✔ [PERSON_NAME] ❌" at bounding box center [428, 59] width 126 height 10
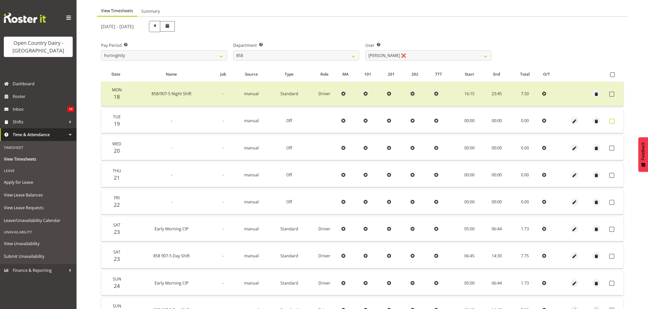
click at [611, 121] on span at bounding box center [611, 121] width 5 height 5
click at [613, 150] on td at bounding box center [615, 148] width 16 height 24
click at [612, 147] on span at bounding box center [611, 148] width 5 height 5
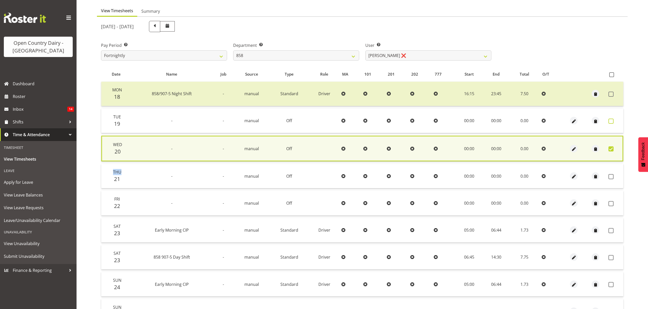
click at [609, 120] on span at bounding box center [610, 121] width 5 height 5
click at [610, 121] on span at bounding box center [610, 121] width 5 height 5
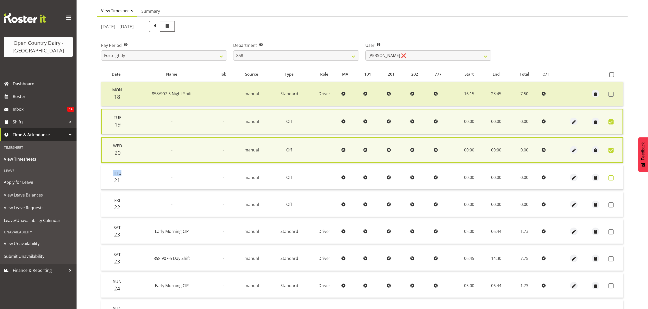
click at [610, 176] on span at bounding box center [610, 178] width 5 height 5
click at [610, 179] on td at bounding box center [614, 177] width 17 height 24
click at [610, 177] on span at bounding box center [610, 178] width 5 height 5
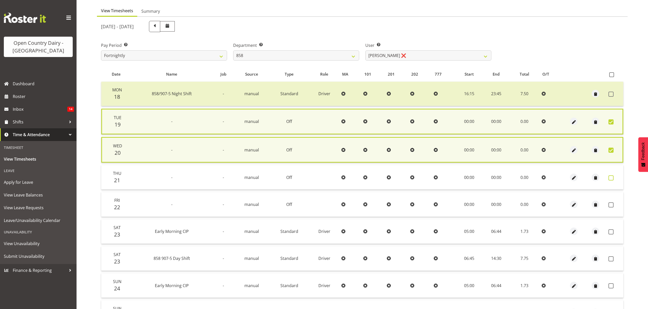
click at [613, 177] on label at bounding box center [612, 178] width 8 height 5
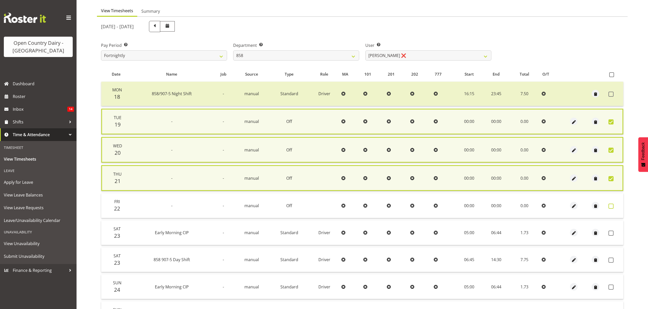
click at [608, 204] on span at bounding box center [610, 206] width 5 height 5
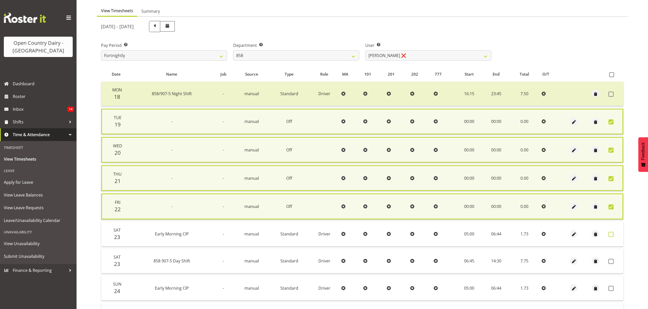
click at [612, 234] on span at bounding box center [610, 234] width 5 height 5
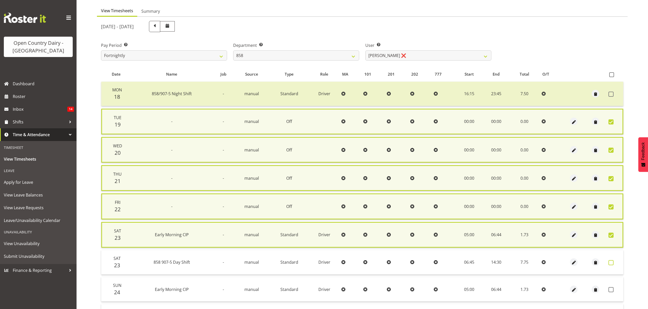
click at [609, 262] on span at bounding box center [610, 263] width 5 height 5
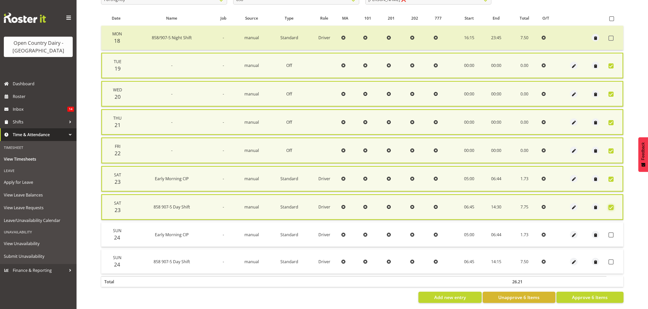
scroll to position [105, 0]
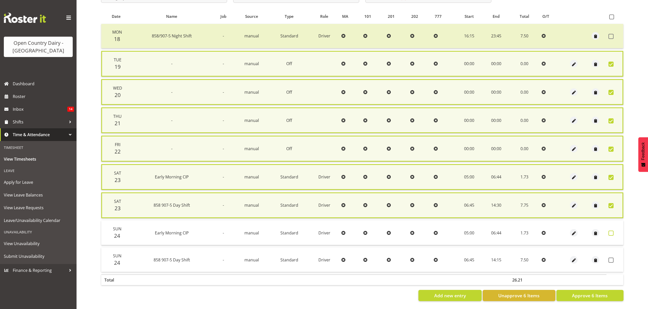
click at [610, 231] on span at bounding box center [610, 233] width 5 height 5
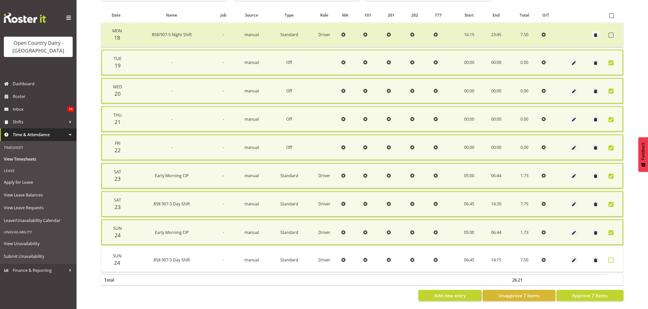
click at [610, 259] on span at bounding box center [610, 260] width 5 height 5
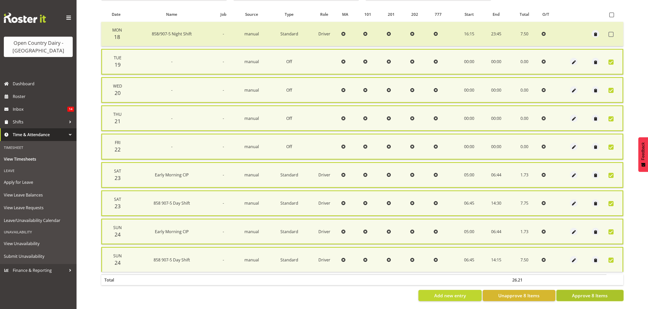
click at [595, 293] on span "Approve 8 Items" at bounding box center [590, 296] width 36 height 7
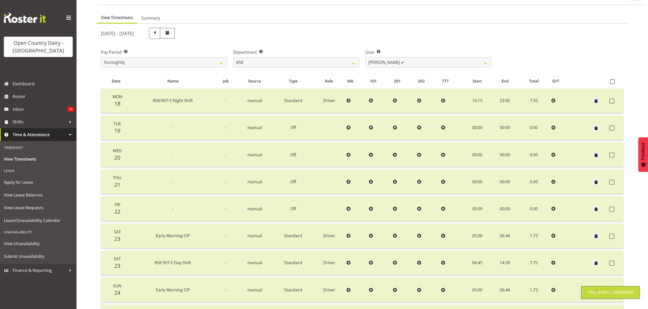
scroll to position [31, 0]
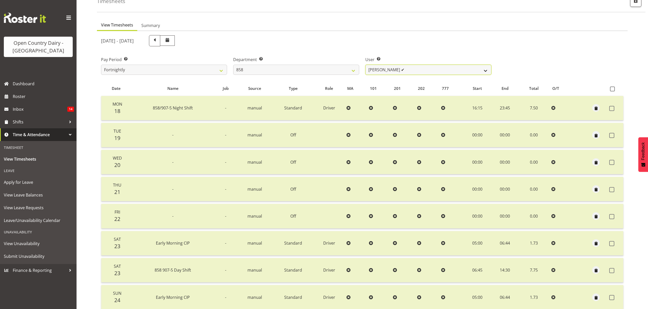
click at [484, 69] on select "[PERSON_NAME] ✔ [PERSON_NAME] ✔ [PERSON_NAME] ✔" at bounding box center [428, 70] width 126 height 10
click at [475, 71] on select "[PERSON_NAME] ✔ [PERSON_NAME] ✔ [PERSON_NAME] ✔" at bounding box center [428, 70] width 126 height 10
click at [473, 73] on select "[PERSON_NAME] ✔ [PERSON_NAME] ✔ [PERSON_NAME] ✔" at bounding box center [428, 70] width 126 height 10
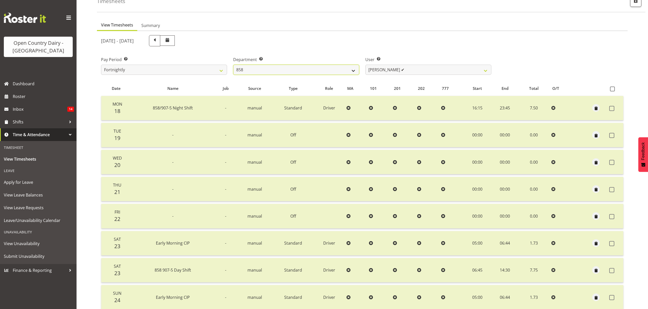
click at [353, 72] on select "734 735 736 737 738 739 851 852 853 854 855 856 858 861 862 865 868 869 870 873" at bounding box center [296, 70] width 126 height 10
click at [233, 65] on select "734 735 736 737 738 739 851 852 853 854 855 856 858 861 862 865 868 869 870 873" at bounding box center [296, 70] width 126 height 10
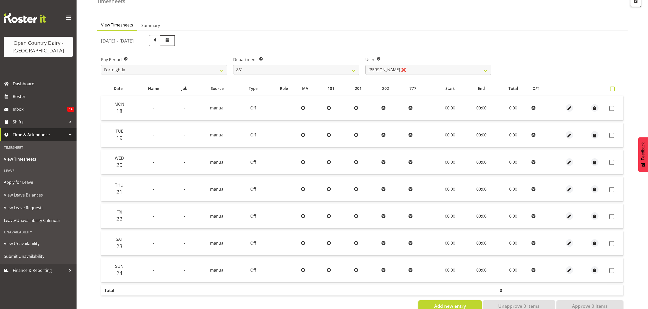
click at [611, 91] on span at bounding box center [612, 89] width 5 height 5
click at [611, 91] on input "checkbox" at bounding box center [611, 88] width 3 height 3
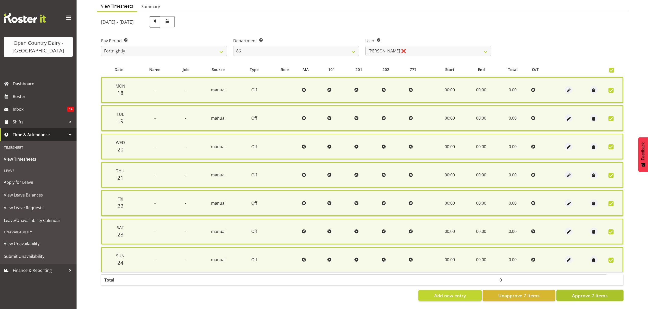
click at [579, 293] on span "Approve 7 Items" at bounding box center [590, 296] width 36 height 7
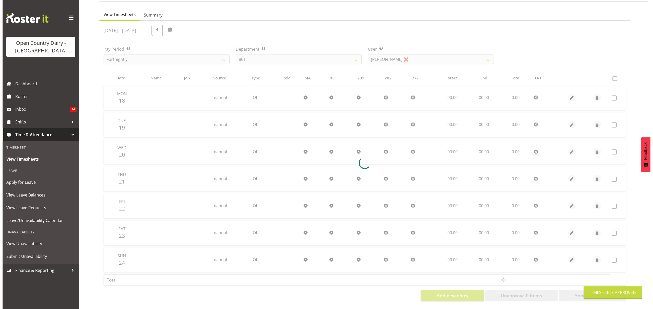
scroll to position [45, 0]
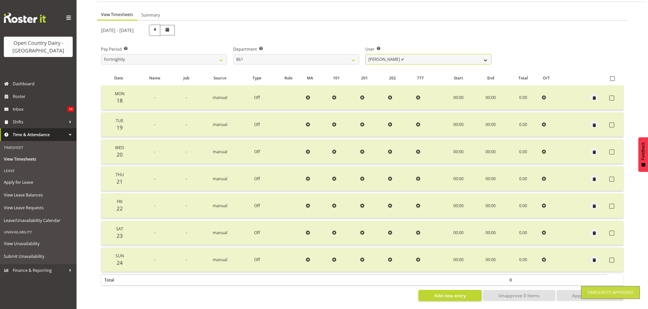
click at [483, 55] on select "[PERSON_NAME] ✔ [PERSON_NAME] ❌ [PERSON_NAME] ❌" at bounding box center [428, 59] width 126 height 10
click at [487, 56] on select "[PERSON_NAME] ✔ [PERSON_NAME] ❌ [PERSON_NAME] ❌" at bounding box center [428, 59] width 126 height 10
click at [365, 54] on select "[PERSON_NAME] ✔ [PERSON_NAME] ❌ [PERSON_NAME] ❌" at bounding box center [428, 59] width 126 height 10
click at [0, 0] on div at bounding box center [0, 0] width 0 height 0
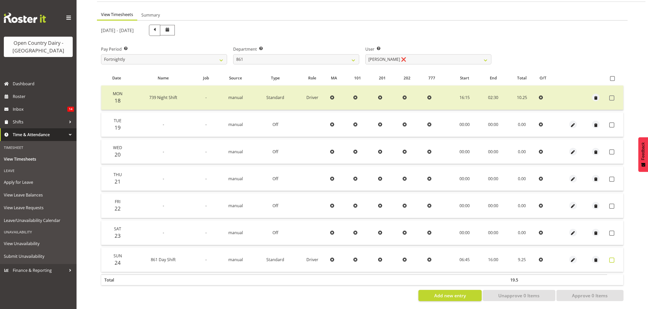
click at [609, 258] on span at bounding box center [611, 260] width 5 height 5
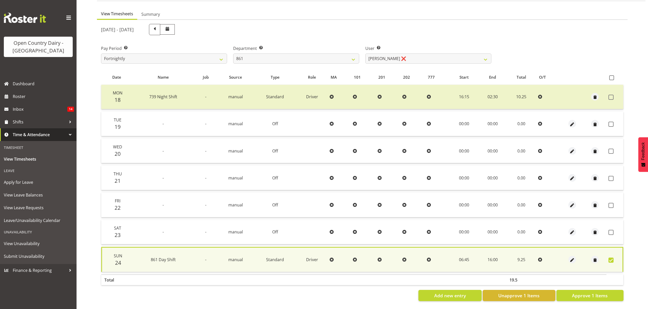
click at [609, 258] on span at bounding box center [610, 260] width 5 height 5
click at [612, 258] on span at bounding box center [610, 260] width 5 height 5
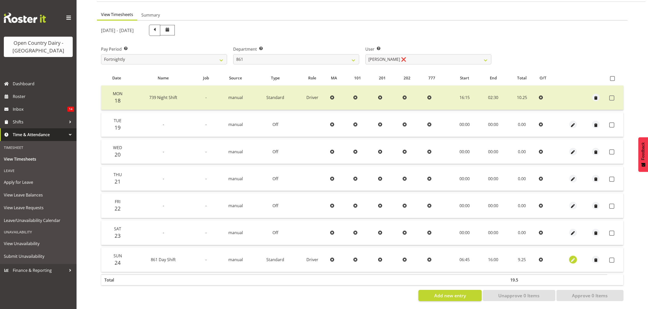
click at [574, 258] on span "button" at bounding box center [573, 261] width 6 height 6
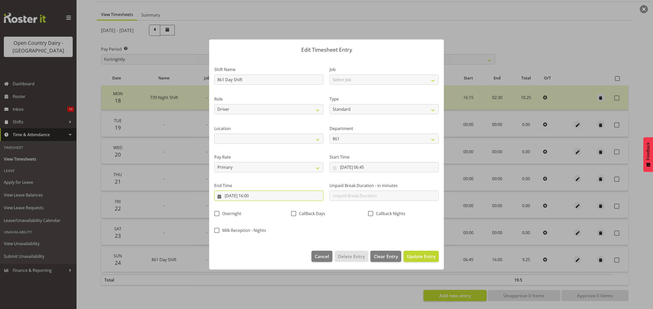
click at [254, 196] on input "[DATE] 16:00" at bounding box center [268, 196] width 109 height 10
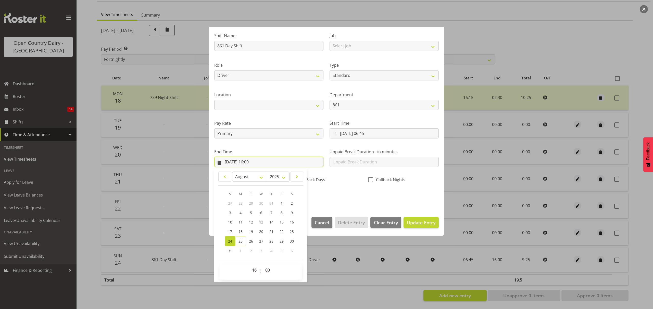
scroll to position [35, 0]
click at [254, 267] on select "00 01 02 03 04 05 06 07 08 09 10 11 12 13 14 15 16 17 18 19 20 21 22 23" at bounding box center [254, 270] width 11 height 10
click at [249, 265] on select "00 01 02 03 04 05 06 07 08 09 10 11 12 13 14 15 16 17 18 19 20 21 22 23" at bounding box center [254, 270] width 11 height 10
click at [408, 203] on div "Shift Name 861 Day Shift Job Select Job Connecting /unconnecting Trailers Role …" at bounding box center [326, 114] width 230 height 178
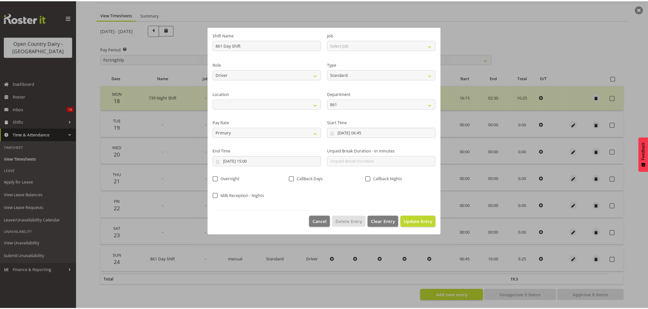
scroll to position [0, 0]
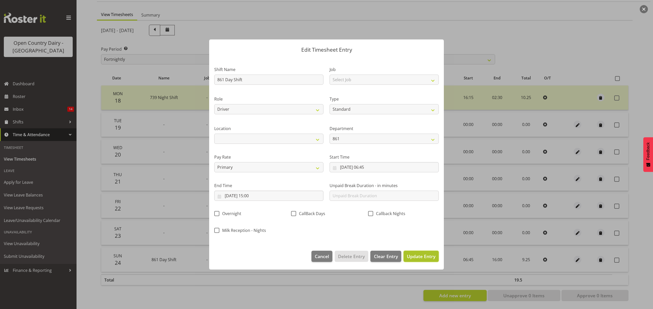
click at [418, 262] on button "Update Entry" at bounding box center [420, 256] width 35 height 11
click at [0, 0] on div at bounding box center [0, 0] width 0 height 0
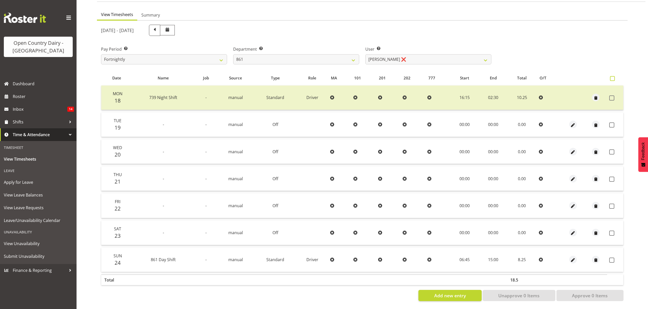
click at [614, 76] on span at bounding box center [612, 78] width 5 height 5
click at [613, 77] on input "checkbox" at bounding box center [611, 78] width 3 height 3
click at [614, 76] on label at bounding box center [613, 78] width 7 height 5
click at [613, 77] on input "checkbox" at bounding box center [611, 78] width 3 height 3
click at [612, 76] on span at bounding box center [612, 78] width 5 height 5
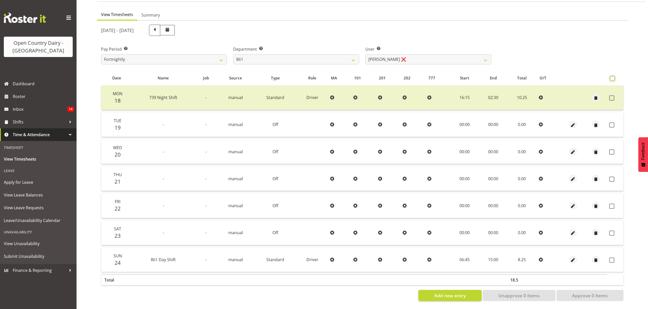
click at [612, 77] on input "checkbox" at bounding box center [611, 78] width 3 height 3
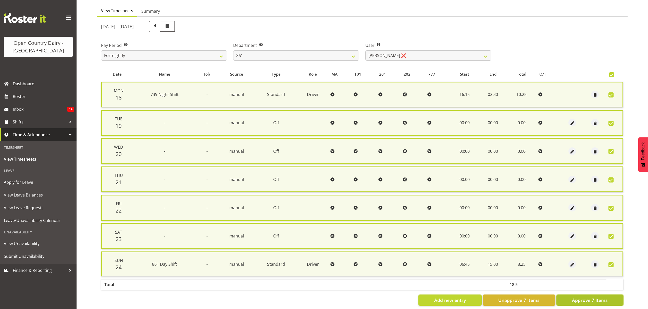
click at [595, 299] on span "Approve 7 Items" at bounding box center [590, 300] width 36 height 7
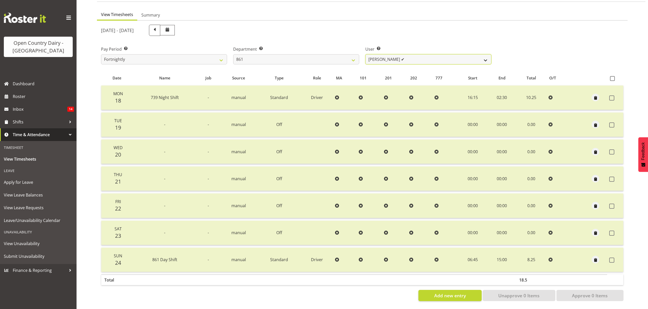
click at [486, 54] on select "[PERSON_NAME] ✔ [PERSON_NAME] ✔ [PERSON_NAME] ❌" at bounding box center [428, 59] width 126 height 10
click at [365, 54] on select "[PERSON_NAME] ✔ [PERSON_NAME] ✔ [PERSON_NAME] ❌" at bounding box center [428, 59] width 126 height 10
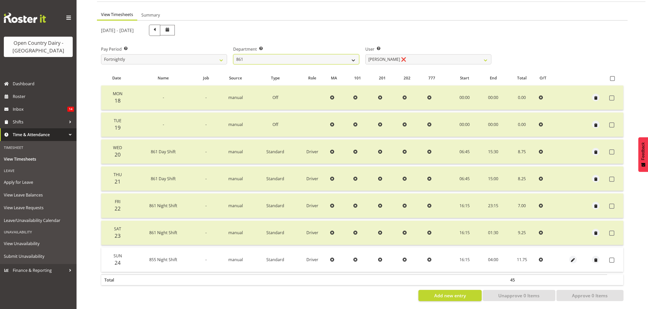
click at [354, 55] on select "734 735 736 737 738 739 851 852 853 854 855 856 858 861 862 865 868 869 870 873" at bounding box center [296, 59] width 126 height 10
click at [233, 54] on select "734 735 736 737 738 739 851 852 853 854 855 856 858 861 862 865 868 869 870 873" at bounding box center [296, 59] width 126 height 10
click at [0, 0] on div at bounding box center [0, 0] width 0 height 0
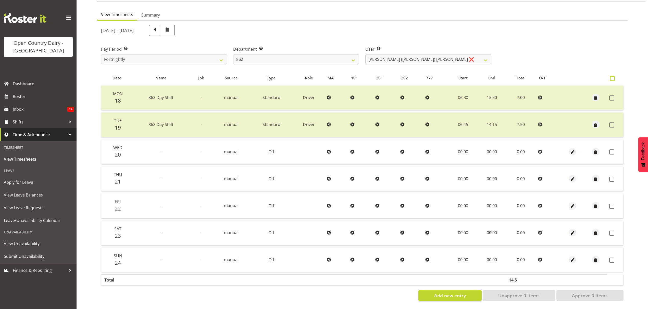
click at [614, 76] on span at bounding box center [612, 78] width 5 height 5
click at [613, 77] on input "checkbox" at bounding box center [611, 78] width 3 height 3
click at [614, 76] on label at bounding box center [613, 78] width 7 height 5
click at [613, 77] on input "checkbox" at bounding box center [611, 78] width 3 height 3
click at [612, 76] on span at bounding box center [612, 78] width 5 height 5
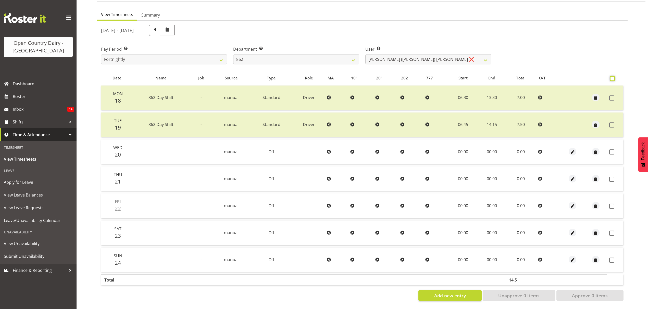
click at [612, 77] on input "checkbox" at bounding box center [611, 78] width 3 height 3
click at [612, 76] on span at bounding box center [612, 78] width 5 height 5
click at [612, 77] on input "checkbox" at bounding box center [611, 78] width 3 height 3
click at [611, 76] on span at bounding box center [612, 78] width 5 height 5
click at [611, 77] on input "checkbox" at bounding box center [611, 78] width 3 height 3
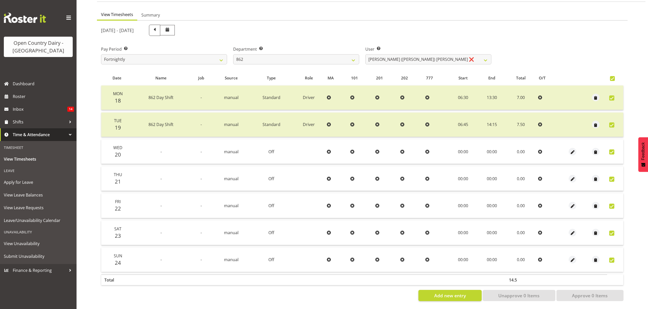
click at [611, 76] on span at bounding box center [612, 78] width 5 height 5
click at [611, 77] on input "checkbox" at bounding box center [611, 78] width 3 height 3
click at [612, 76] on span at bounding box center [612, 78] width 5 height 5
click at [612, 77] on input "checkbox" at bounding box center [611, 78] width 3 height 3
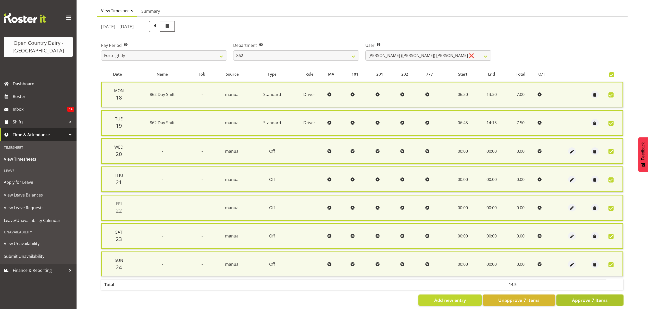
click at [584, 297] on span "Approve 7 Items" at bounding box center [590, 300] width 36 height 7
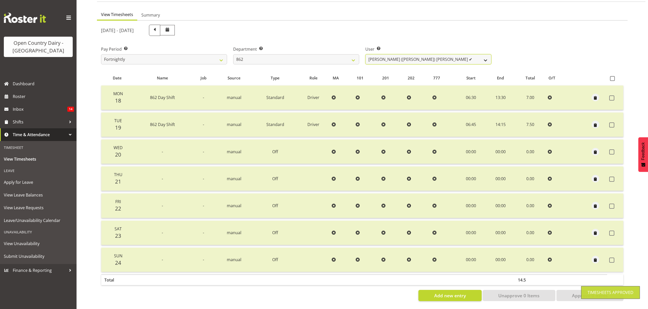
click at [479, 54] on select "[PERSON_NAME] ([PERSON_NAME]) [PERSON_NAME] ✔ [PERSON_NAME] ❌ Forbes [PERSON_NA…" at bounding box center [428, 59] width 126 height 10
click at [365, 54] on select "[PERSON_NAME] ([PERSON_NAME]) [PERSON_NAME] ✔ [PERSON_NAME] ❌ Forbes [PERSON_NA…" at bounding box center [428, 59] width 126 height 10
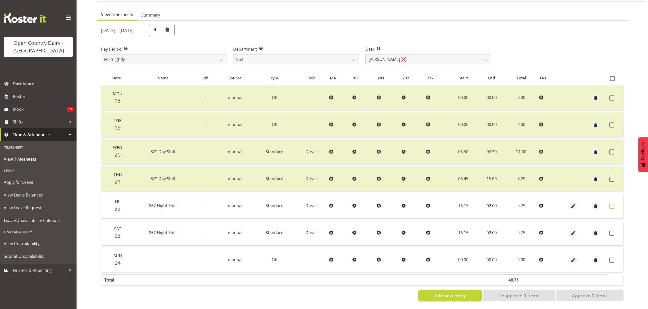
click at [610, 204] on span at bounding box center [611, 206] width 5 height 5
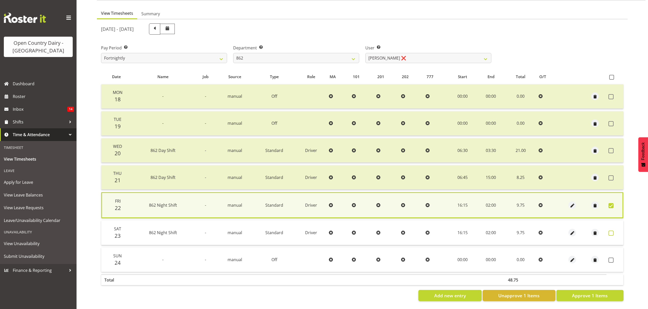
click at [610, 231] on span at bounding box center [610, 233] width 5 height 5
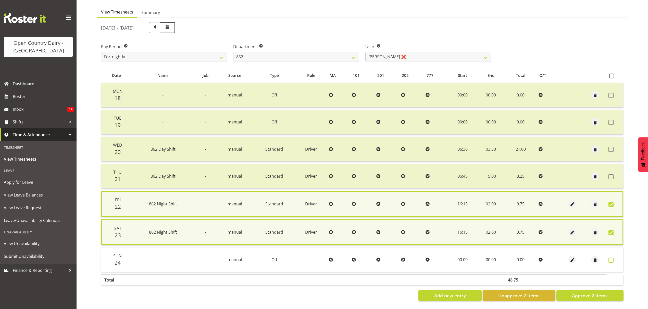
click at [610, 260] on span at bounding box center [610, 260] width 5 height 5
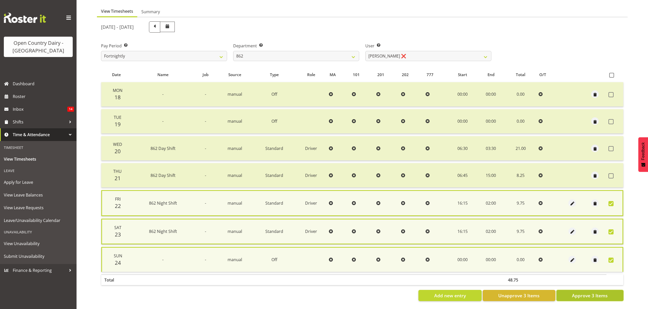
click at [604, 293] on span "Approve 3 Items" at bounding box center [590, 296] width 36 height 7
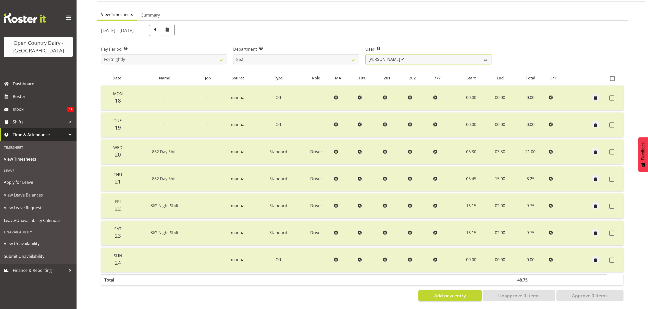
click at [447, 56] on select "[PERSON_NAME] ([PERSON_NAME]) [PERSON_NAME] ✔ [PERSON_NAME] ✔ Forbes [PERSON_NA…" at bounding box center [428, 59] width 126 height 10
click at [446, 56] on select "[PERSON_NAME] ([PERSON_NAME]) [PERSON_NAME] ✔ [PERSON_NAME] ✔ Forbes [PERSON_NA…" at bounding box center [428, 59] width 126 height 10
click at [365, 54] on select "[PERSON_NAME] ([PERSON_NAME]) [PERSON_NAME] ✔ [PERSON_NAME] ✔ Forbes [PERSON_NA…" at bounding box center [428, 59] width 126 height 10
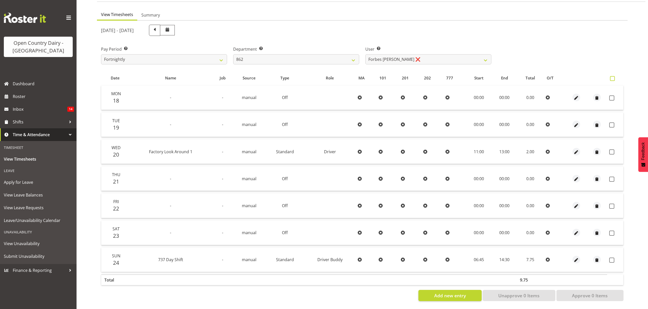
click at [613, 76] on span at bounding box center [612, 78] width 5 height 5
click at [613, 77] on input "checkbox" at bounding box center [611, 78] width 3 height 3
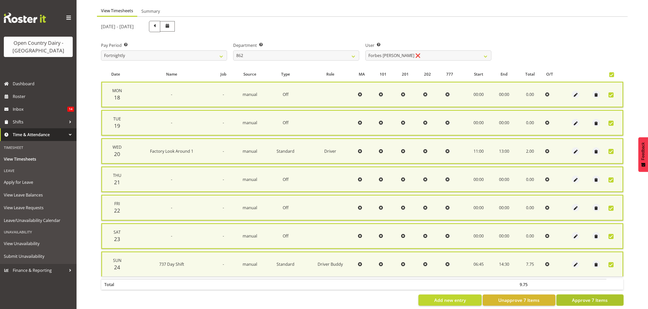
click at [587, 298] on span "Approve 7 Items" at bounding box center [590, 300] width 36 height 7
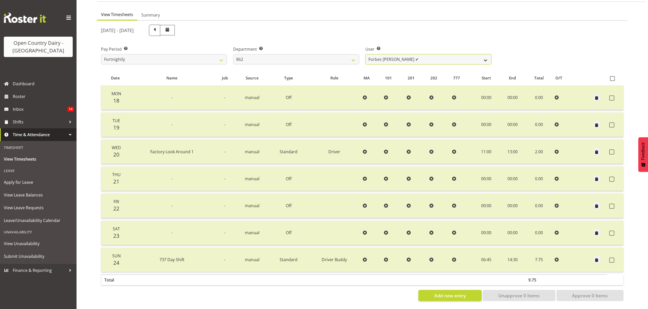
click at [480, 56] on select "[PERSON_NAME] ([PERSON_NAME]) [PERSON_NAME] ✔ [PERSON_NAME] ✔ Forbes [PERSON_NA…" at bounding box center [428, 59] width 126 height 10
click at [365, 54] on select "[PERSON_NAME] ([PERSON_NAME]) [PERSON_NAME] ✔ [PERSON_NAME] ✔ Forbes [PERSON_NA…" at bounding box center [428, 59] width 126 height 10
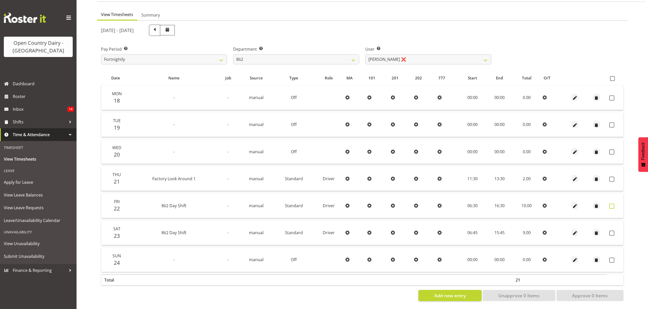
click at [614, 204] on label at bounding box center [613, 206] width 8 height 5
click at [611, 204] on span at bounding box center [611, 206] width 5 height 5
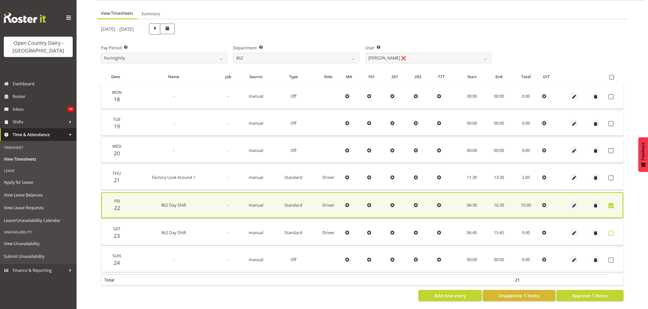
click at [611, 231] on span at bounding box center [610, 233] width 5 height 5
click at [611, 258] on span at bounding box center [610, 260] width 5 height 5
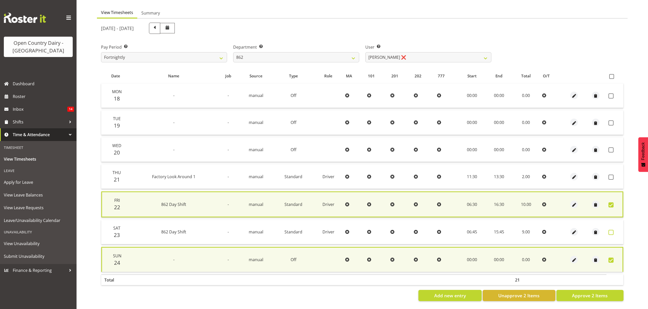
click at [611, 230] on span at bounding box center [610, 232] width 5 height 5
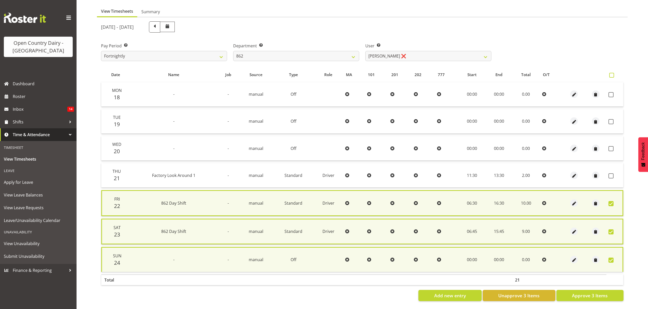
click at [610, 75] on span at bounding box center [611, 75] width 5 height 5
click at [610, 75] on input "checkbox" at bounding box center [610, 75] width 3 height 3
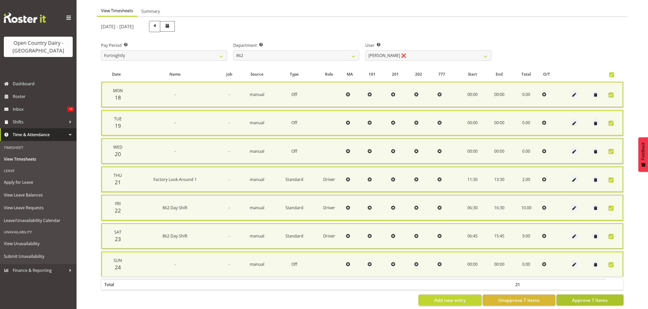
click at [596, 300] on span "Approve 7 Items" at bounding box center [590, 300] width 36 height 7
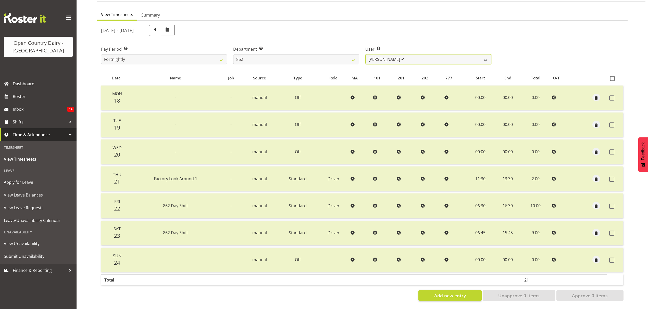
click at [486, 57] on select "[PERSON_NAME] ([PERSON_NAME]) [PERSON_NAME] ✔ [PERSON_NAME] ✔ Forbes [PERSON_NA…" at bounding box center [428, 59] width 126 height 10
click at [349, 57] on select "734 735 736 737 738 739 851 852 853 854 855 856 858 861 862 865 868 869 870 873" at bounding box center [296, 59] width 126 height 10
click at [233, 54] on select "734 735 736 737 738 739 851 852 853 854 855 856 858 861 862 865 868 869 870 873" at bounding box center [296, 59] width 126 height 10
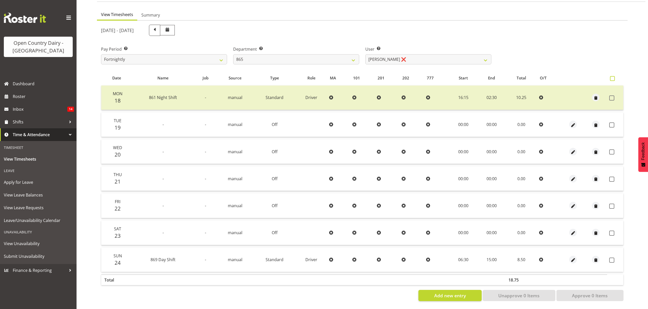
click at [613, 76] on span at bounding box center [612, 78] width 5 height 5
click at [613, 77] on input "checkbox" at bounding box center [611, 78] width 3 height 3
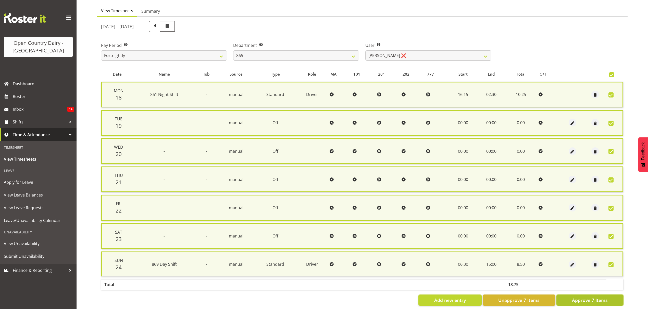
click at [603, 301] on button "Approve 7 Items" at bounding box center [589, 300] width 67 height 11
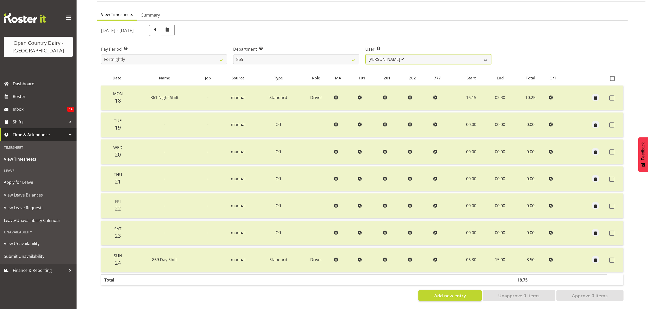
click at [485, 55] on select "[PERSON_NAME] ✔ [PERSON_NAME] ❌ [PERSON_NAME] ❌" at bounding box center [428, 59] width 126 height 10
click at [365, 54] on select "[PERSON_NAME] ✔ [PERSON_NAME] ❌ [PERSON_NAME] ❌" at bounding box center [428, 59] width 126 height 10
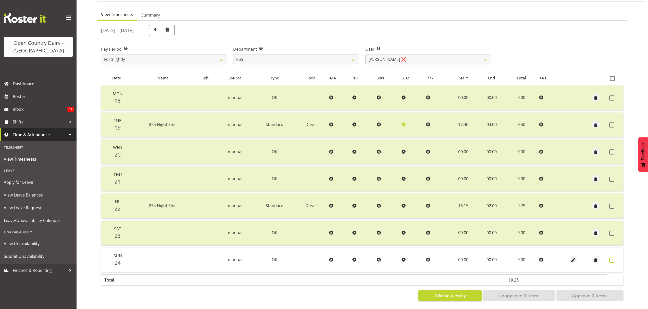
click at [613, 258] on span at bounding box center [611, 260] width 5 height 5
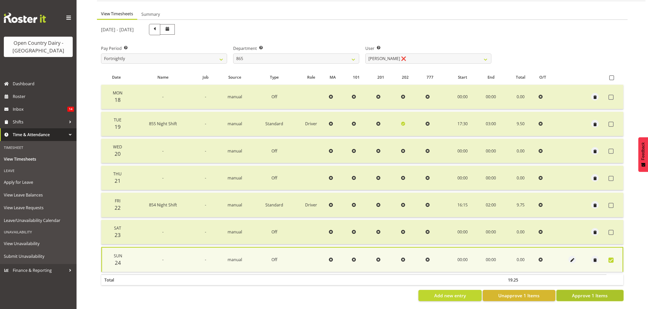
click at [580, 293] on span "Approve 1 Items" at bounding box center [590, 296] width 36 height 7
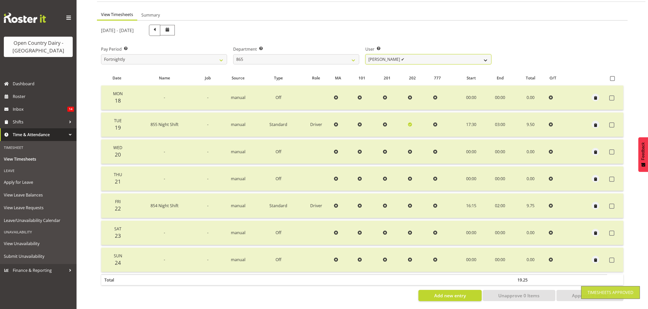
click at [483, 54] on select "[PERSON_NAME] ✔ [PERSON_NAME] ✔ [PERSON_NAME] ❌" at bounding box center [428, 59] width 126 height 10
click at [365, 54] on select "[PERSON_NAME] ✔ [PERSON_NAME] ✔ [PERSON_NAME] ❌" at bounding box center [428, 59] width 126 height 10
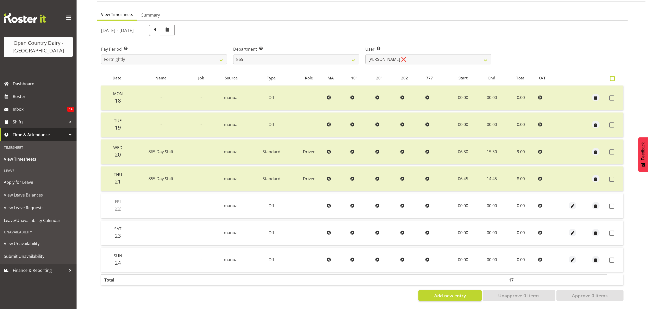
click at [611, 76] on span at bounding box center [612, 78] width 5 height 5
click at [611, 77] on input "checkbox" at bounding box center [611, 78] width 3 height 3
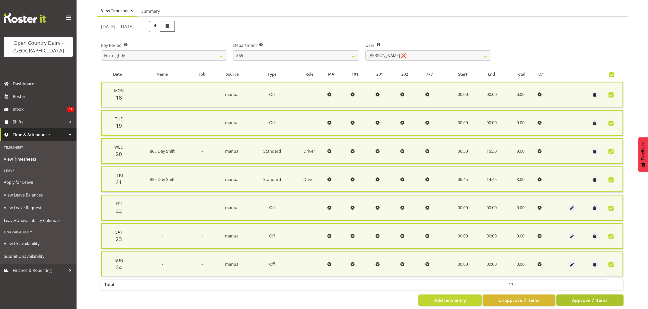
click at [598, 300] on span "Approve 7 Items" at bounding box center [590, 300] width 36 height 7
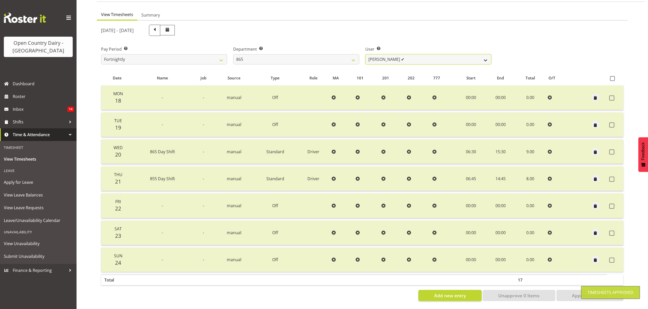
click at [469, 54] on select "[PERSON_NAME] ✔ [PERSON_NAME] ✔ [PERSON_NAME] ✔" at bounding box center [428, 59] width 126 height 10
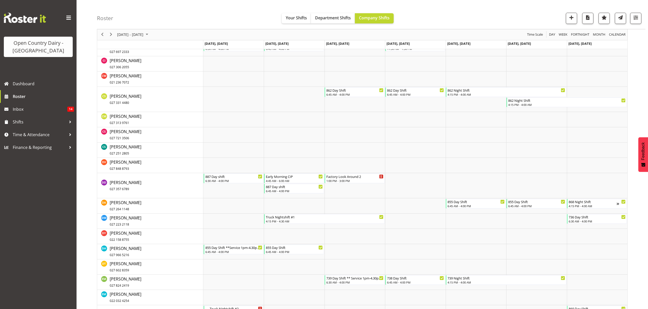
scroll to position [1360, 0]
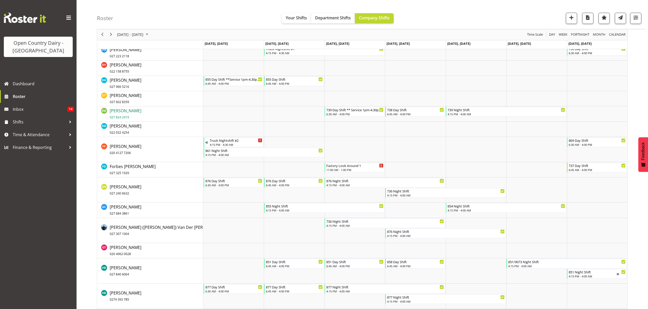
click at [127, 111] on span "[PERSON_NAME] 027 824 2419" at bounding box center [126, 114] width 32 height 12
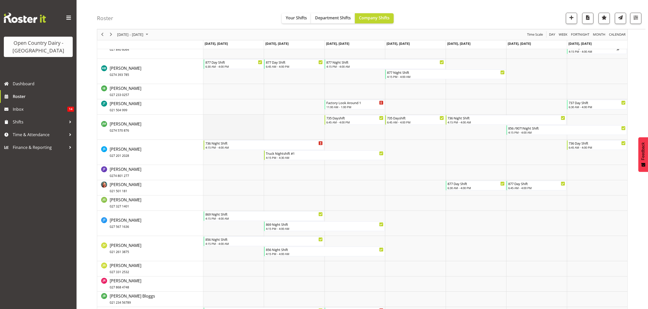
scroll to position [1597, 0]
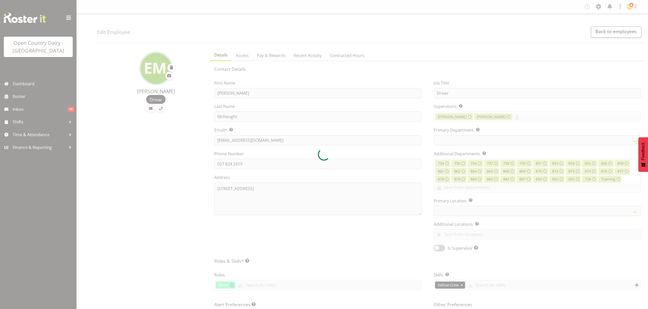
select select "TimelineWeek"
select select "902"
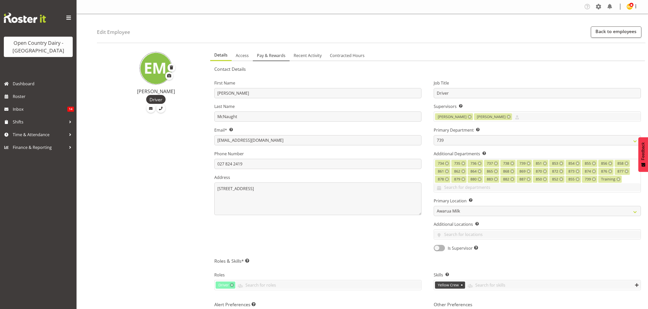
click at [269, 55] on span "Pay & Rewards" at bounding box center [271, 56] width 29 height 6
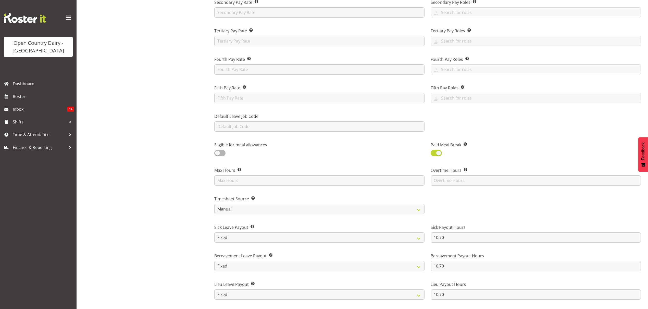
scroll to position [136, 0]
